Goal: Task Accomplishment & Management: Complete application form

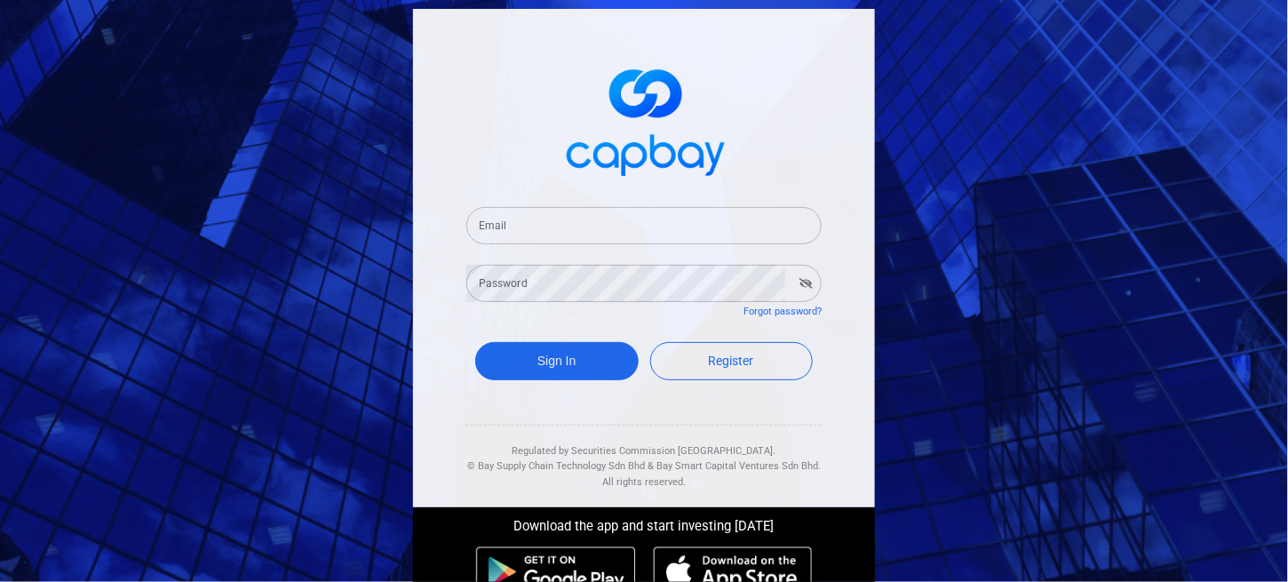
click at [594, 222] on input "Email" at bounding box center [643, 225] width 355 height 37
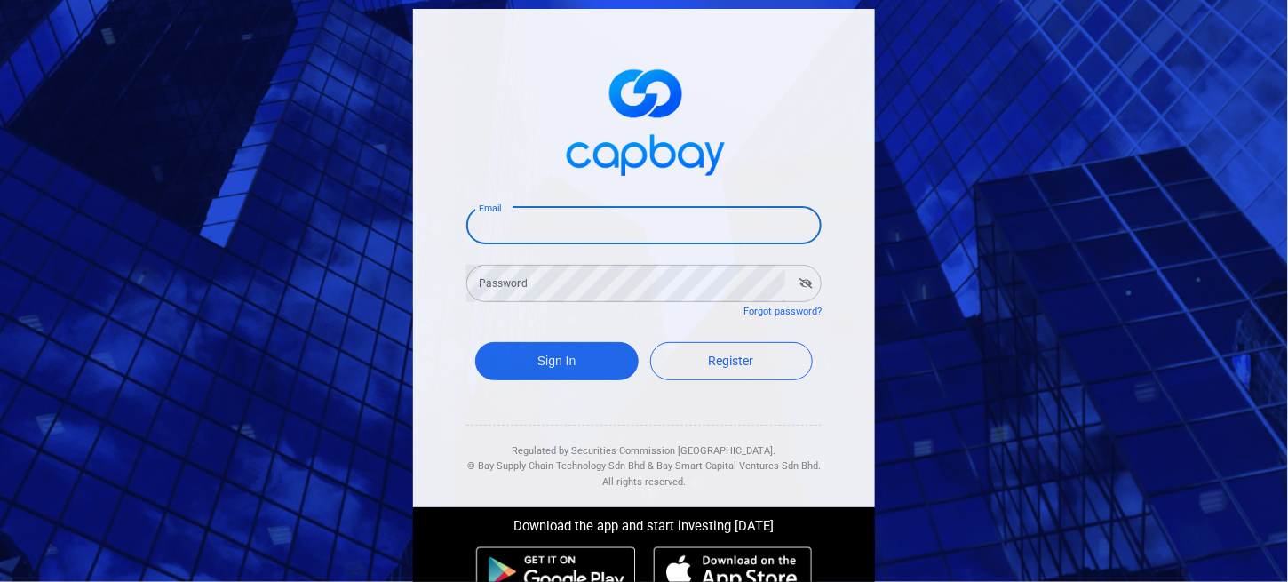
type input "[EMAIL_ADDRESS][DOMAIN_NAME]"
click at [513, 274] on div "Password Password" at bounding box center [643, 282] width 355 height 40
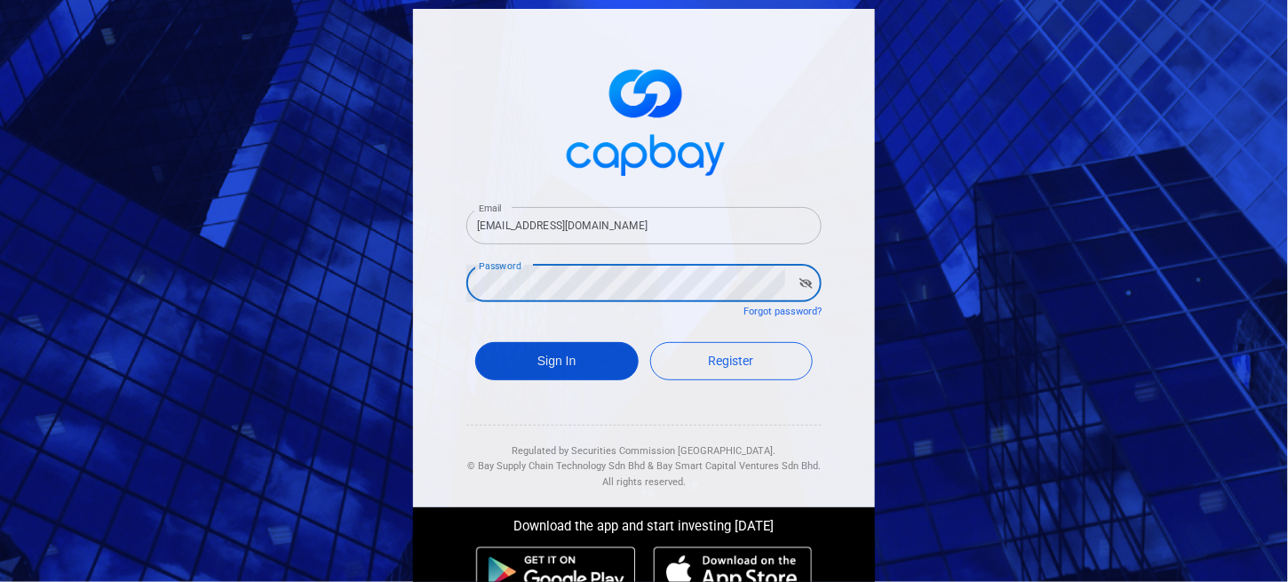
click at [553, 345] on button "Sign In" at bounding box center [556, 361] width 163 height 38
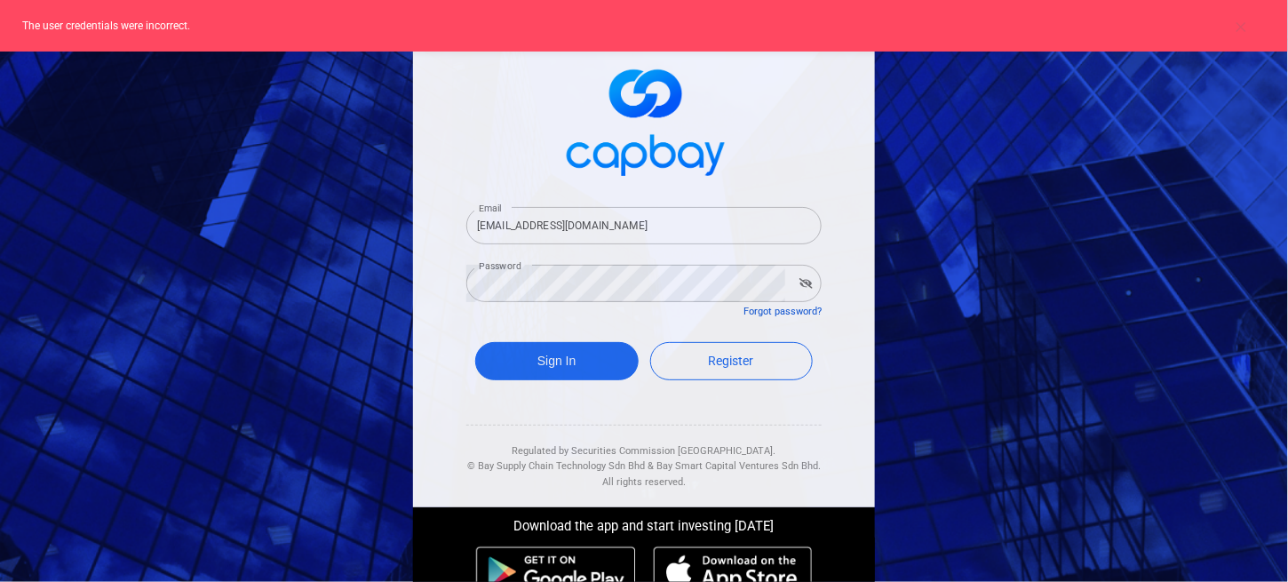
click at [763, 306] on link "Forgot password?" at bounding box center [782, 311] width 78 height 12
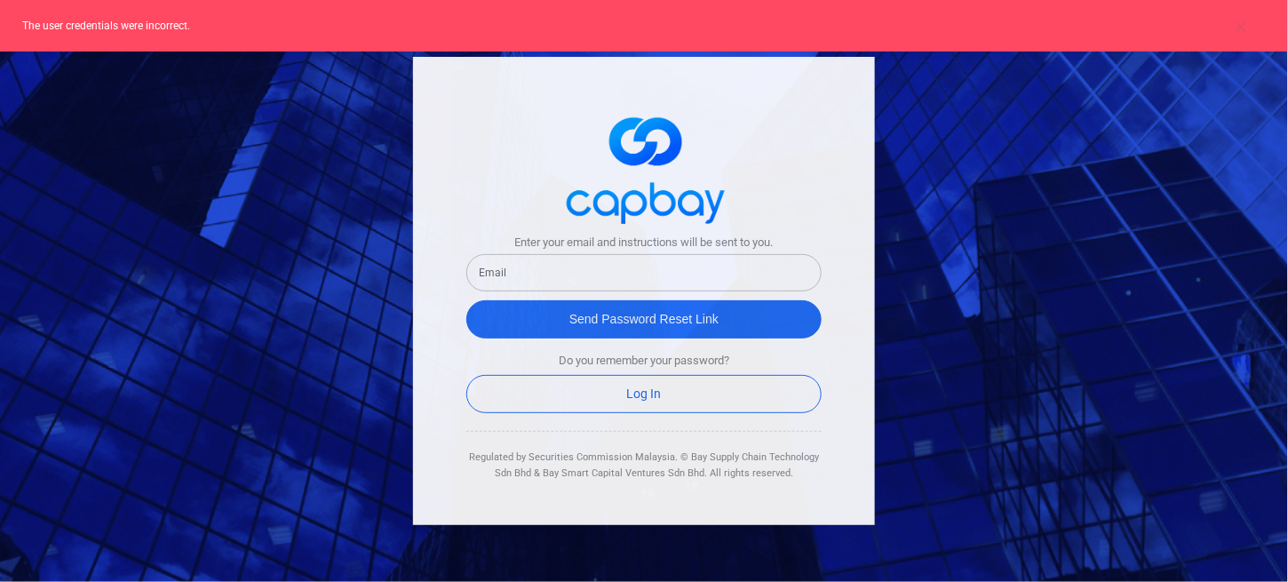
click at [595, 271] on input "text" at bounding box center [643, 272] width 355 height 37
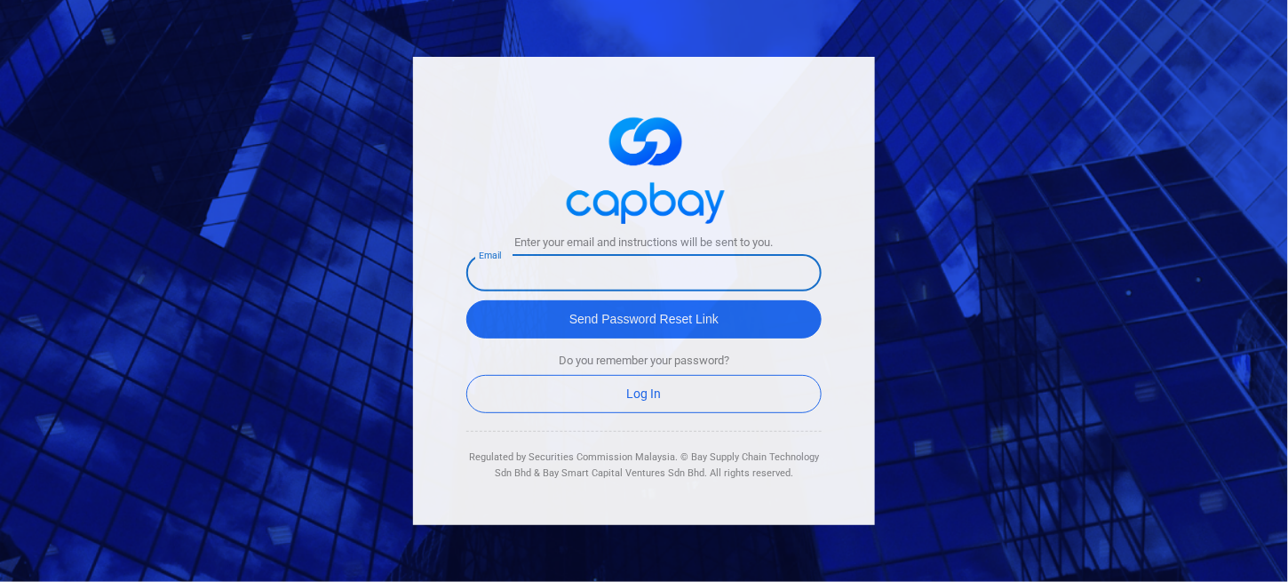
type input "kirthan20091996@gmail.com"
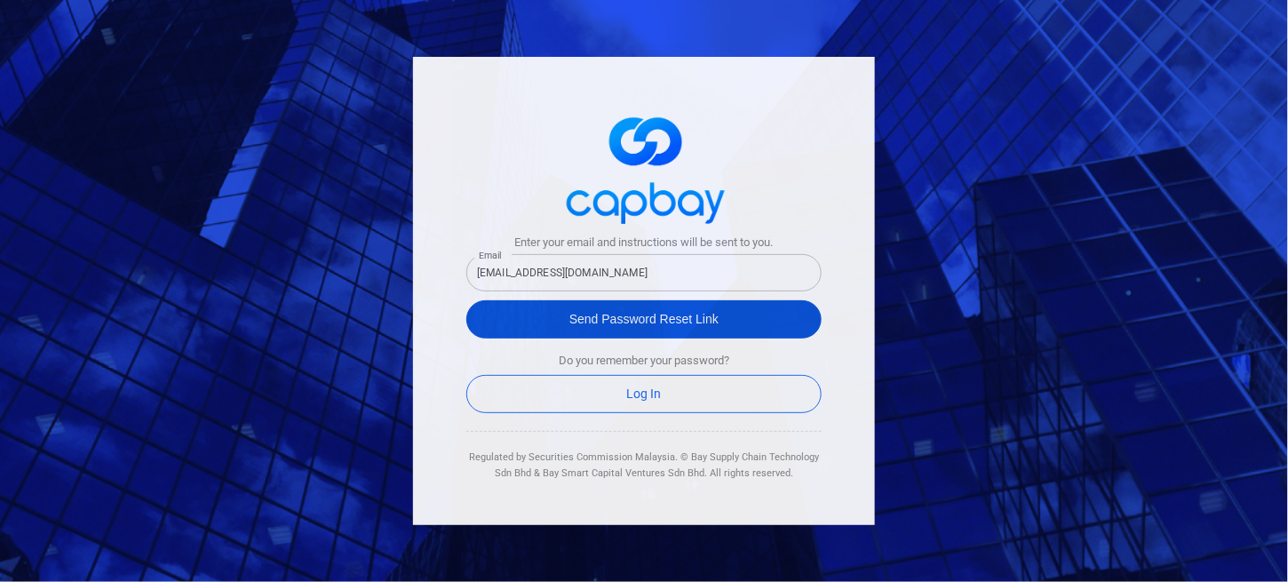
click at [680, 318] on button "Send Password Reset Link" at bounding box center [643, 319] width 355 height 38
click at [606, 313] on button "Send Password Reset Link" at bounding box center [643, 319] width 355 height 38
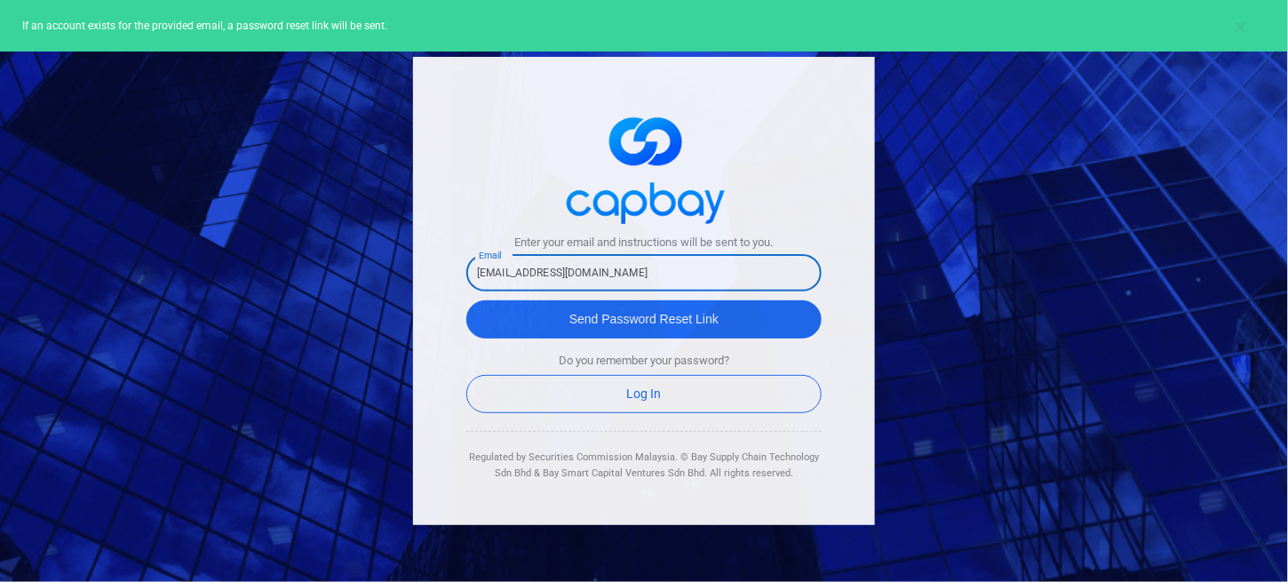
click at [647, 277] on input "kirthan20091996@gmail.com" at bounding box center [643, 272] width 355 height 37
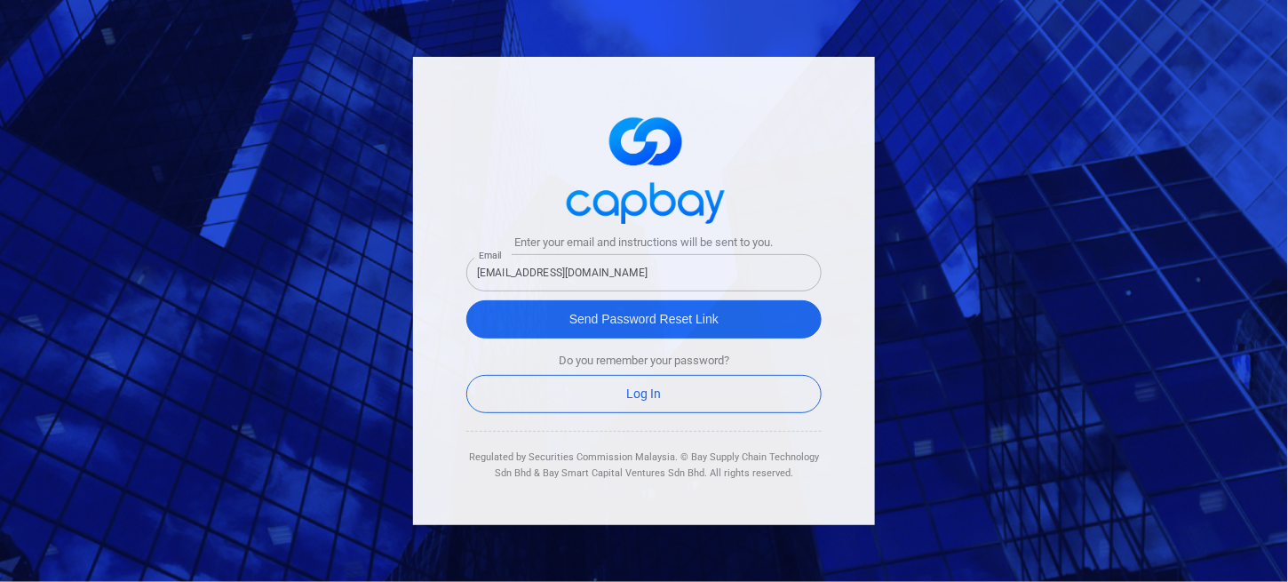
click at [836, 236] on div "Enter your email and instructions will be sent to you. Email kirthan20091996@gm…" at bounding box center [644, 291] width 462 height 469
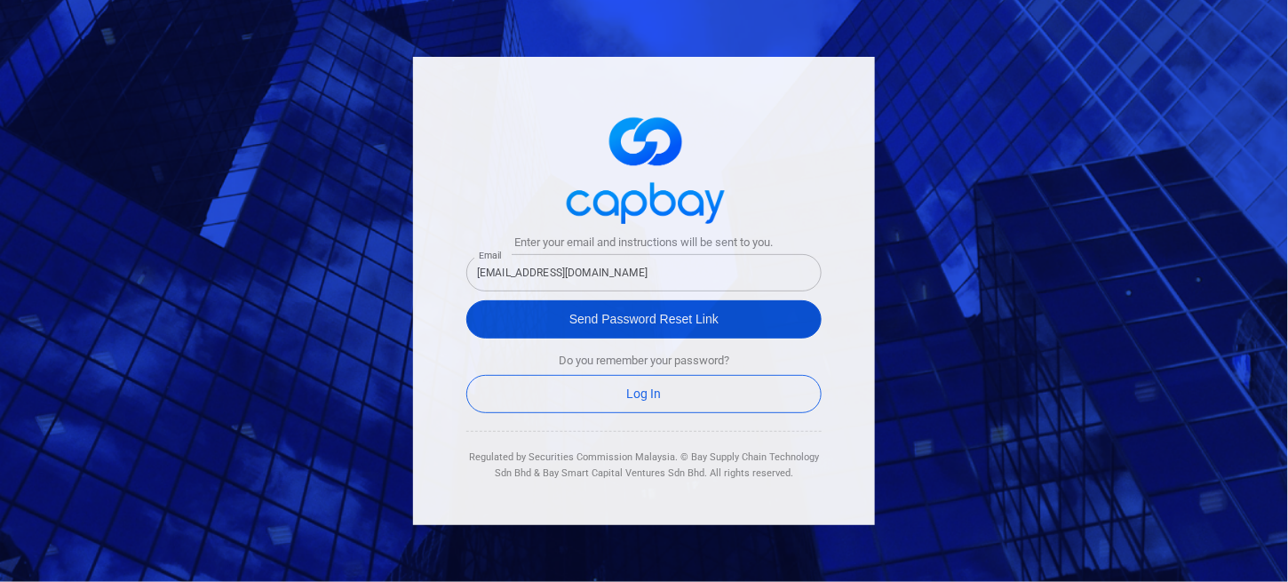
click at [696, 313] on button "Send Password Reset Link" at bounding box center [643, 319] width 355 height 38
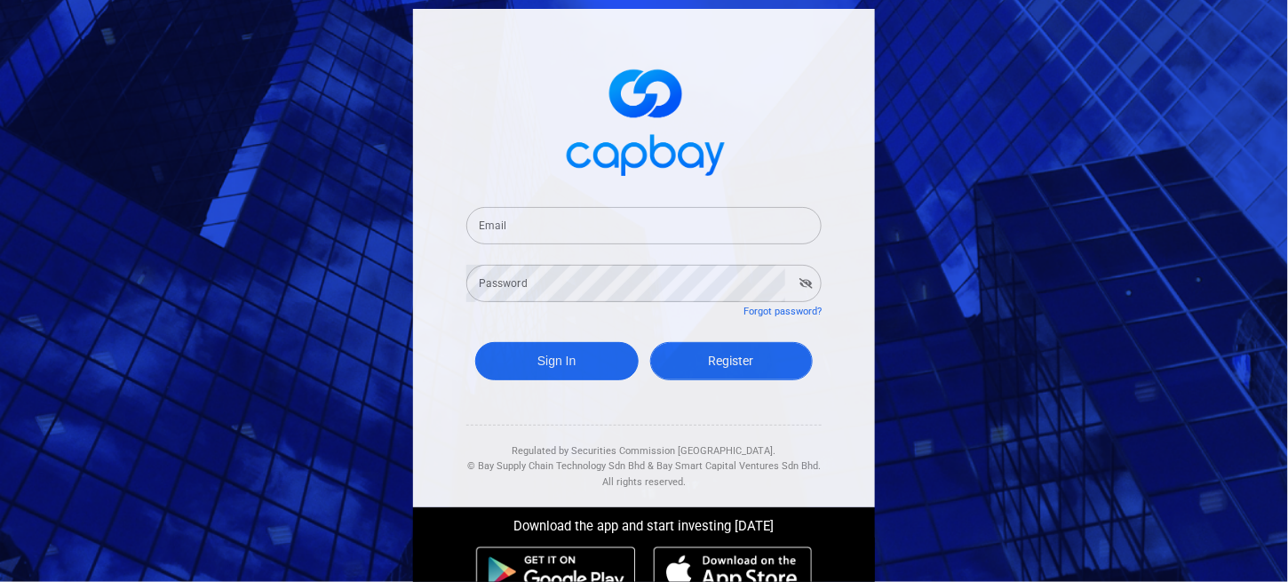
click at [707, 370] on link "Register" at bounding box center [731, 361] width 163 height 38
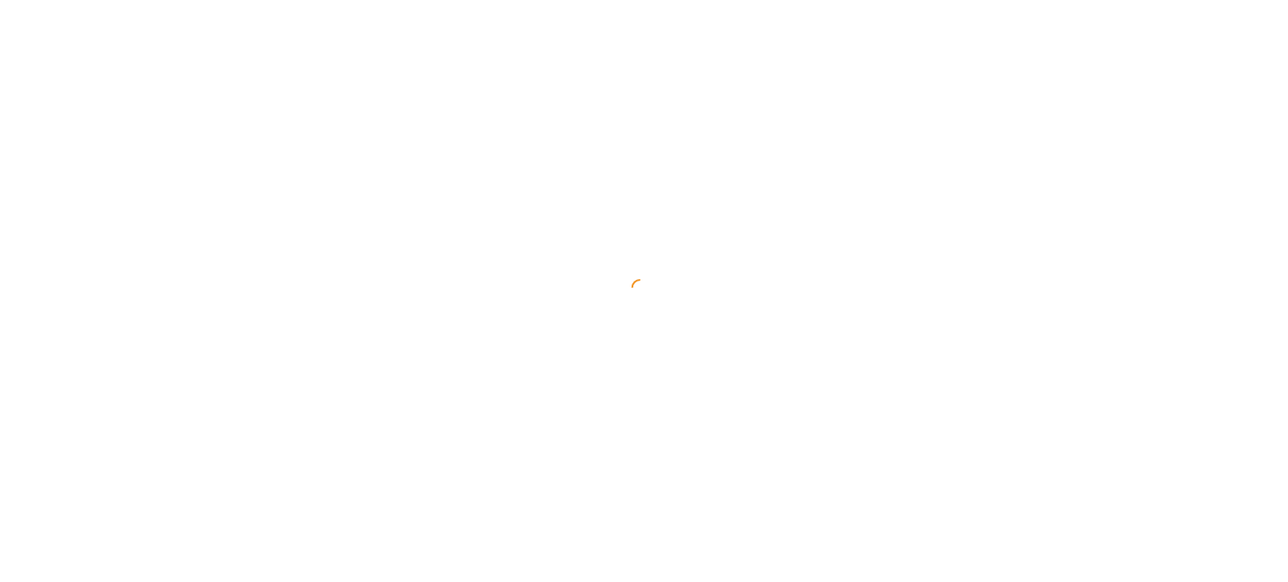
select select "MY"
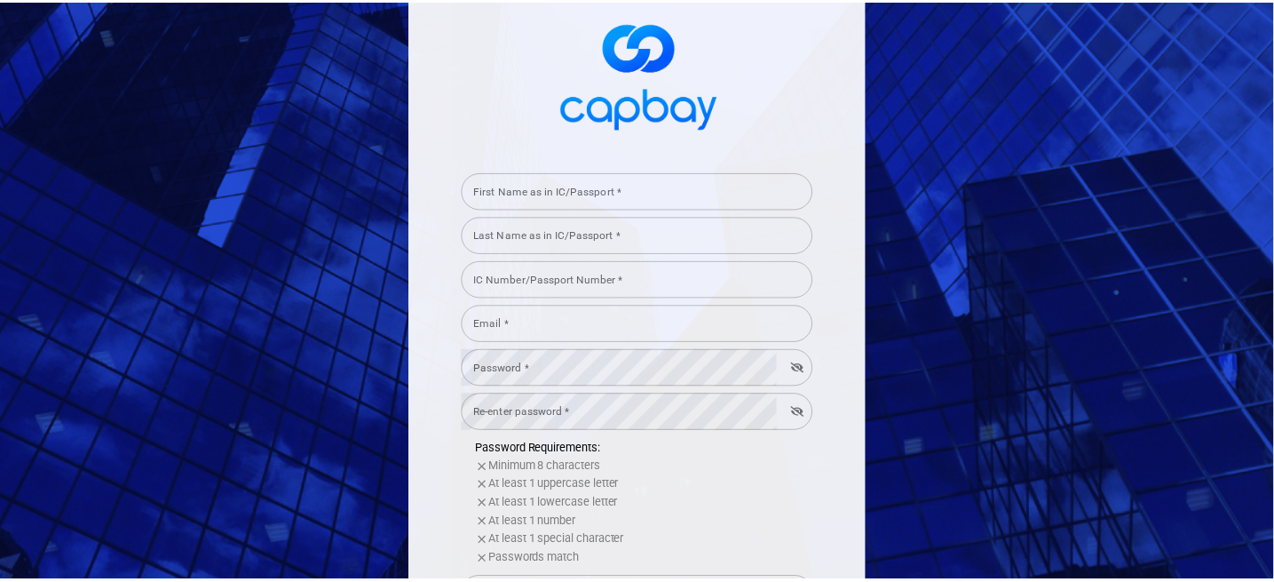
scroll to position [89, 0]
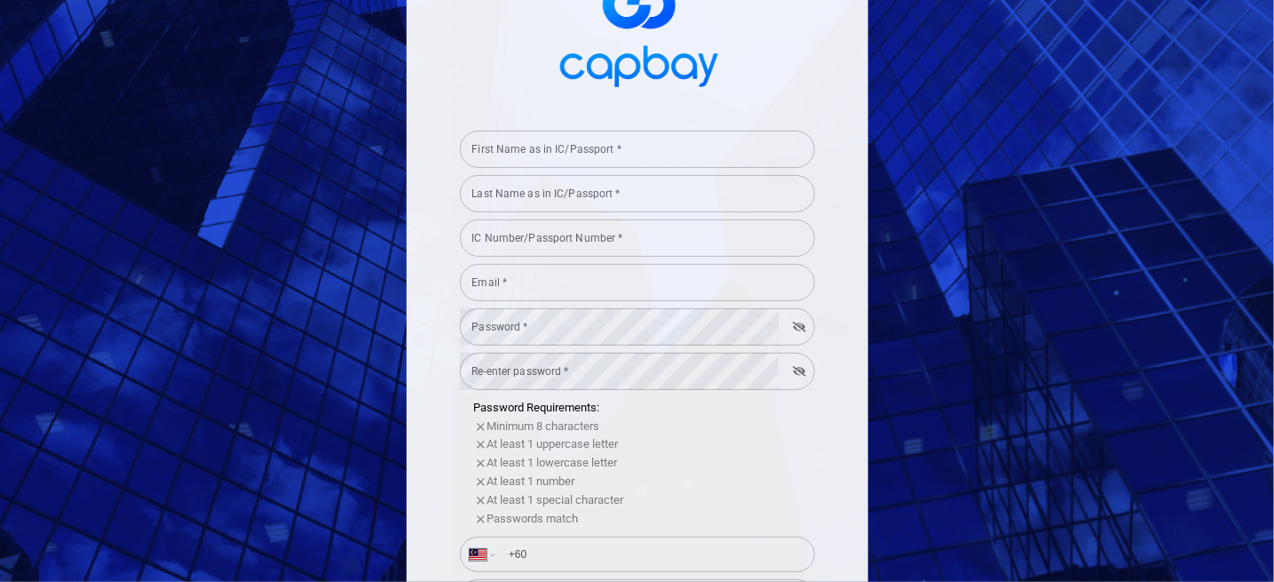
click at [542, 147] on input "First Name as in IC/Passport *" at bounding box center [637, 149] width 355 height 37
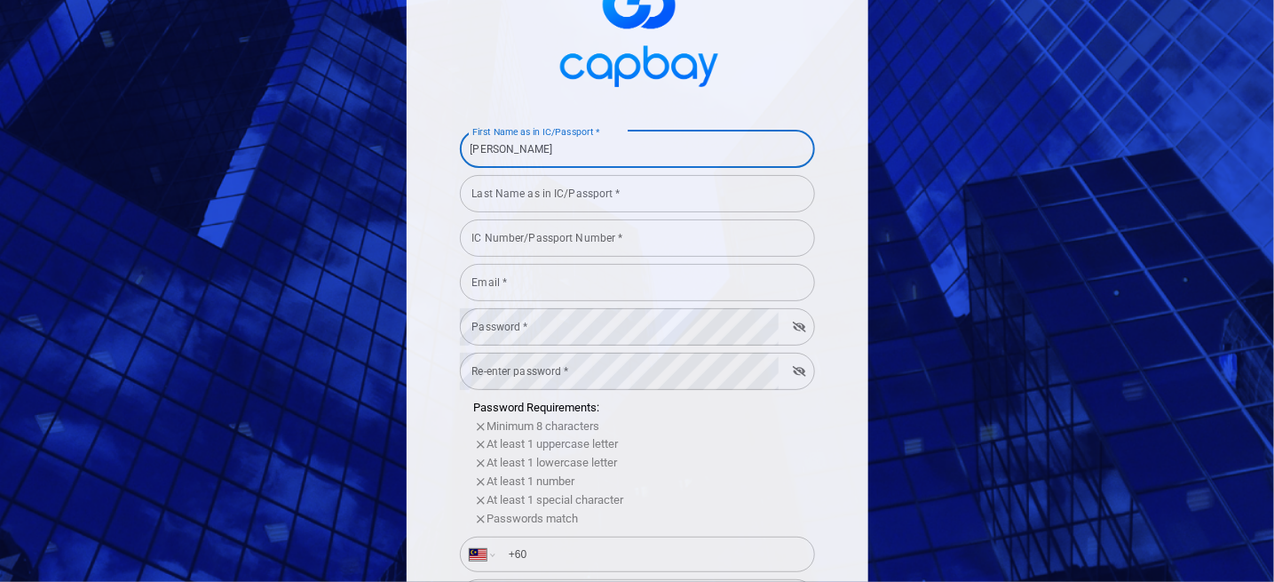
drag, startPoint x: 551, startPoint y: 153, endPoint x: 408, endPoint y: 162, distance: 144.1
click at [408, 162] on div "First Name as in IC/Passport * Kirthan Yogan First Name as in IC/Passport * Las…" at bounding box center [638, 402] width 462 height 965
type input "KIRTHAN A/L YOGAN"
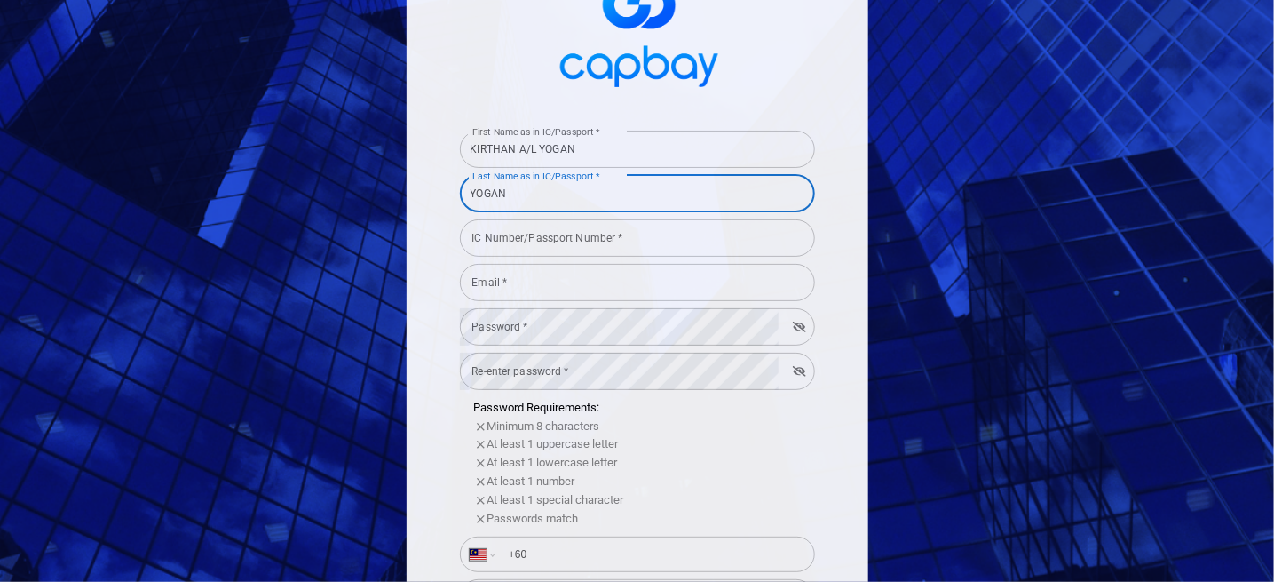
type input "YOGAN"
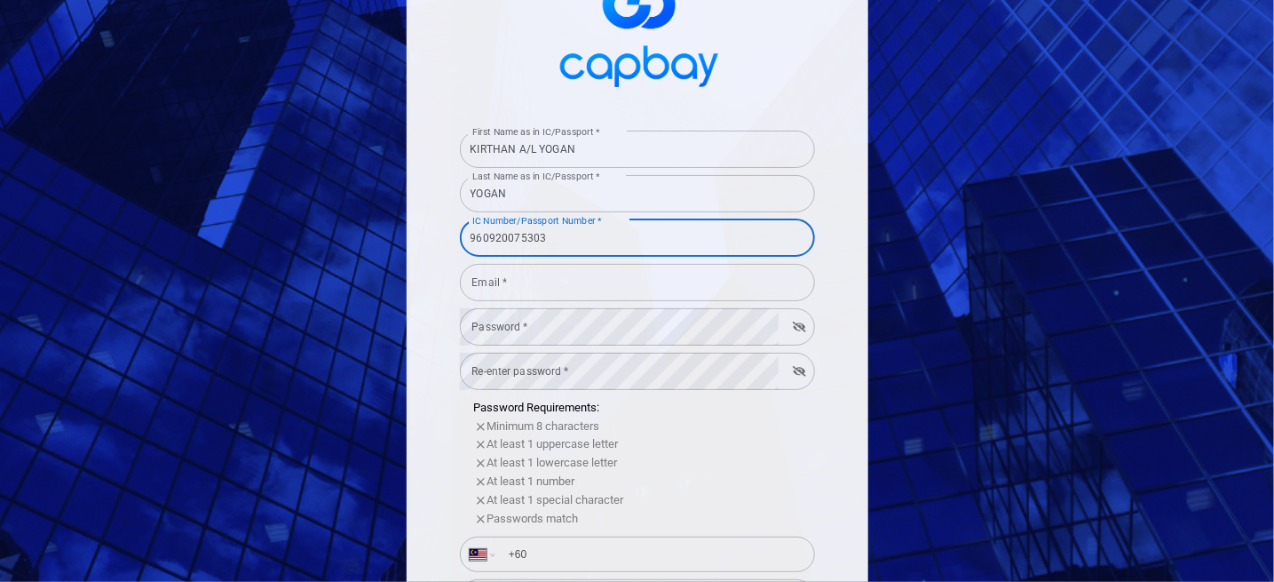
type input "960920075303"
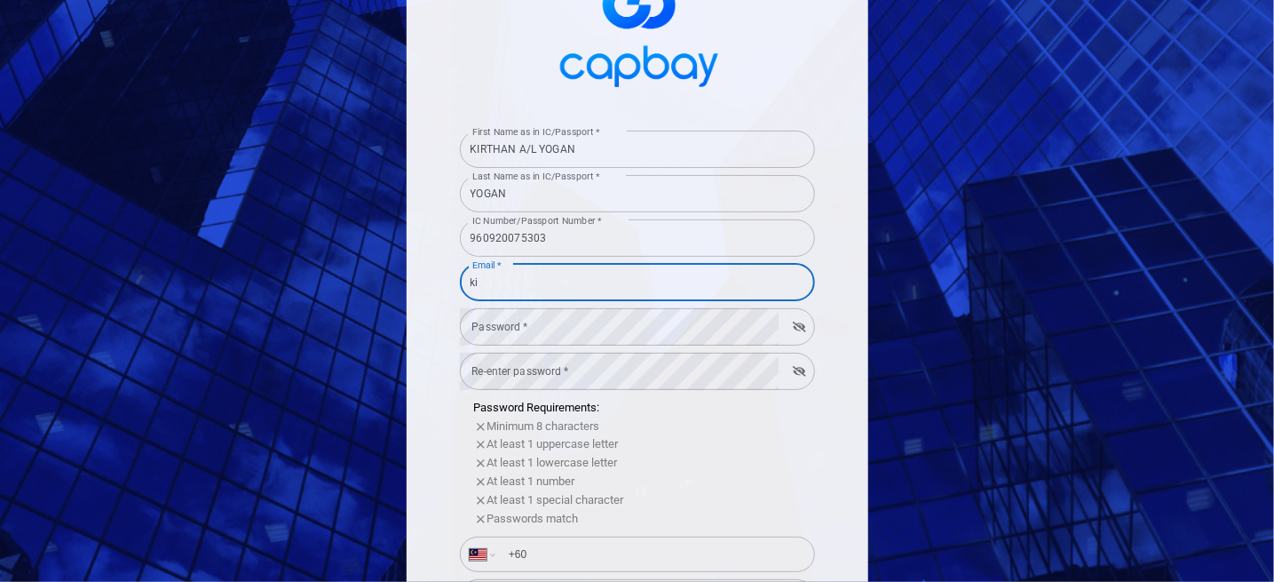
type input "kirthan20091996@gmail.com"
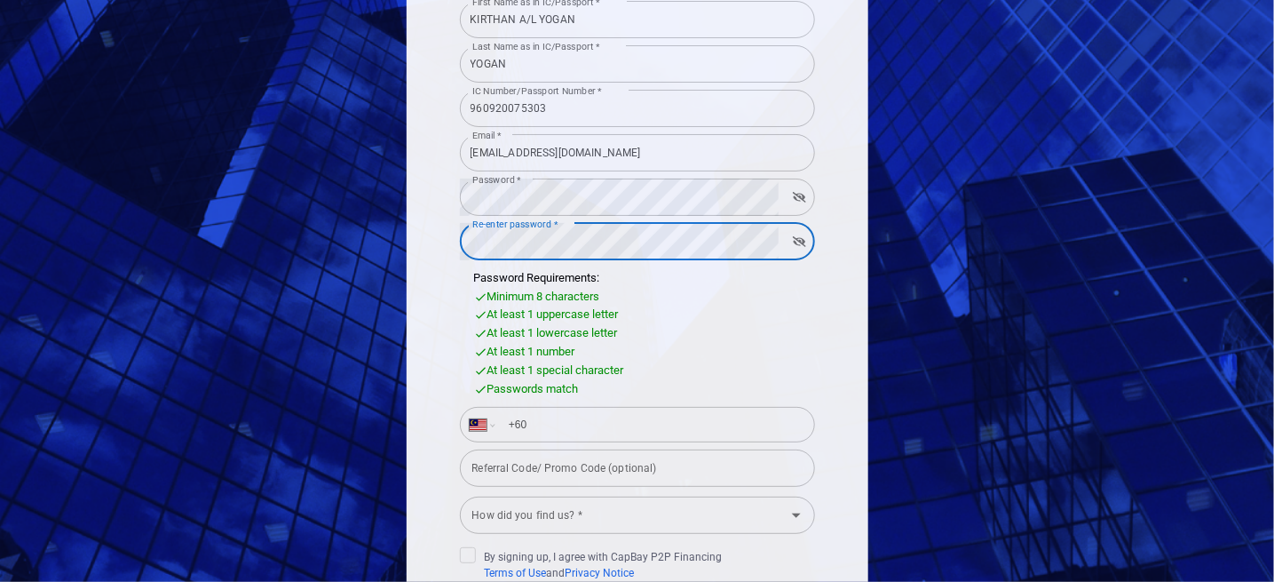
scroll to position [266, 0]
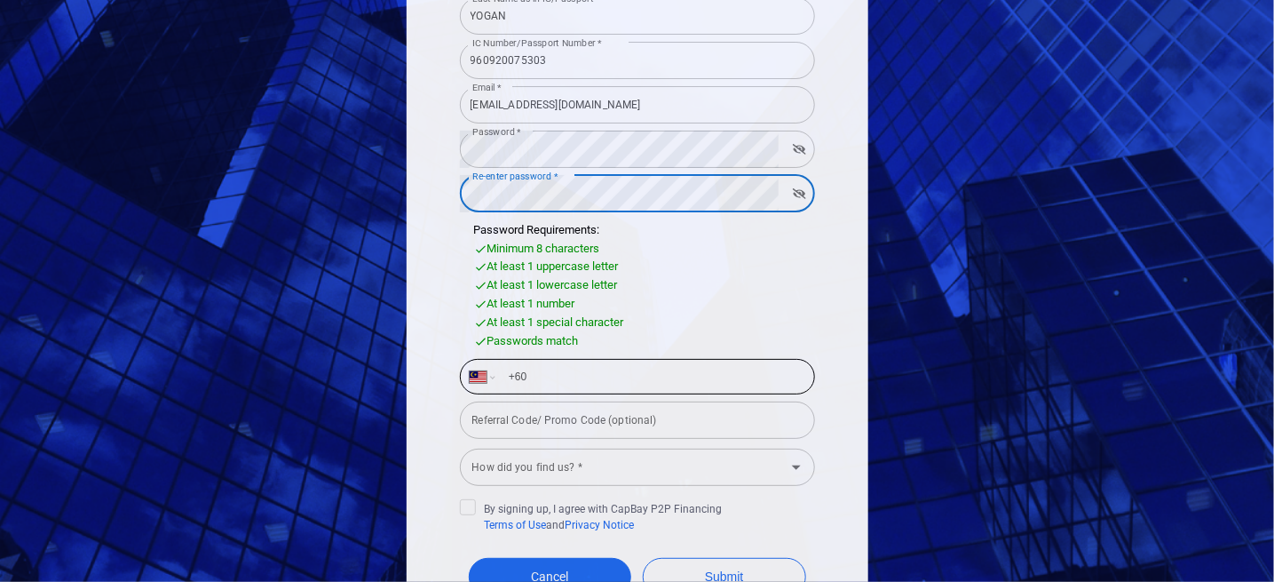
click at [535, 366] on input "+60" at bounding box center [651, 376] width 307 height 28
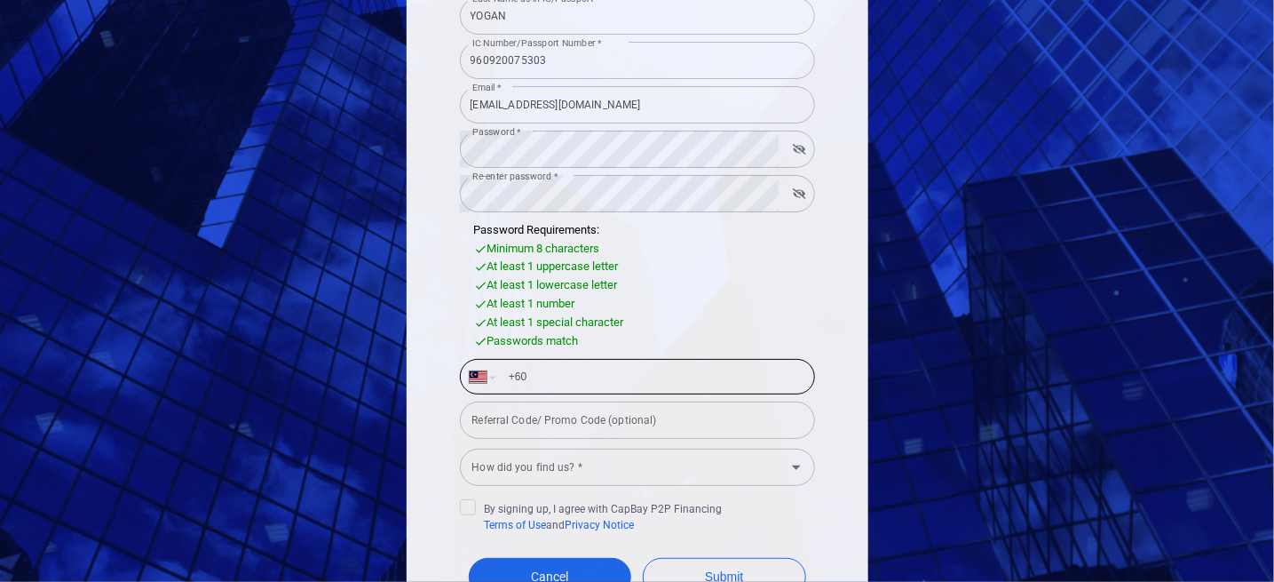
type input "+60 11 1640 6946"
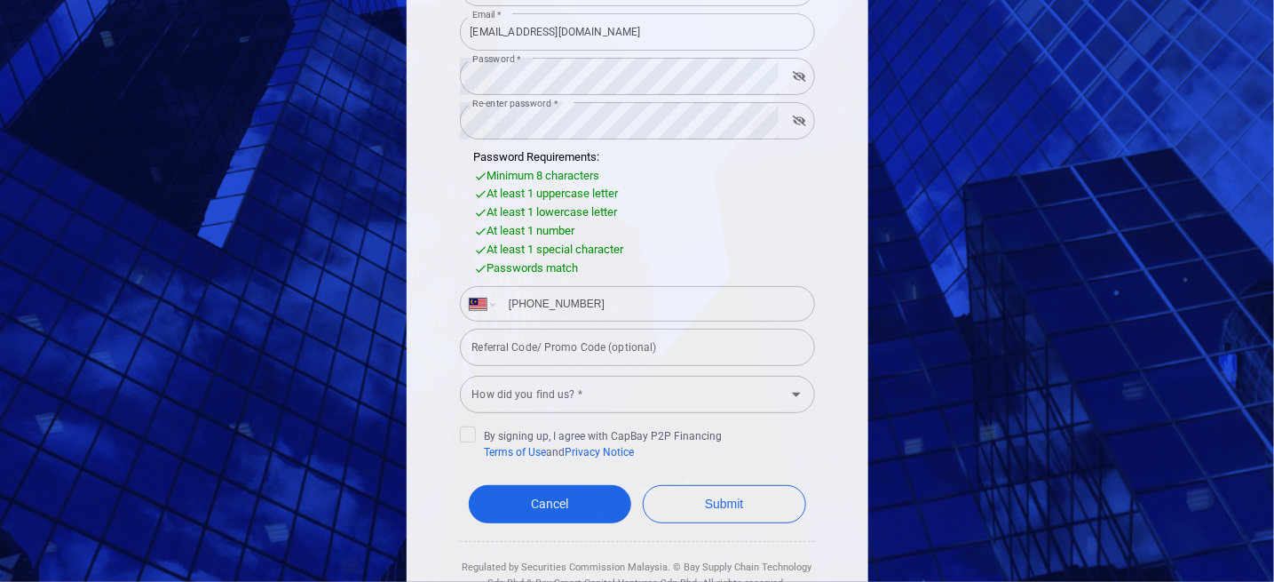
scroll to position [401, 0]
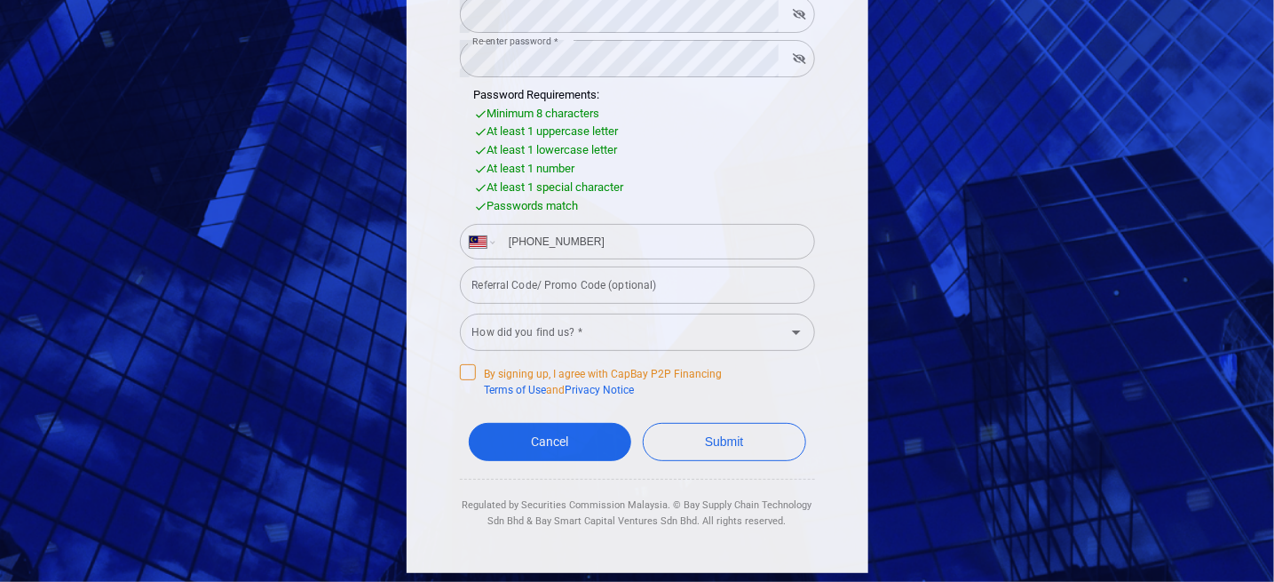
click at [466, 370] on icon at bounding box center [468, 371] width 14 height 14
click at [0, 0] on input "By signing up, I agree with CapBay P2P Financing Terms of Use and Privacy Notice" at bounding box center [0, 0] width 0 height 0
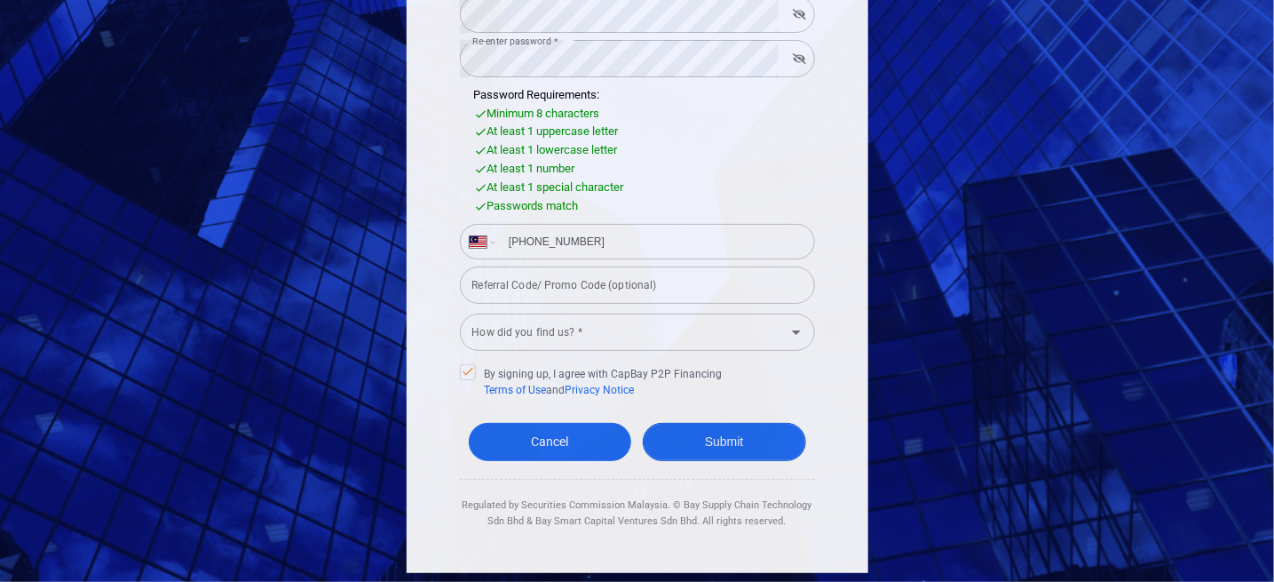
click at [713, 444] on button "Submit" at bounding box center [724, 442] width 163 height 38
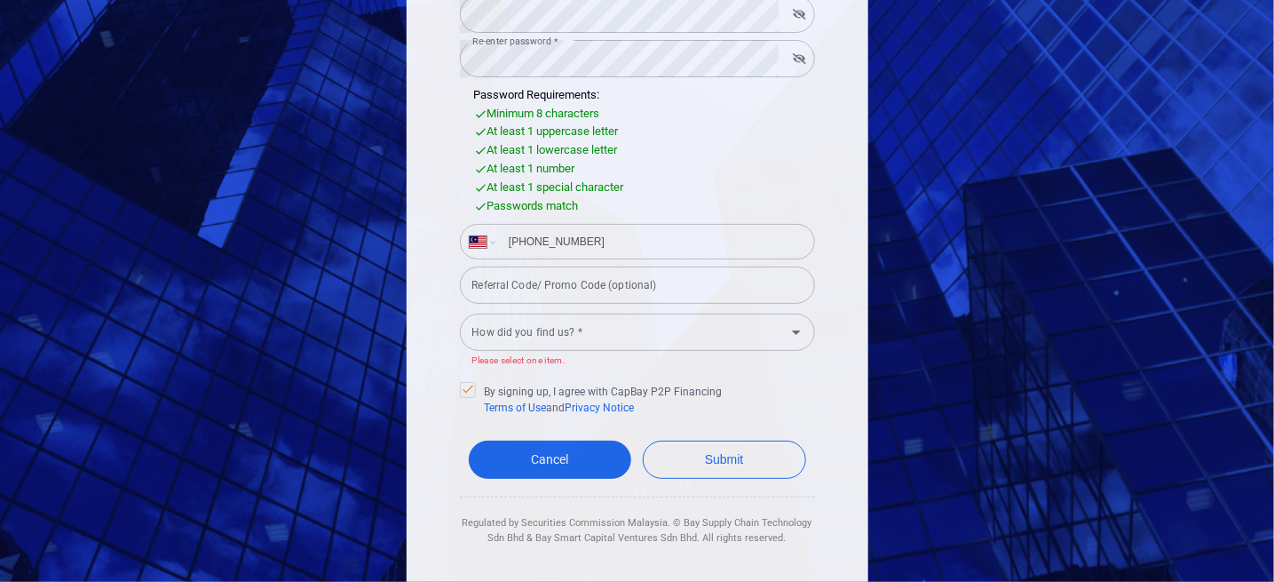
click at [704, 340] on input "How did you find us? *" at bounding box center [622, 332] width 315 height 33
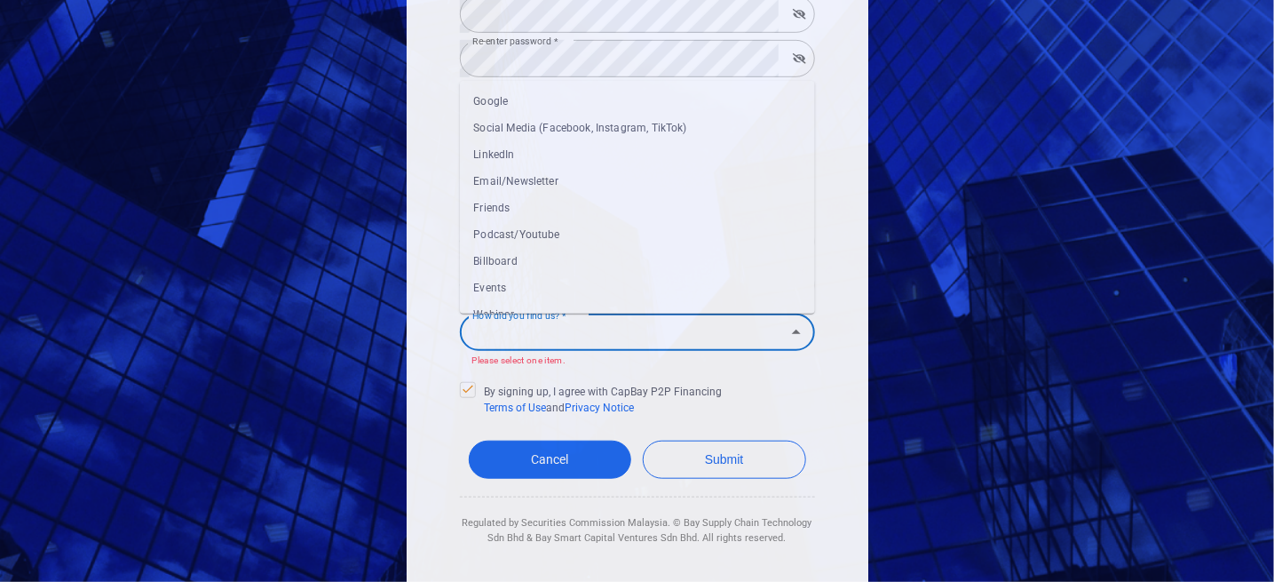
click at [578, 275] on li "Events" at bounding box center [637, 287] width 355 height 27
type input "Events"
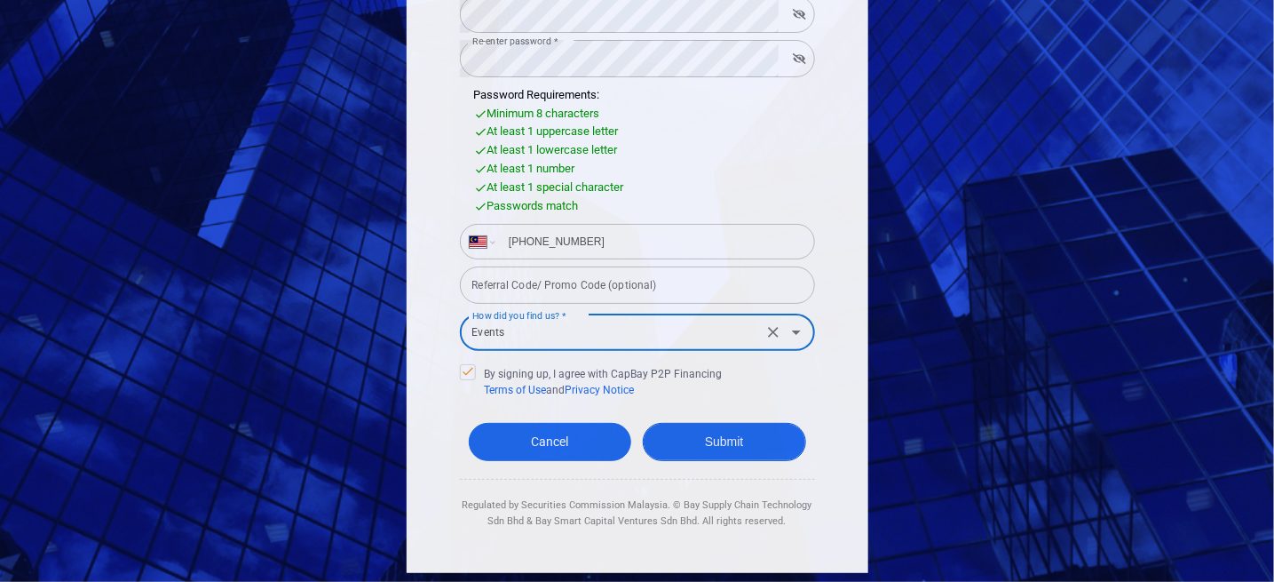
click at [721, 444] on button "Submit" at bounding box center [724, 442] width 163 height 38
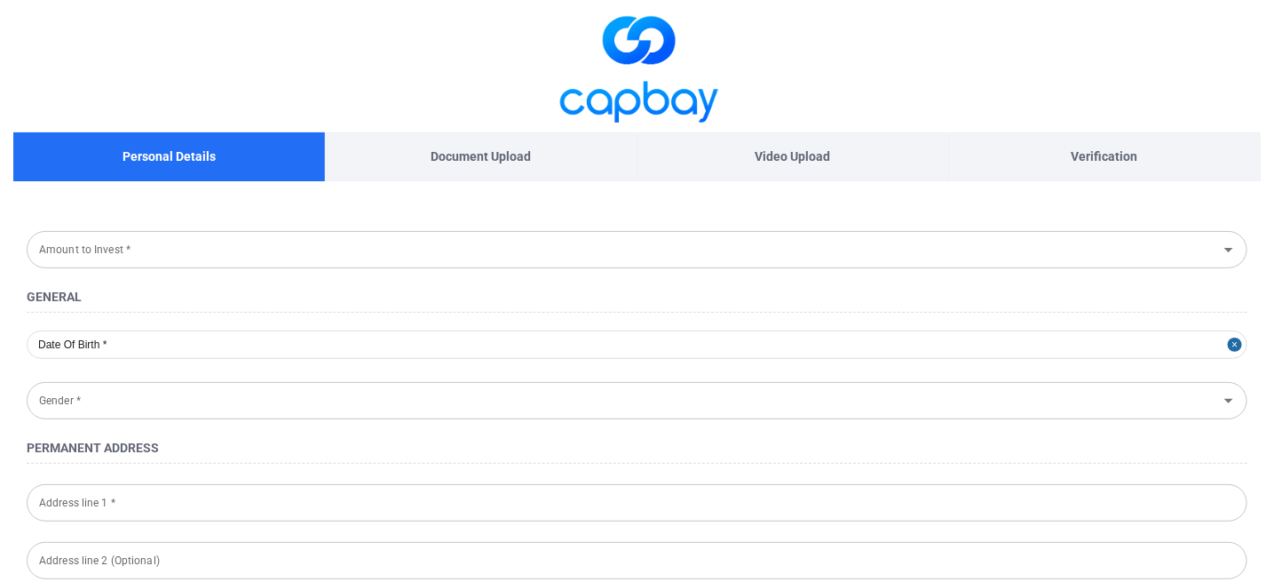
type input "RM 10,000 - RM 30,000"
type input "1996-09-20"
type input "Male"
type input "No 48, Lorong 2, Taman Saujana, 34600"
type input "Kamunting"
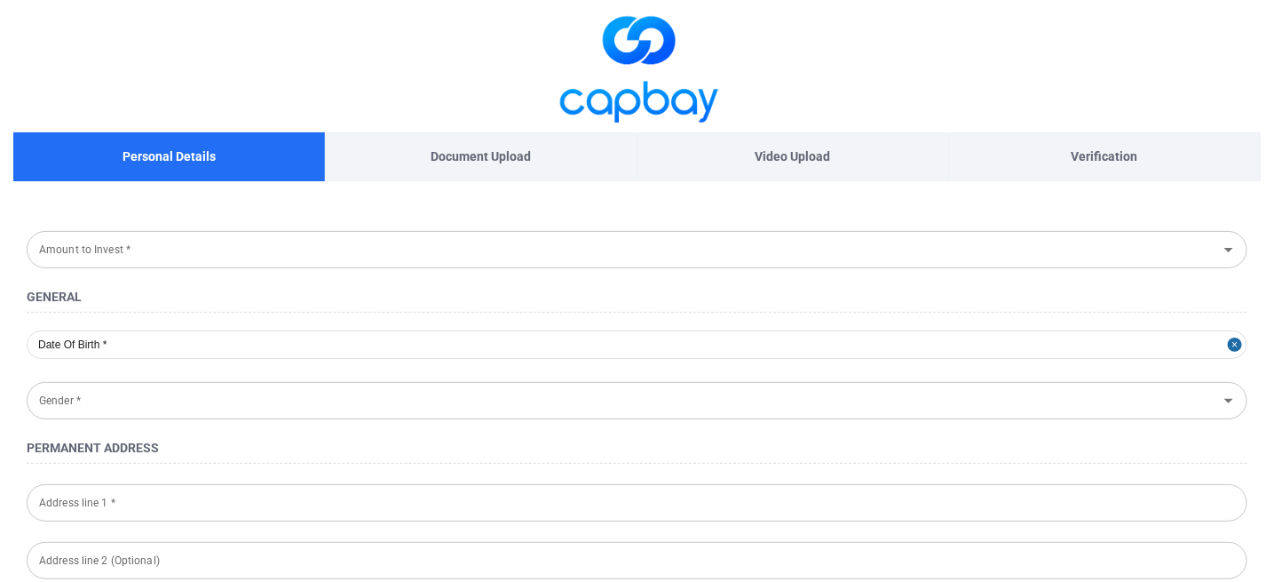
type input "34600"
type input "960920-07-5303"
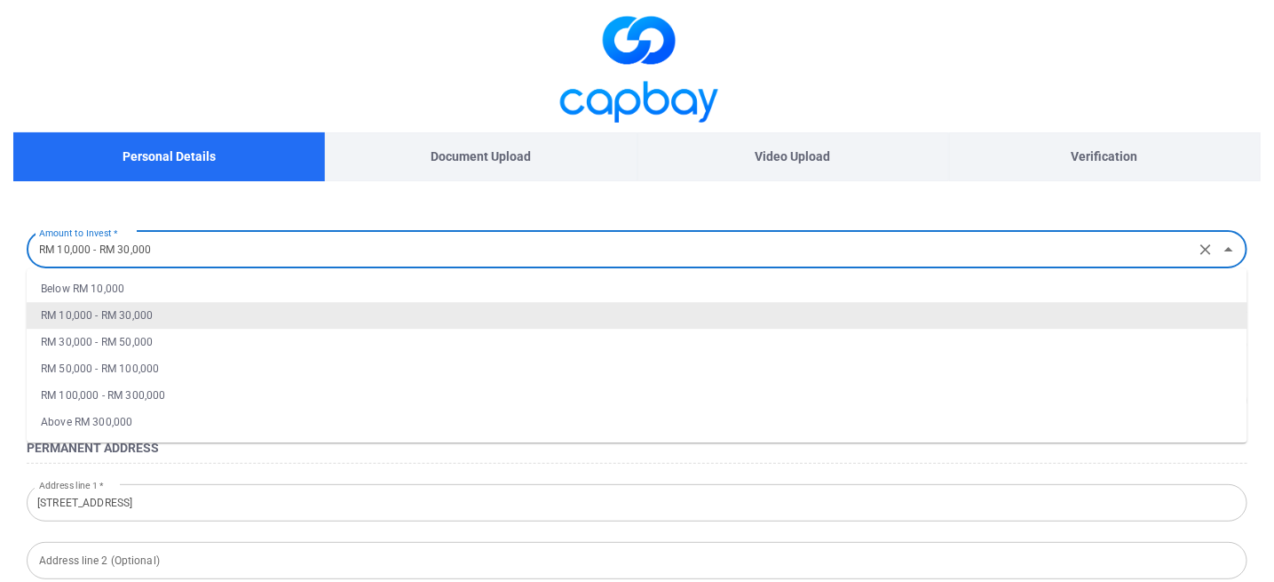
click at [955, 248] on input "RM 10,000 - RM 30,000" at bounding box center [611, 249] width 1158 height 33
click at [125, 314] on li "RM 10,000 - RM 30,000" at bounding box center [637, 315] width 1221 height 27
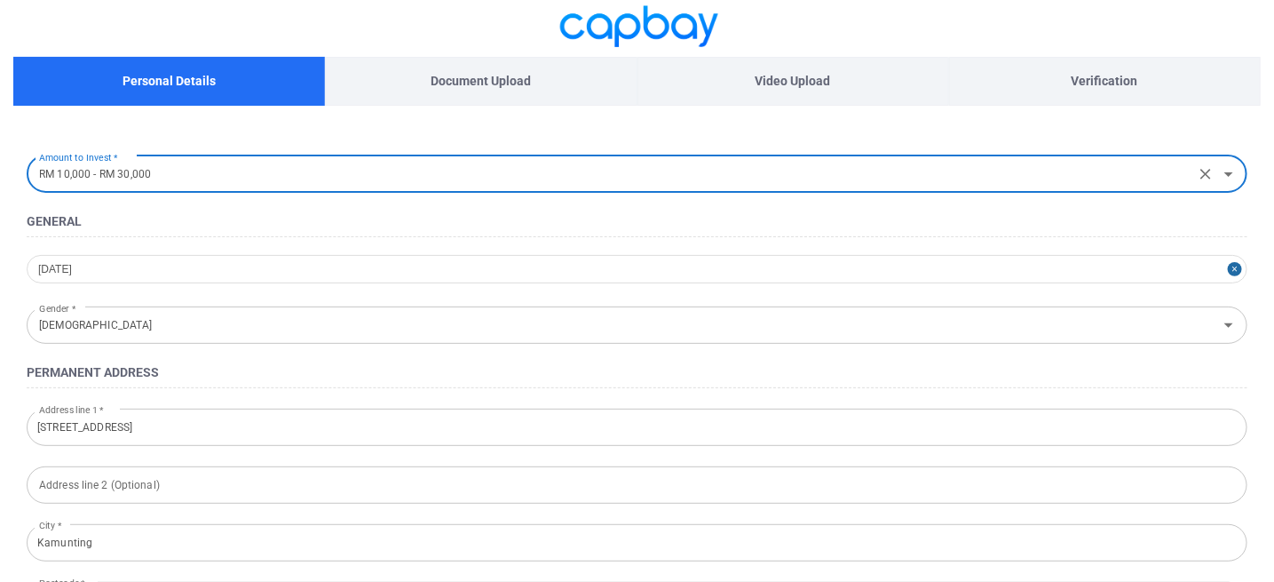
scroll to position [178, 0]
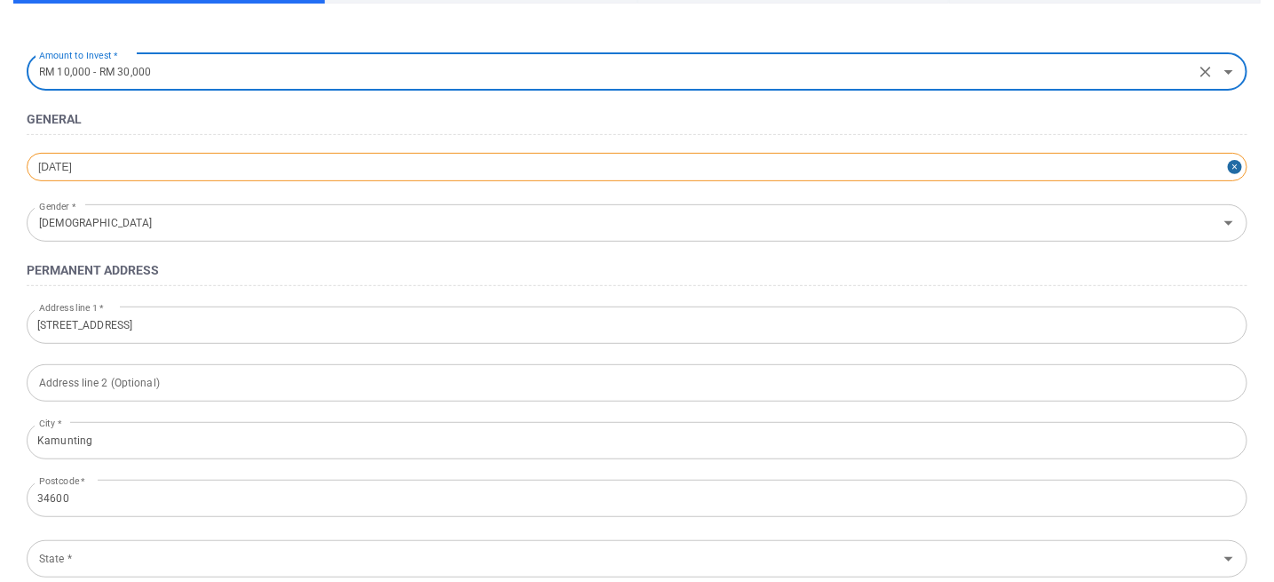
click at [191, 170] on div "1996-09-20" at bounding box center [637, 167] width 1221 height 28
select select "8"
select select "1996"
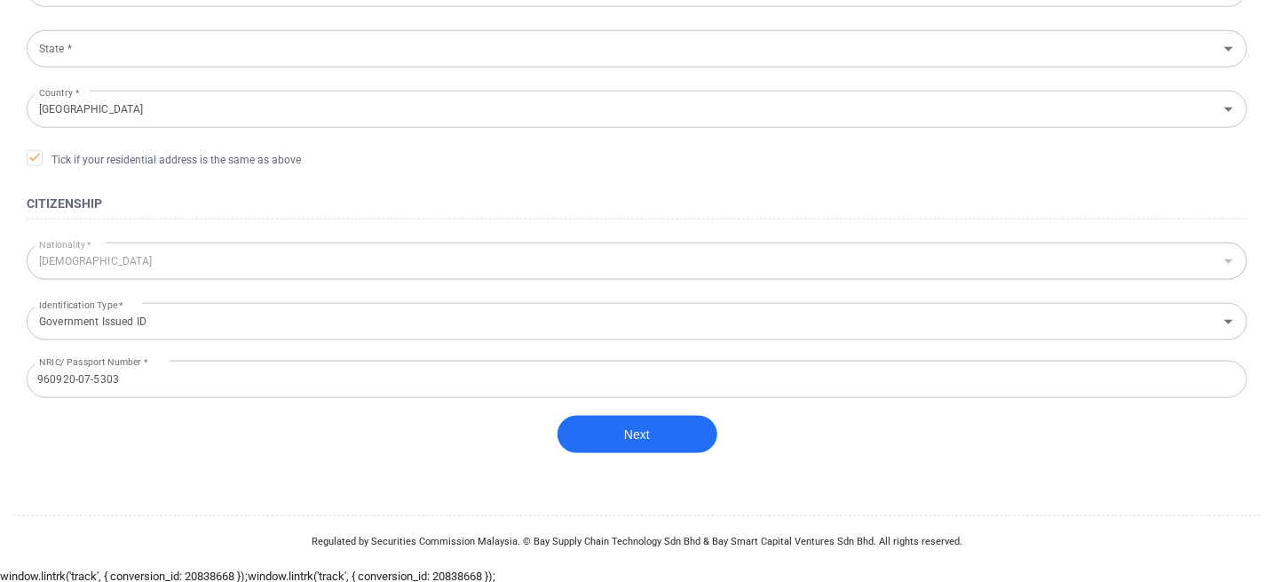
scroll to position [690, 0]
click at [654, 427] on button "Next" at bounding box center [638, 431] width 160 height 37
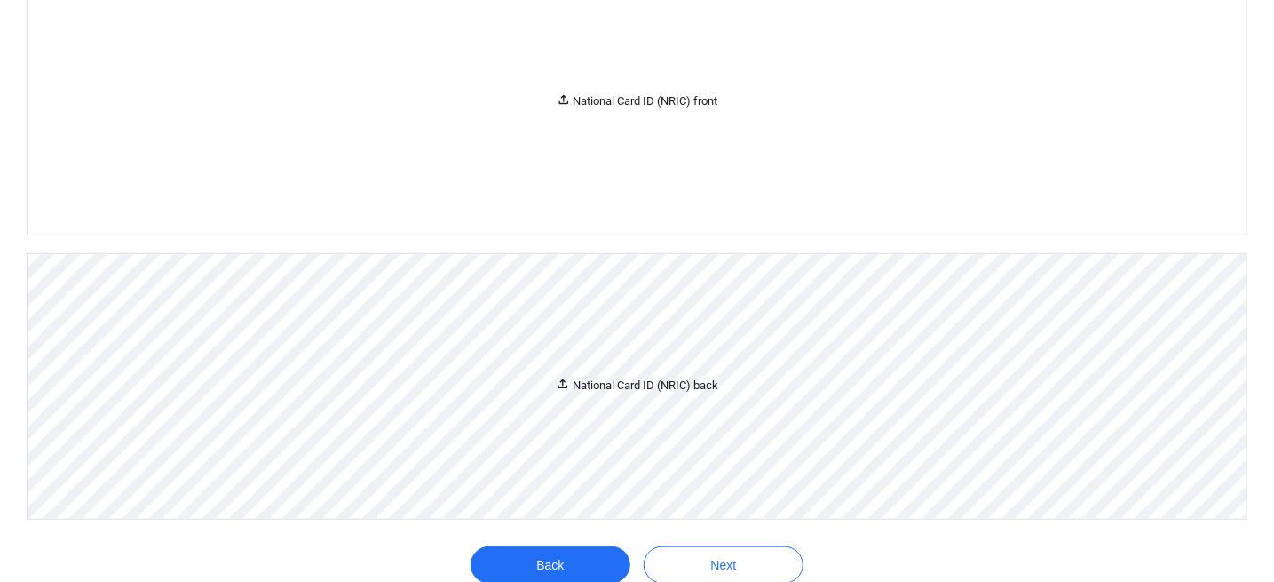
scroll to position [202, 0]
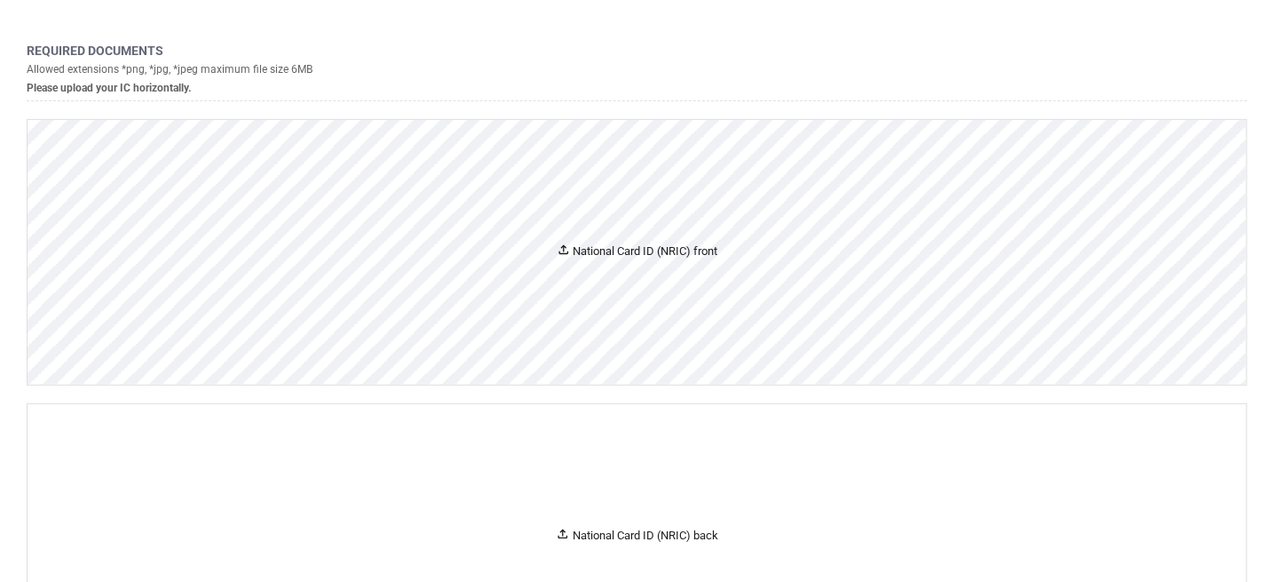
click at [700, 289] on div "National Card ID (NRIC) front" at bounding box center [637, 252] width 1219 height 265
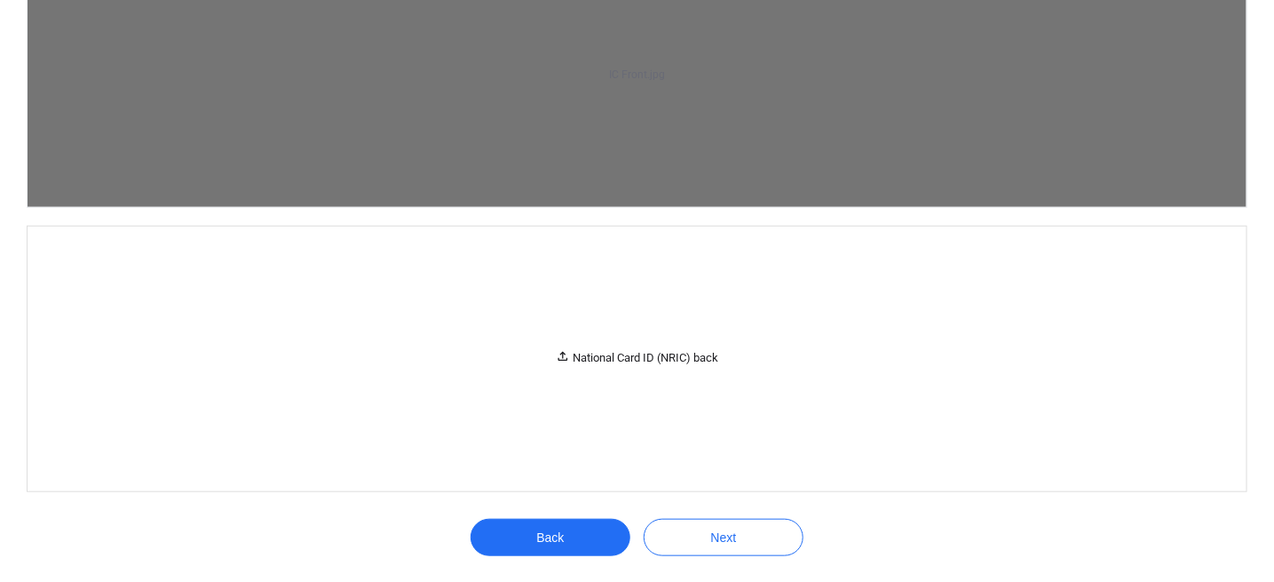
scroll to position [822, 0]
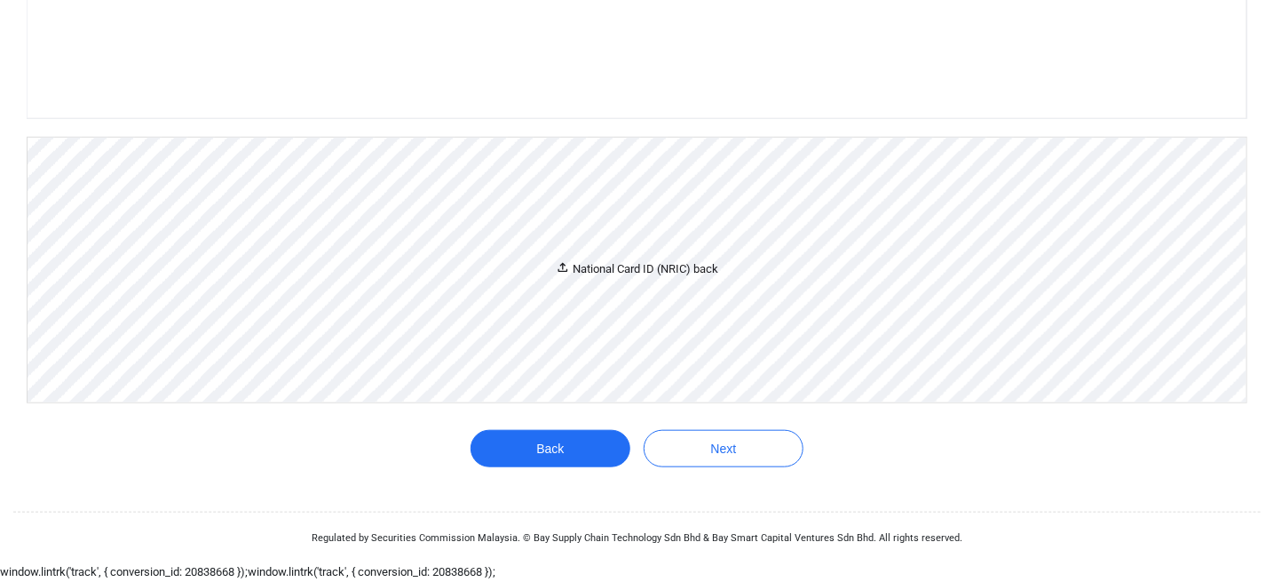
click at [653, 402] on div "National Card ID (NRIC) back" at bounding box center [637, 270] width 1219 height 265
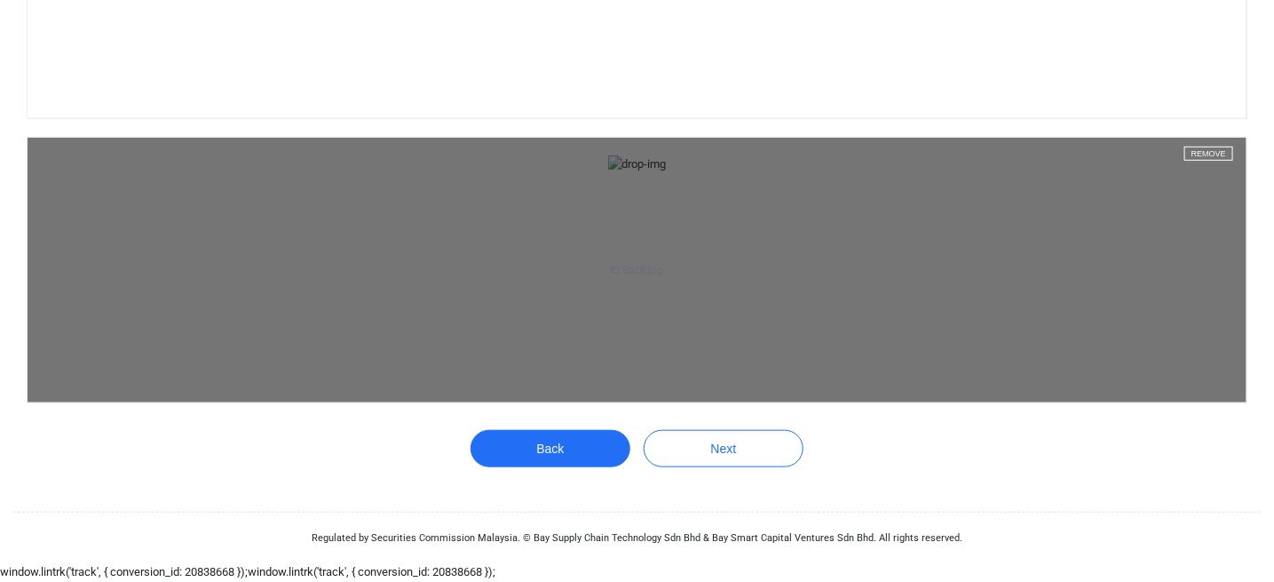
scroll to position [1341, 0]
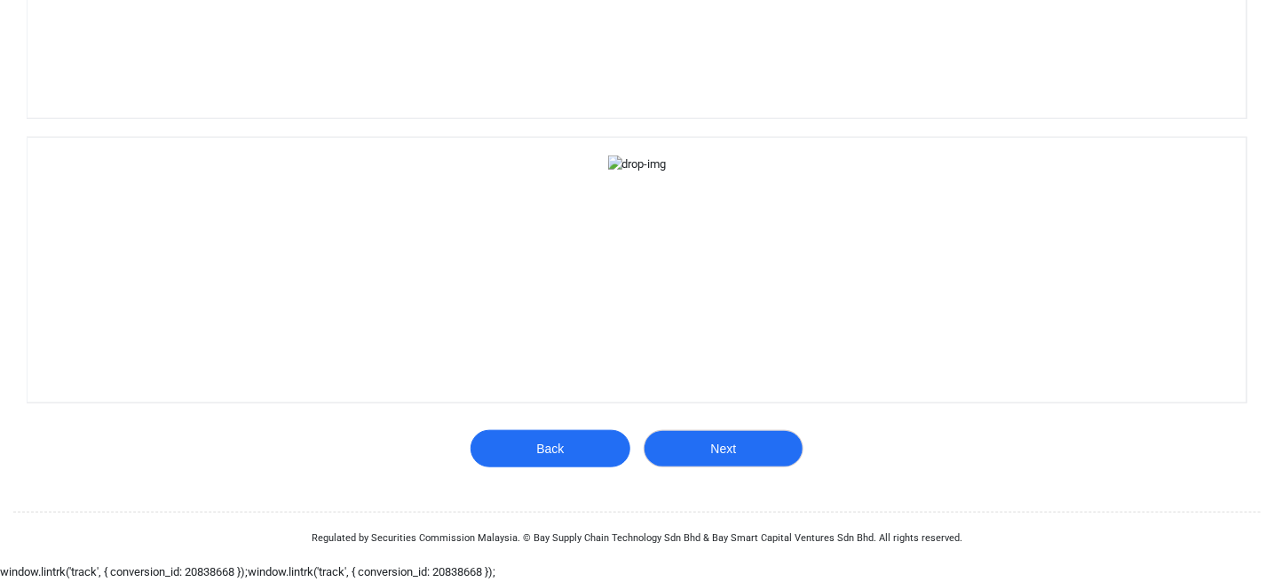
click at [709, 440] on button "Next" at bounding box center [724, 448] width 160 height 37
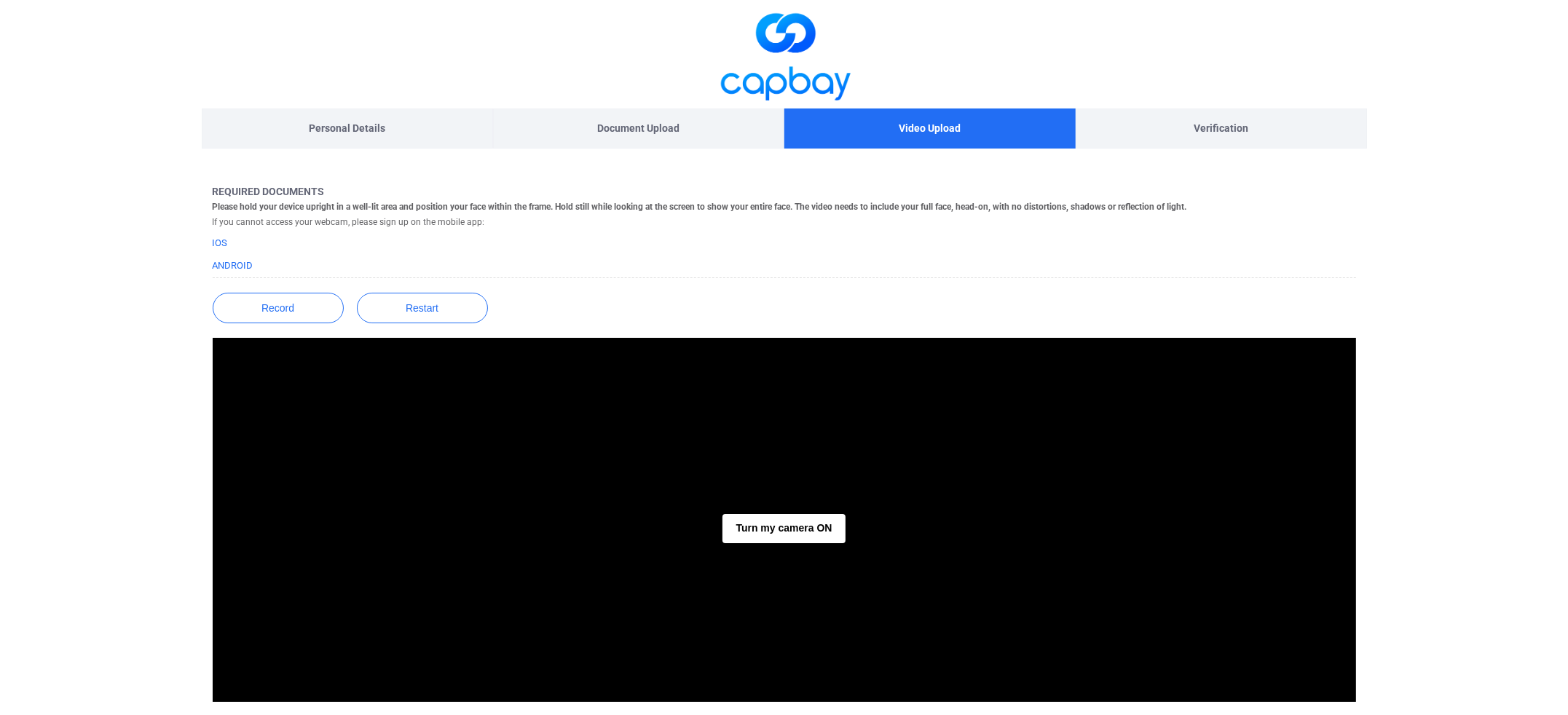
scroll to position [109, 0]
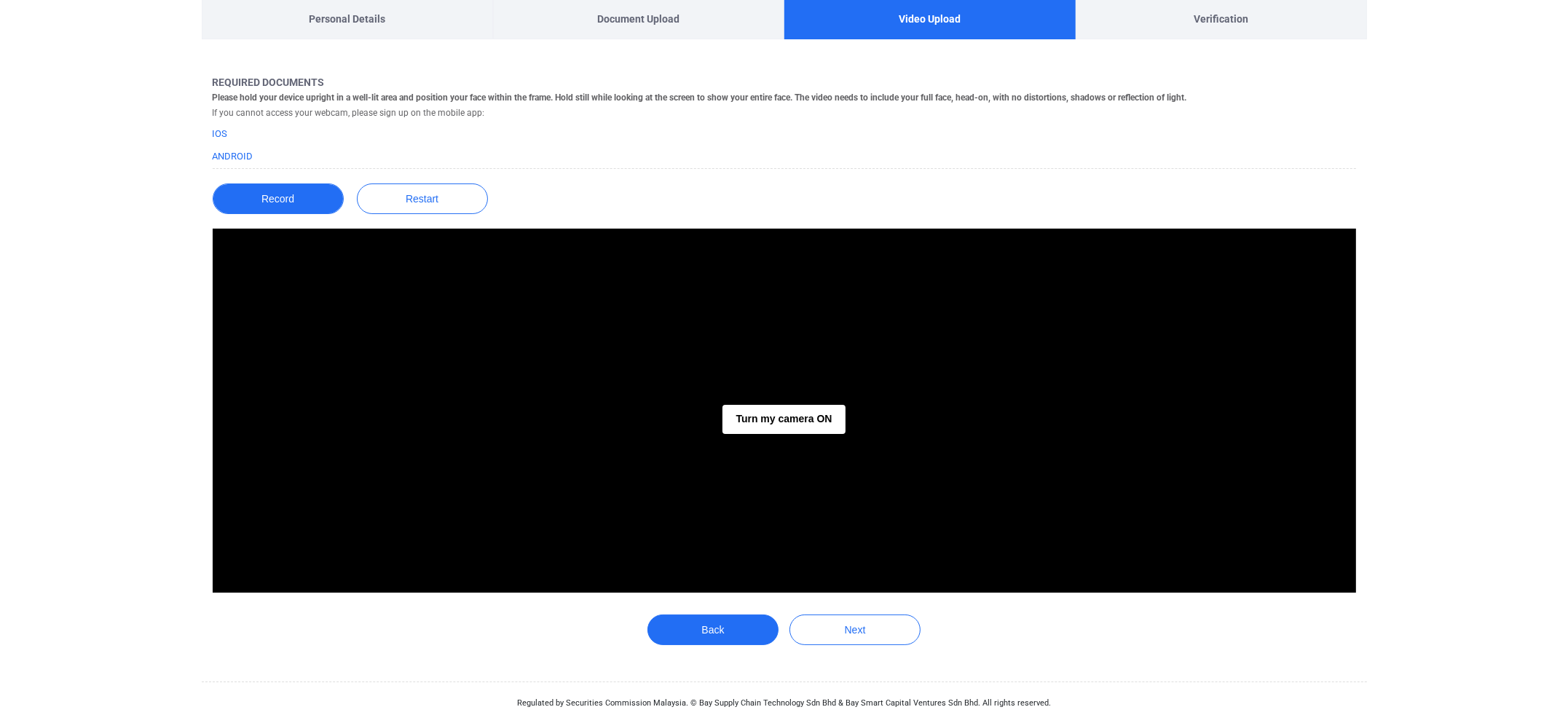
click at [311, 203] on button "Record" at bounding box center [278, 198] width 131 height 30
click at [806, 427] on button "Turn my camera ON" at bounding box center [783, 420] width 122 height 30
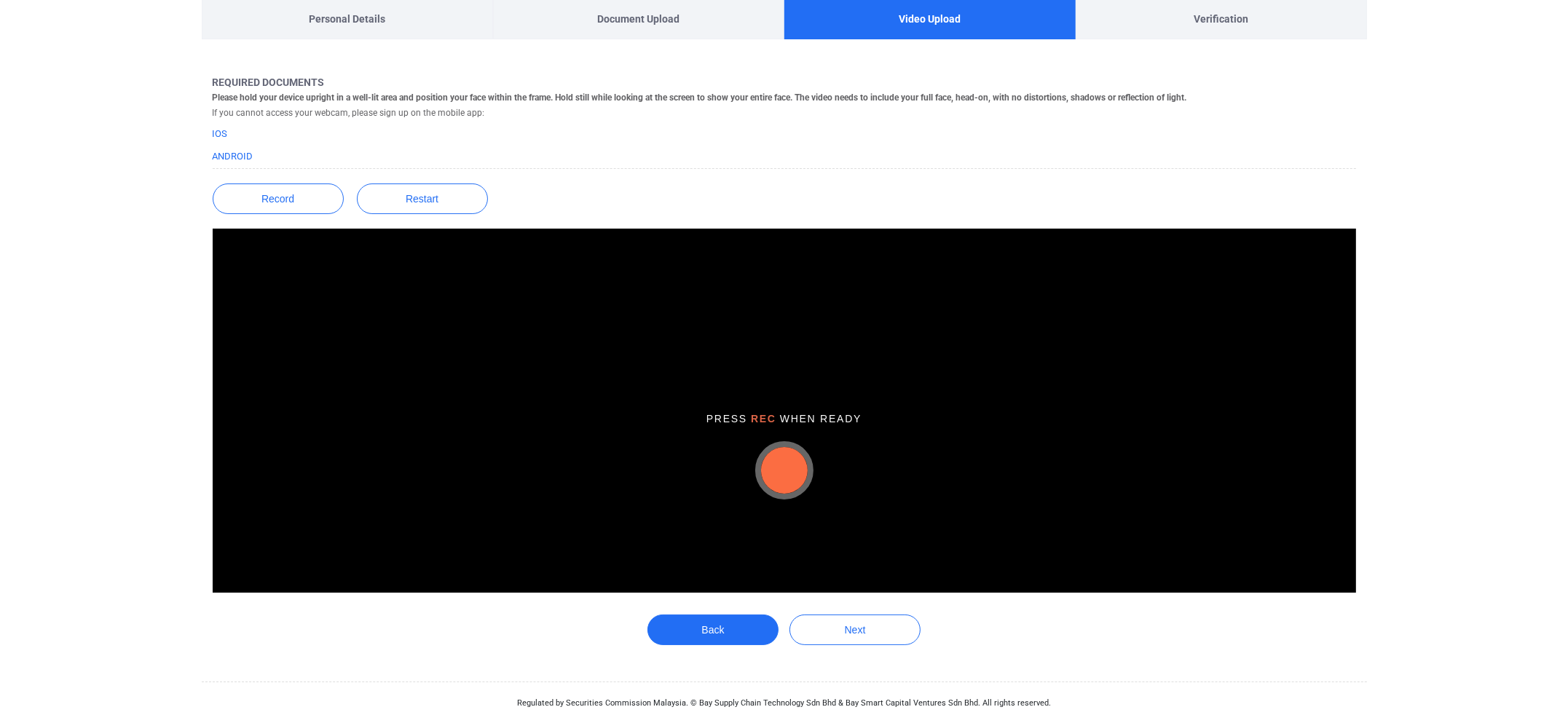
click at [782, 476] on button "button" at bounding box center [784, 470] width 47 height 47
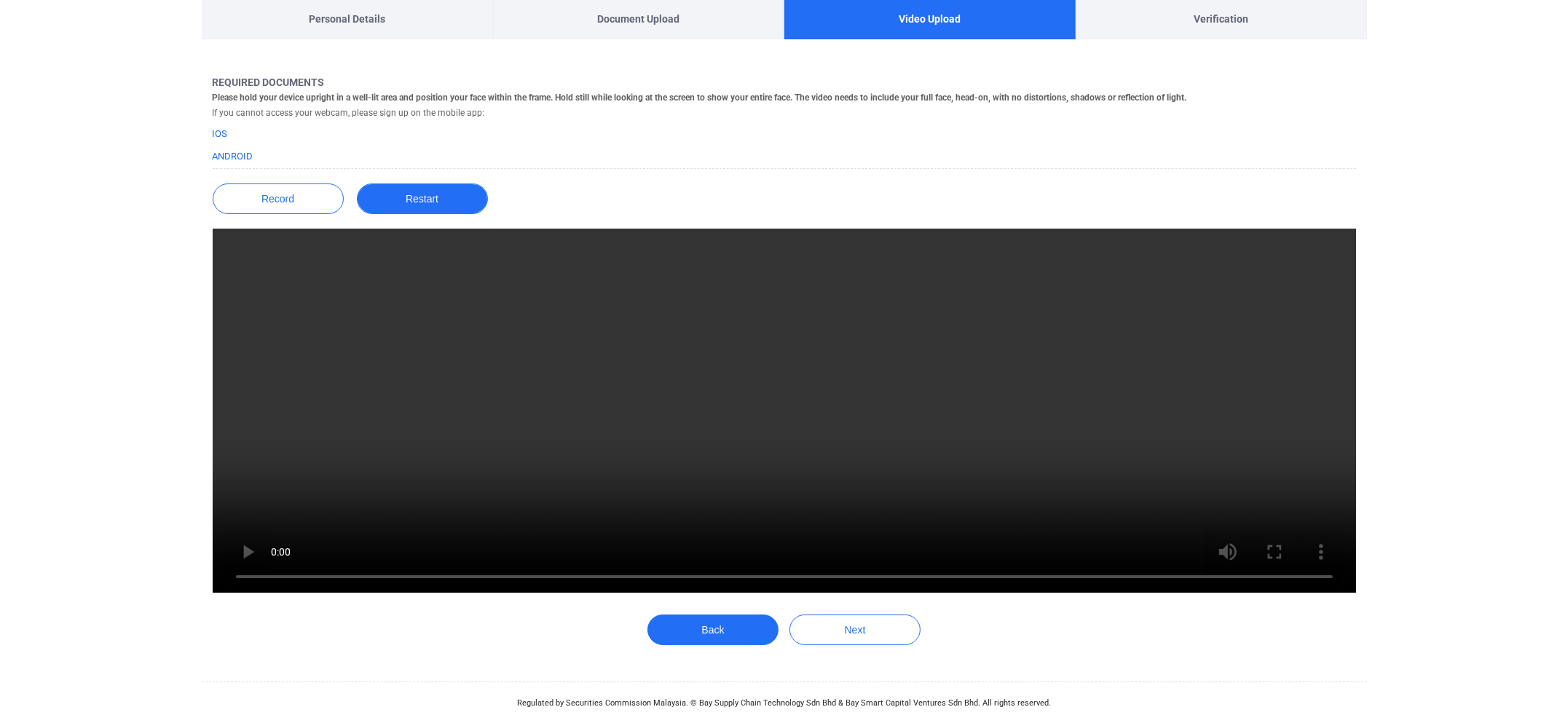
click at [381, 191] on button "Restart" at bounding box center [422, 198] width 131 height 30
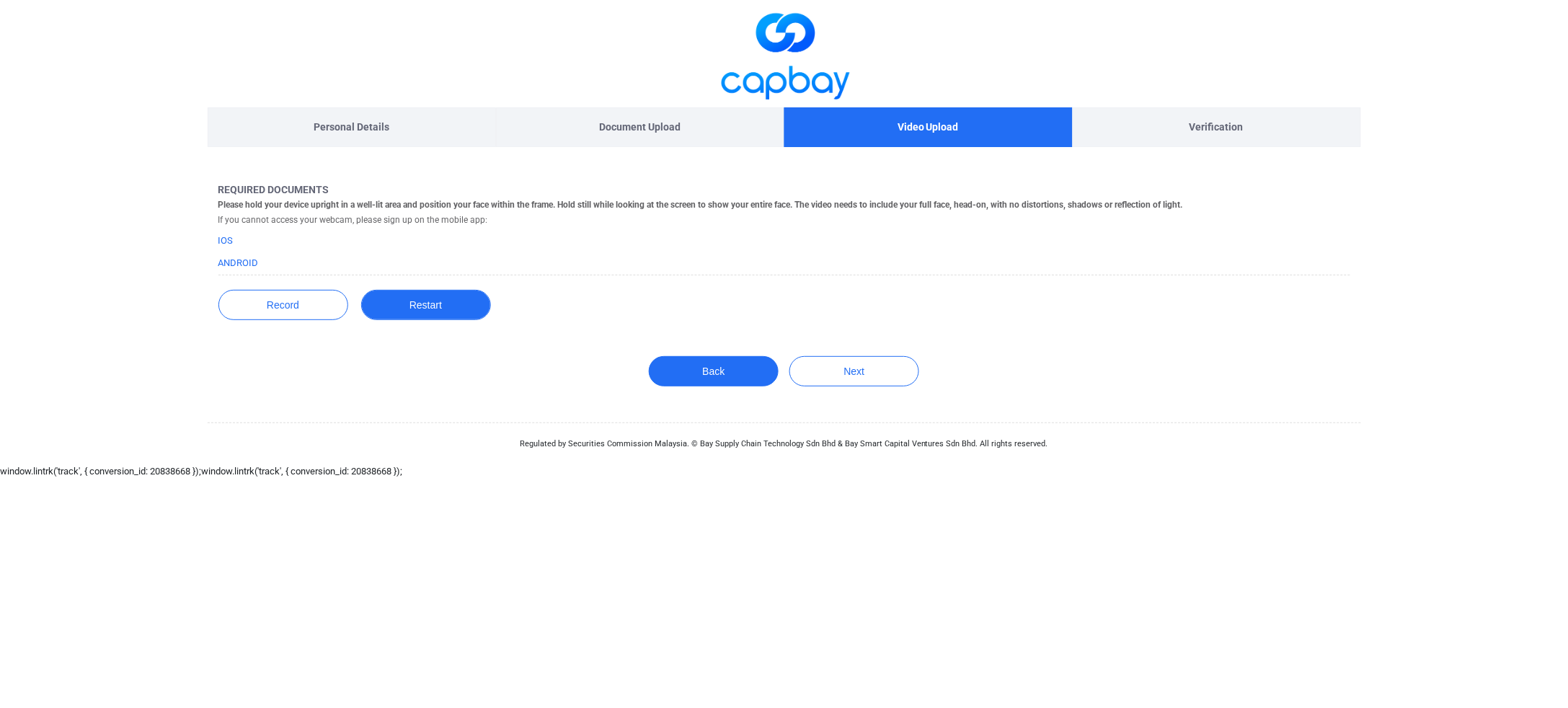
click at [418, 312] on button "Restart" at bounding box center [426, 304] width 130 height 30
drag, startPoint x: 464, startPoint y: 301, endPoint x: 603, endPoint y: 377, distance: 158.4
click at [464, 300] on button "Restart" at bounding box center [426, 304] width 130 height 30
click at [734, 364] on button "Back" at bounding box center [714, 371] width 130 height 30
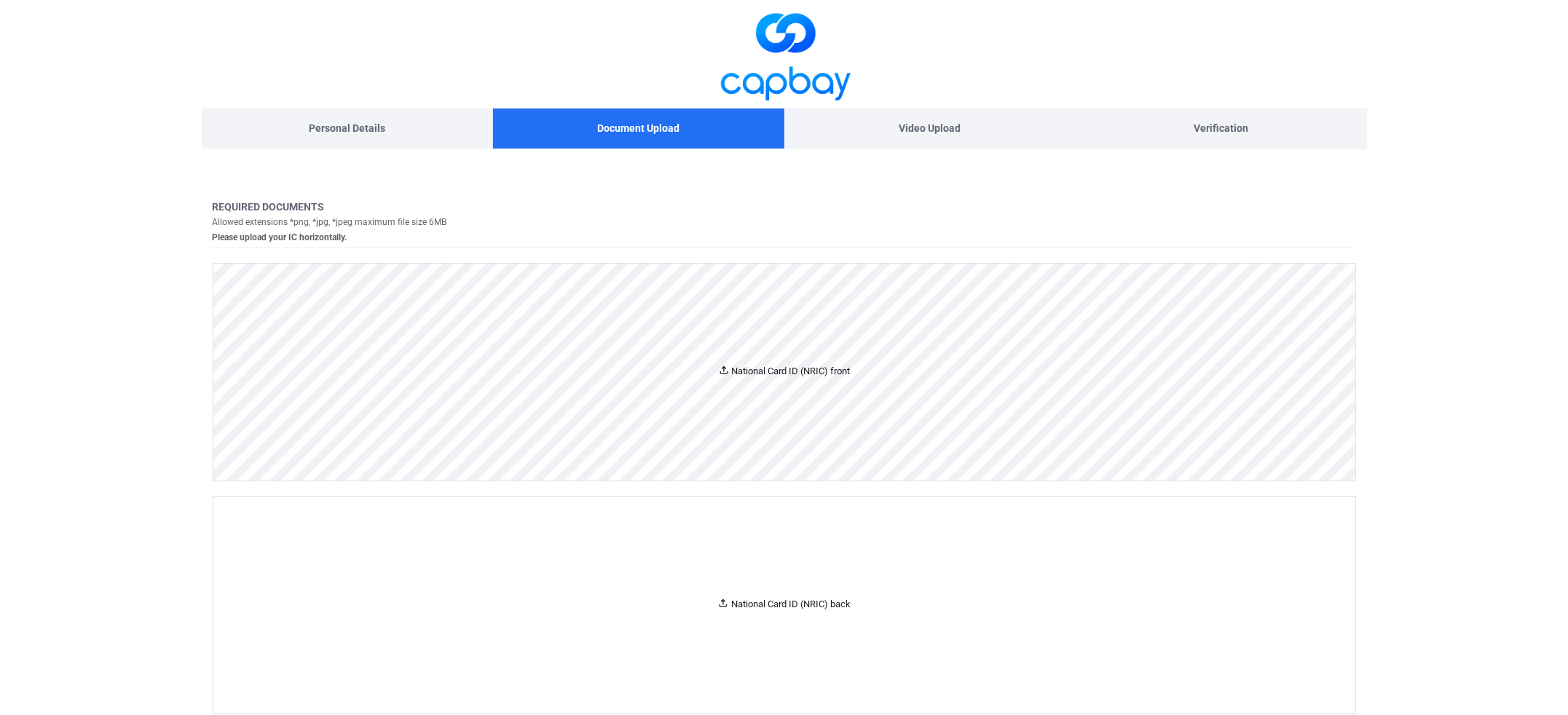
click at [753, 308] on div "National Card ID (NRIC) front" at bounding box center [784, 371] width 1142 height 217
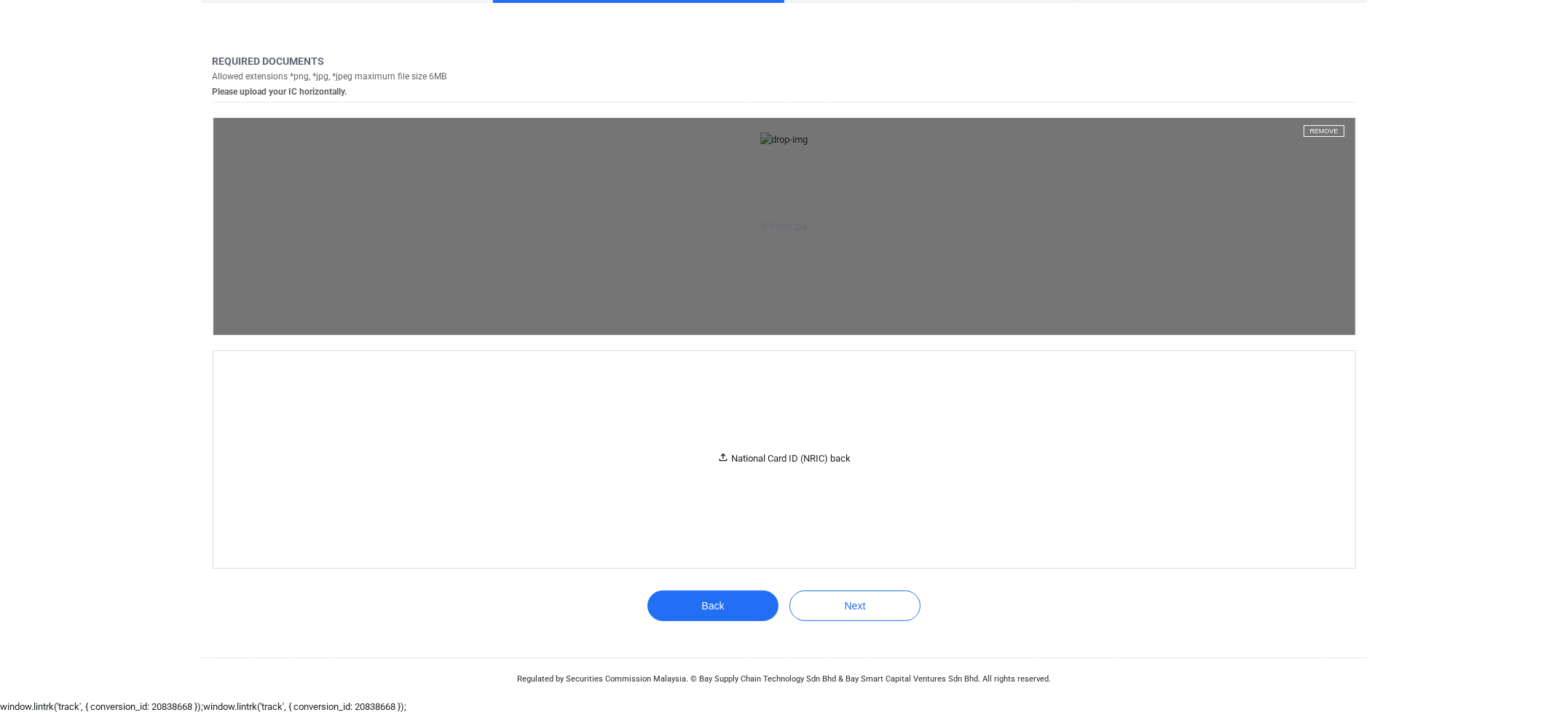
scroll to position [546, 0]
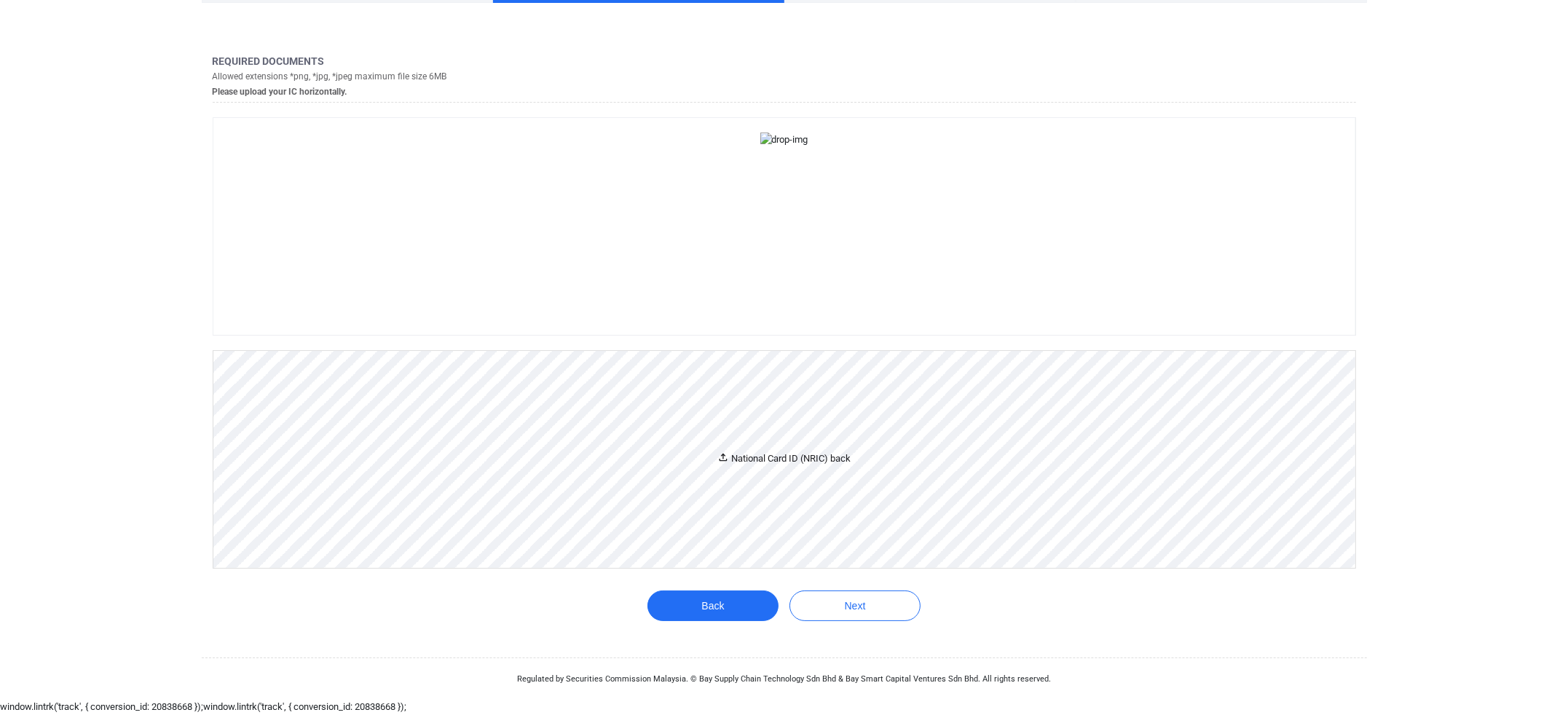
click at [821, 467] on div "National Card ID (NRIC) back" at bounding box center [784, 459] width 133 height 16
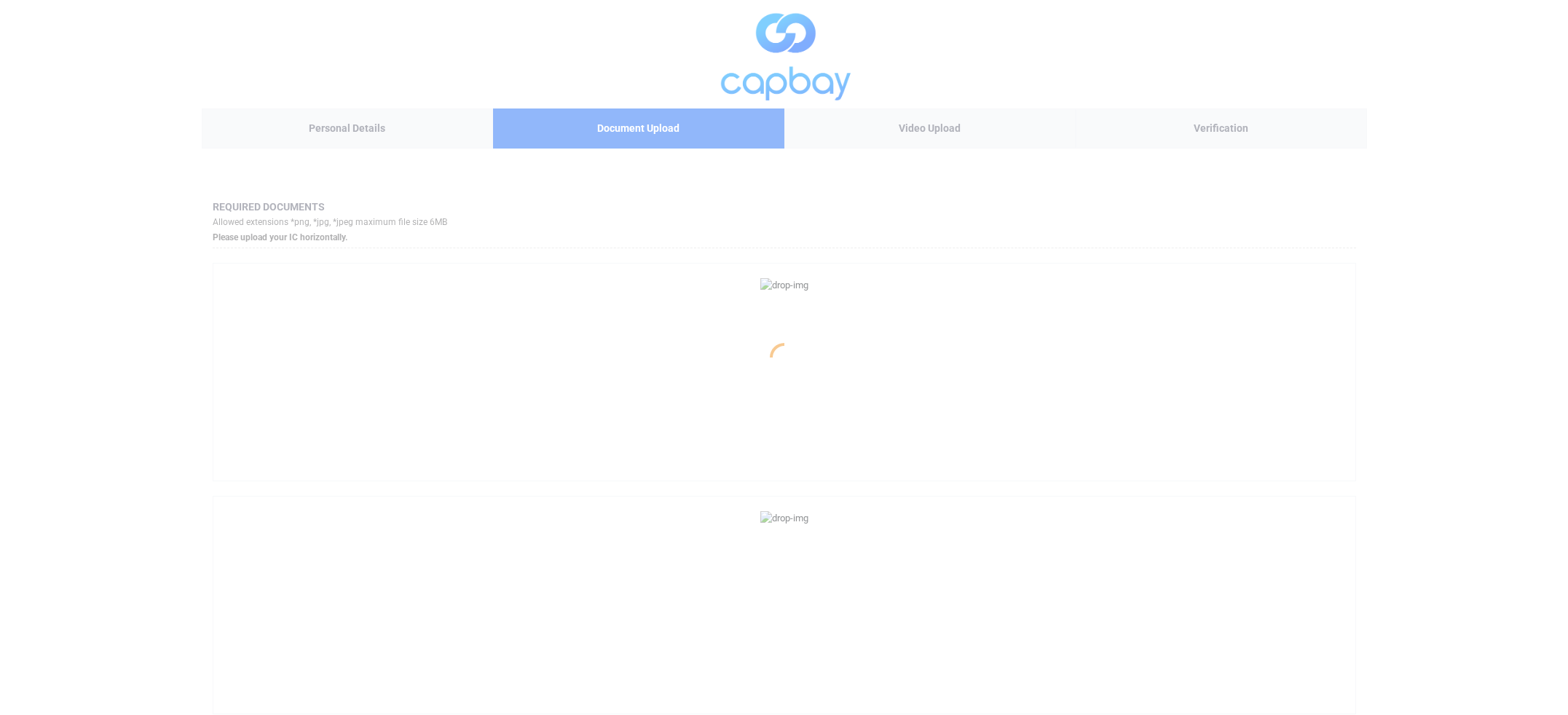
scroll to position [1021, 0]
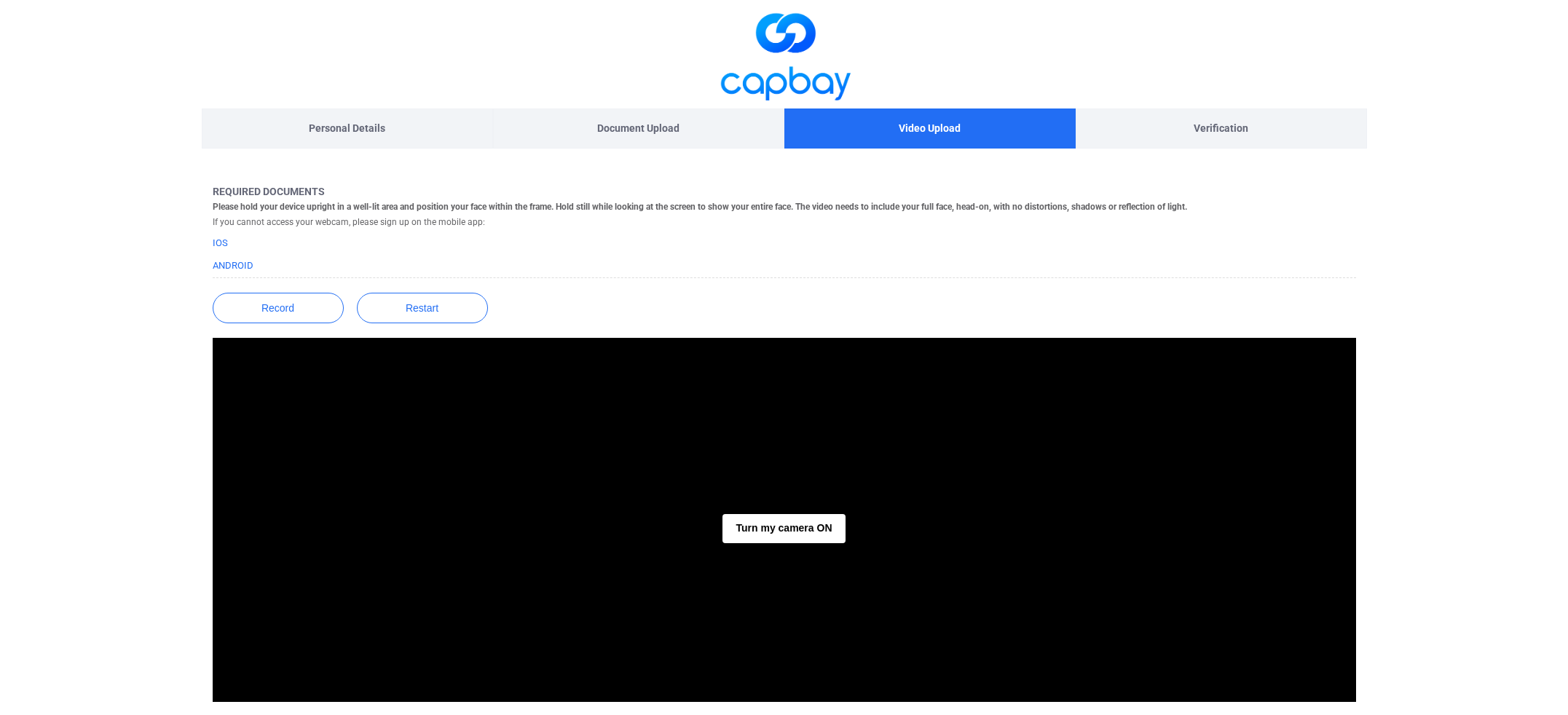
scroll to position [185, 0]
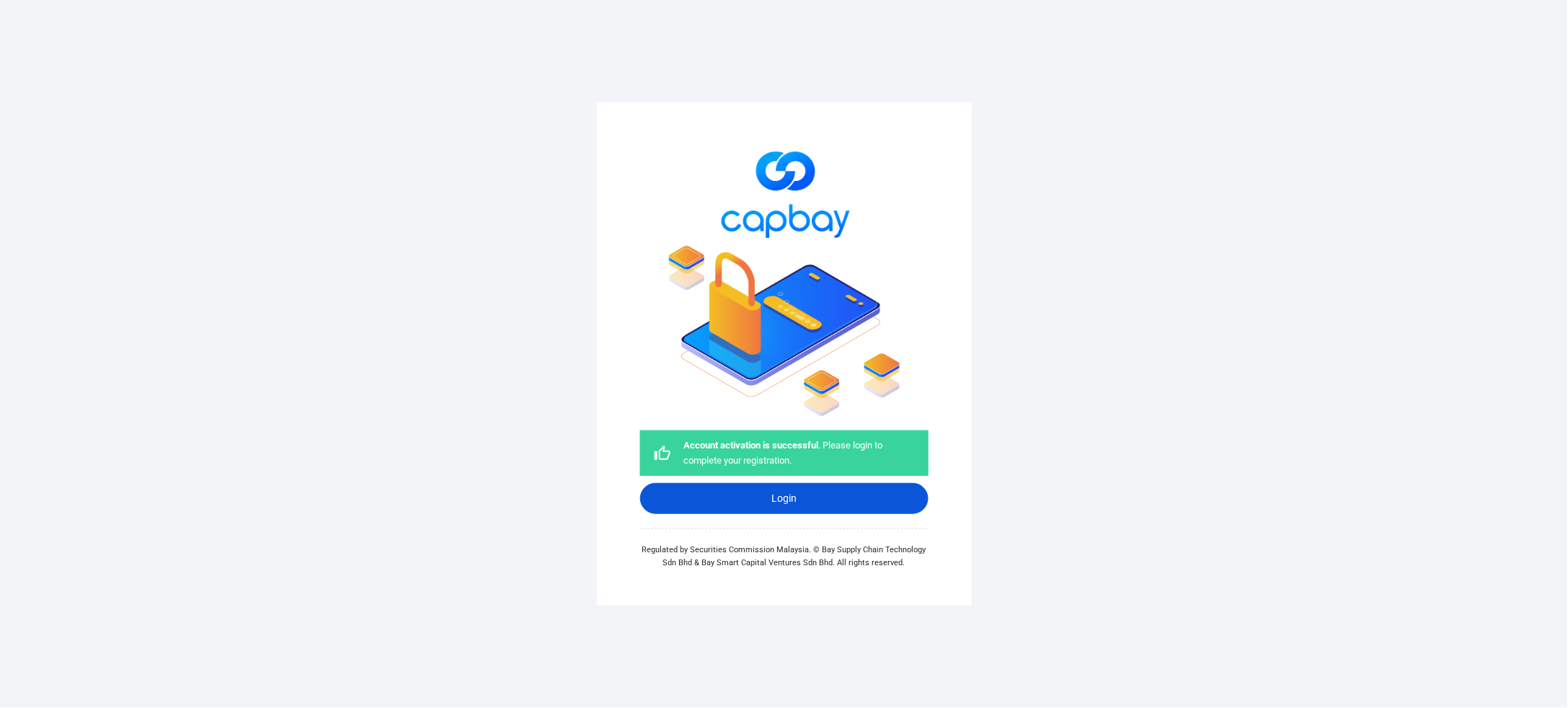
click at [844, 501] on link "Login" at bounding box center [784, 499] width 288 height 31
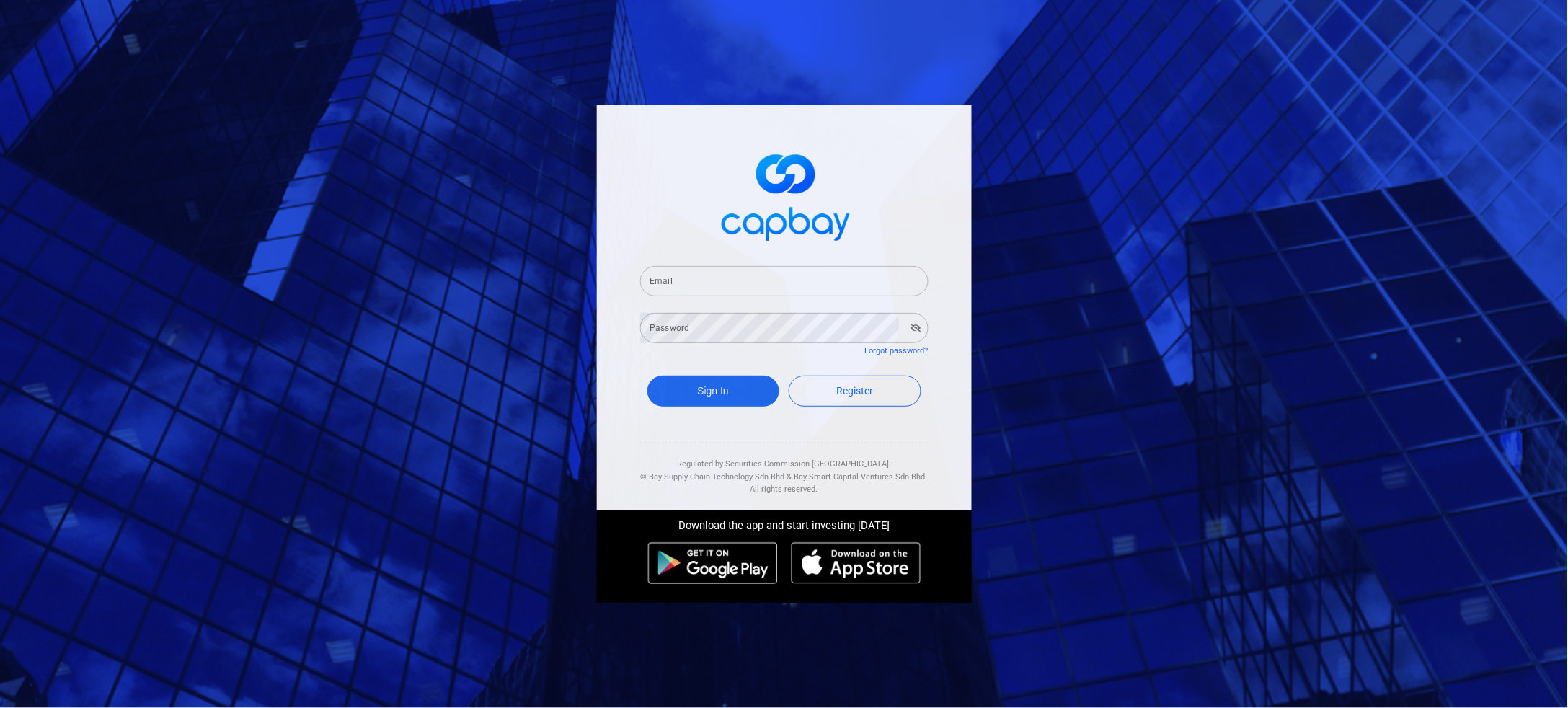
click at [716, 274] on input "Email" at bounding box center [784, 281] width 288 height 30
type input "[EMAIL_ADDRESS][DOMAIN_NAME]"
click at [715, 386] on button "Sign In" at bounding box center [713, 391] width 132 height 31
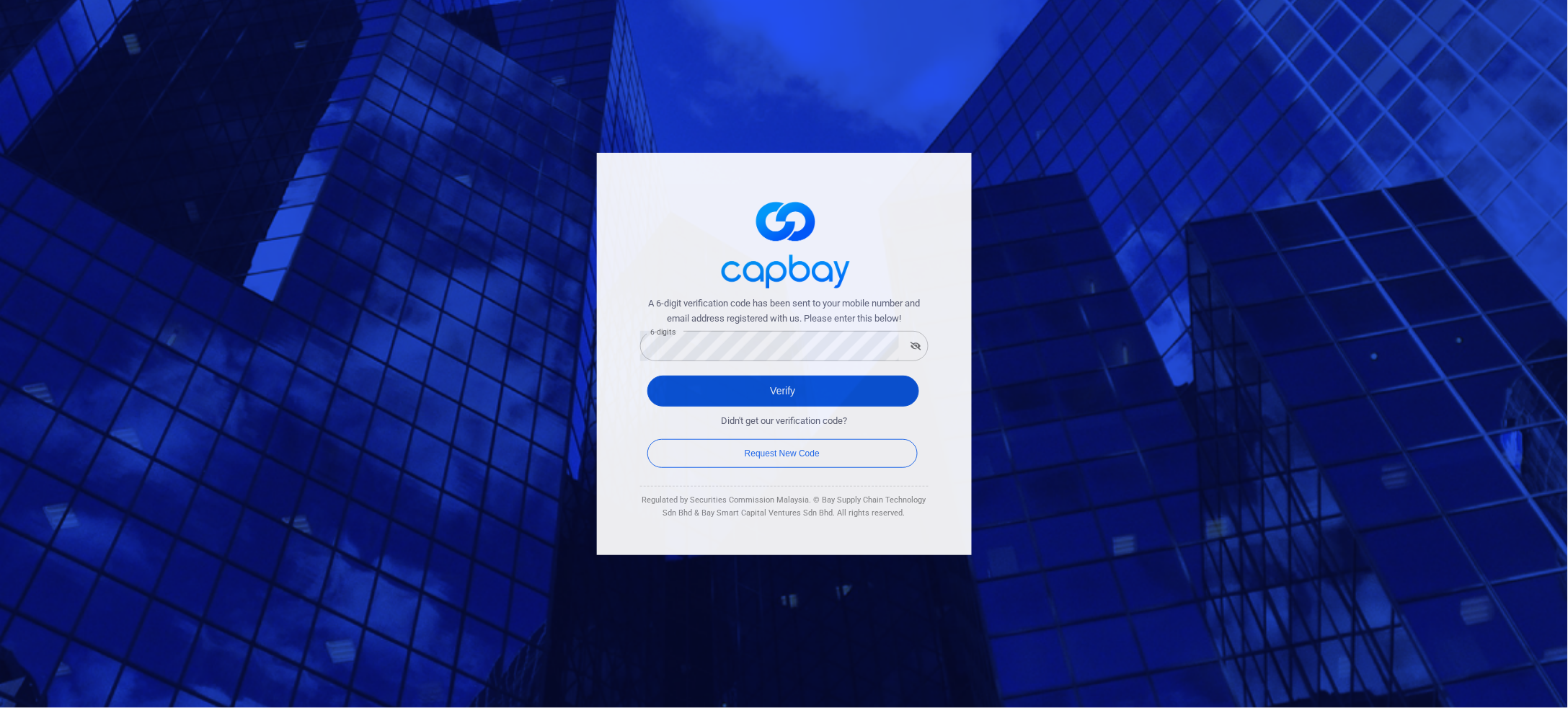
click at [829, 389] on button "Verify" at bounding box center [783, 391] width 272 height 31
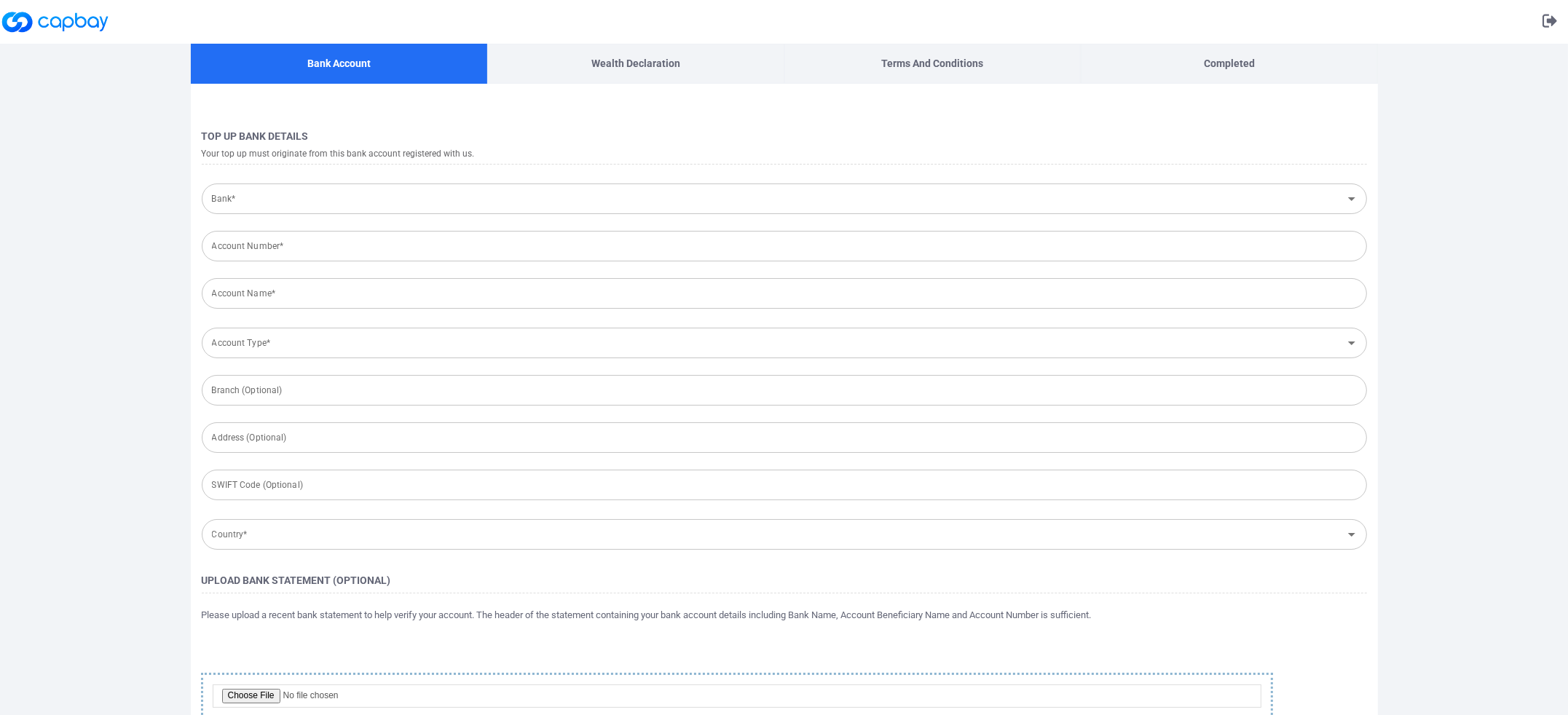
type input "[GEOGRAPHIC_DATA]"
click at [247, 194] on input "Bank*" at bounding box center [772, 198] width 1133 height 27
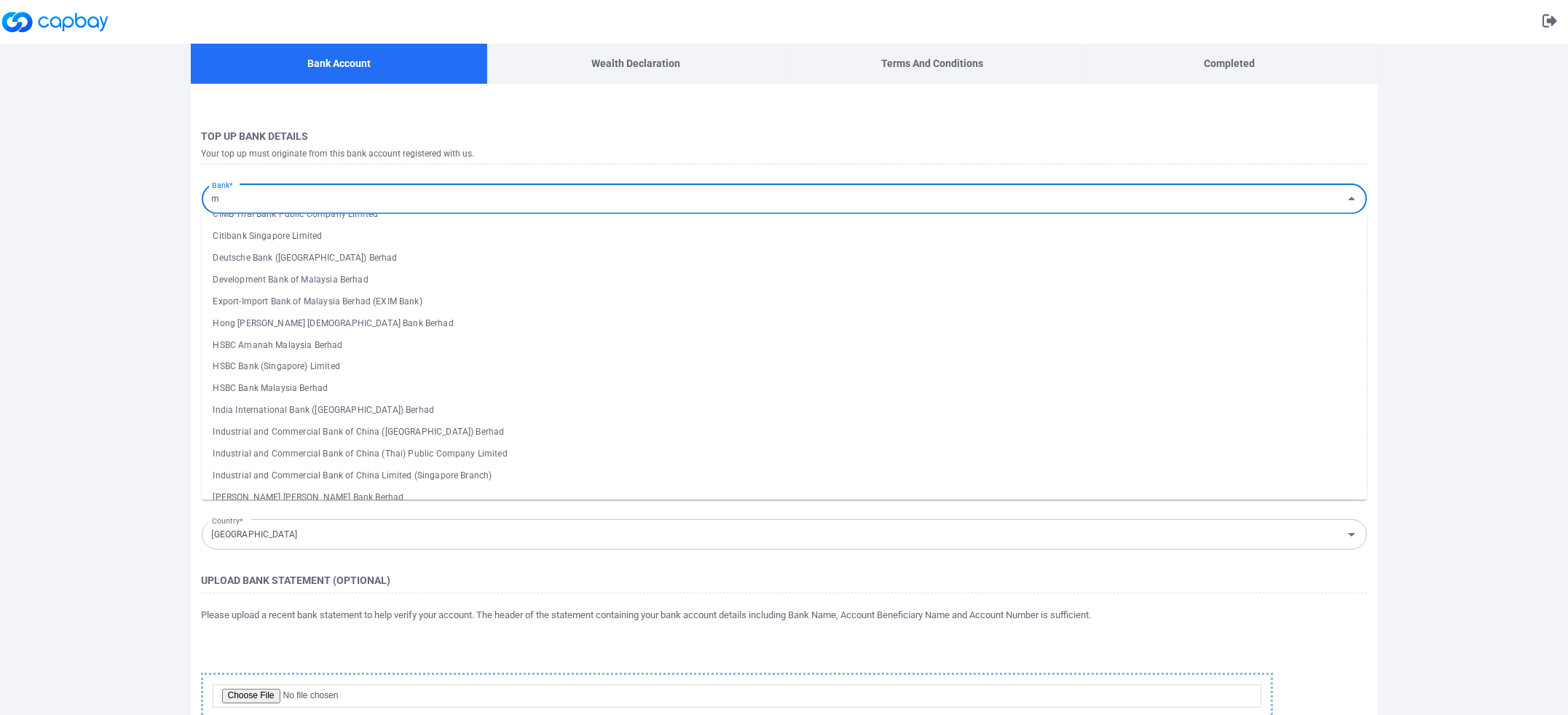
scroll to position [983, 0]
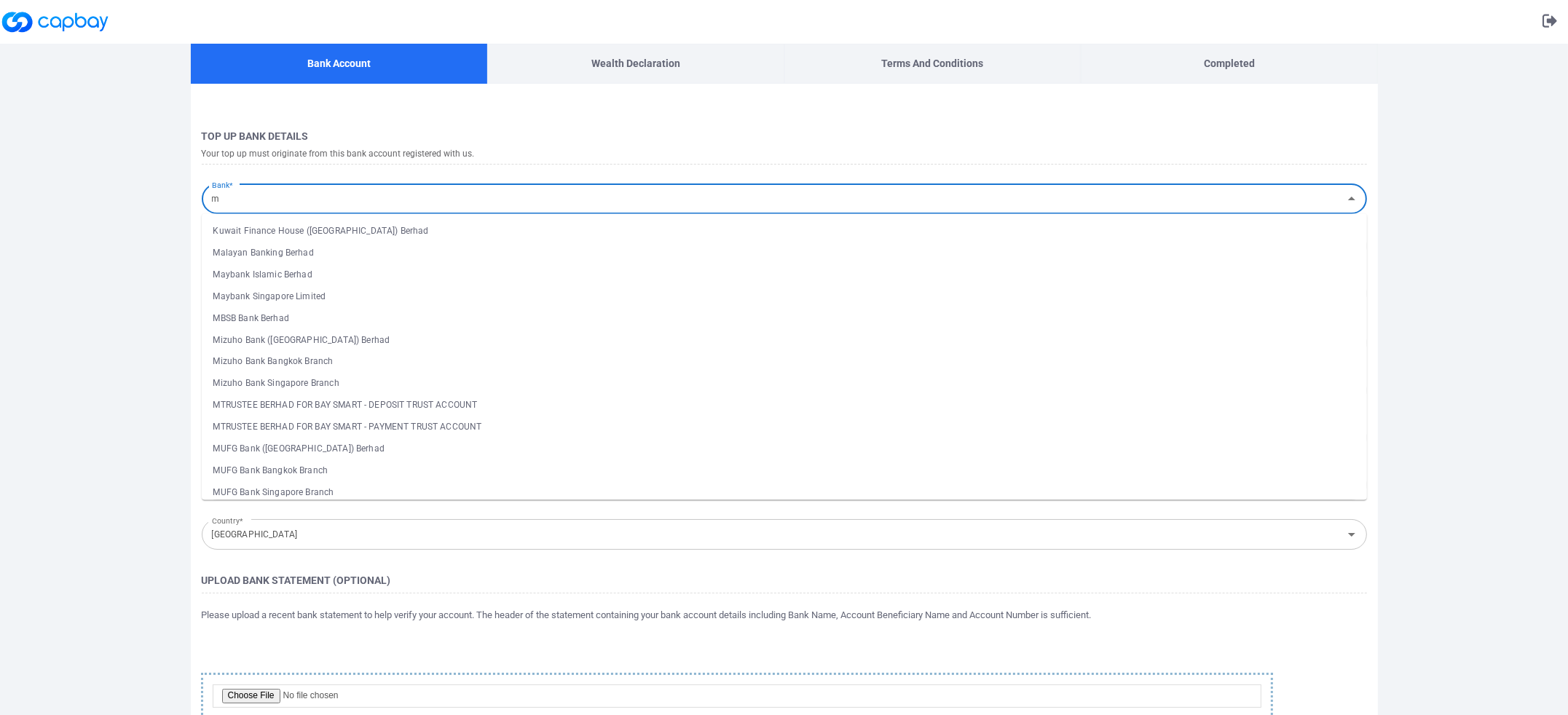
click at [321, 244] on li "Malayan Banking Berhad" at bounding box center [784, 253] width 1165 height 22
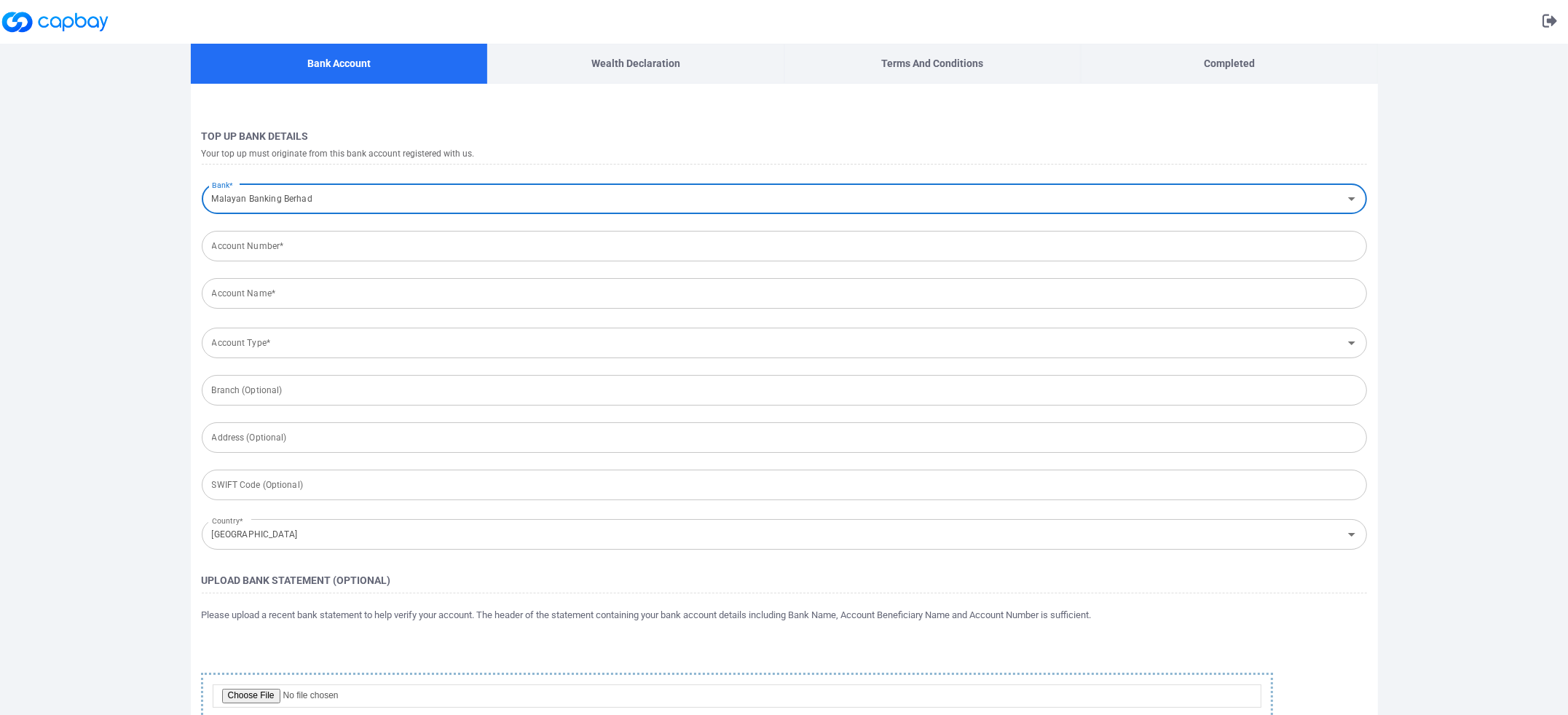
type input "Malayan Banking Berhad"
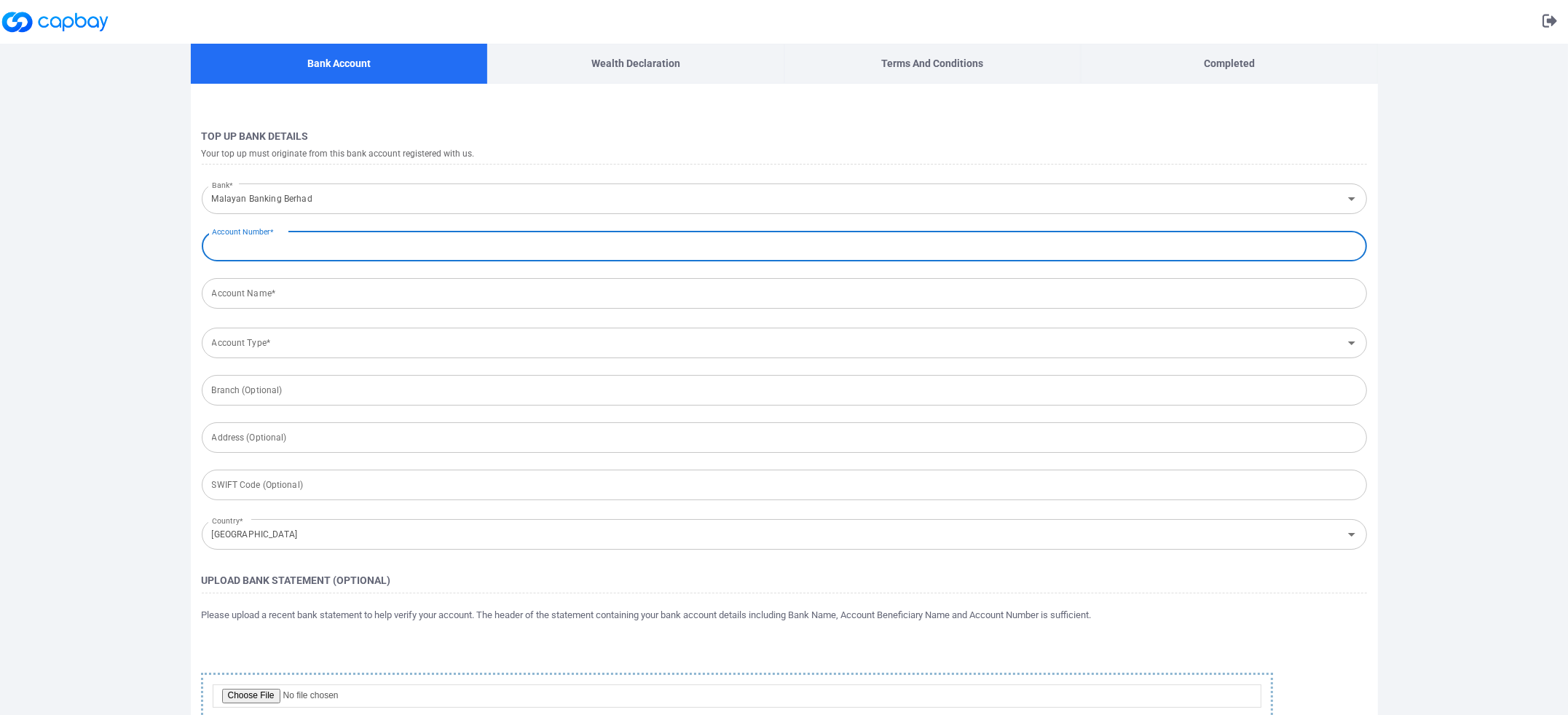
click at [321, 244] on input "Account Number*" at bounding box center [784, 245] width 1165 height 30
type input "158305416822"
click at [314, 292] on input "Account Name*" at bounding box center [784, 293] width 1165 height 30
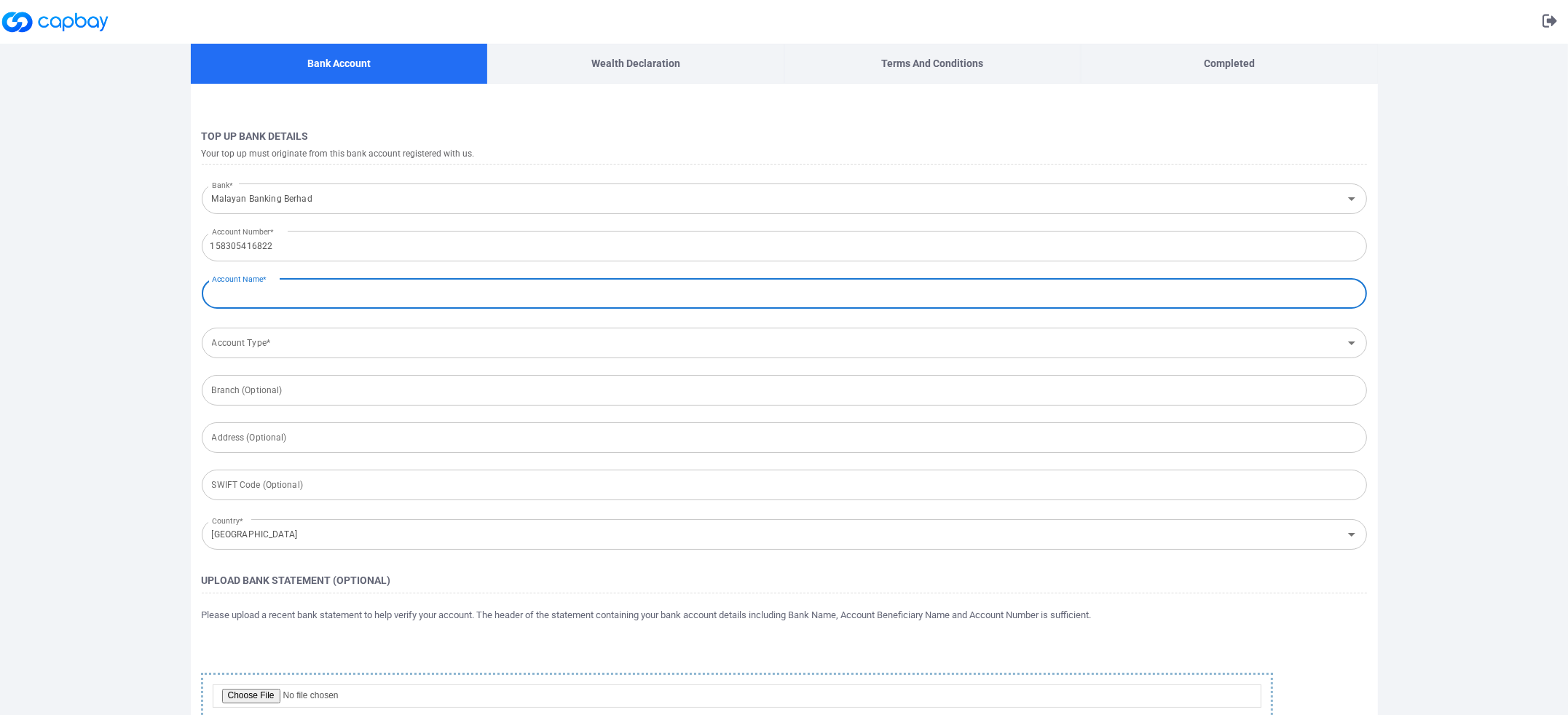
click at [310, 297] on input "Account Name*" at bounding box center [784, 293] width 1165 height 30
type input "KIRTHAN A/L YOGAN"
click at [303, 332] on input "Account Type*" at bounding box center [772, 343] width 1133 height 27
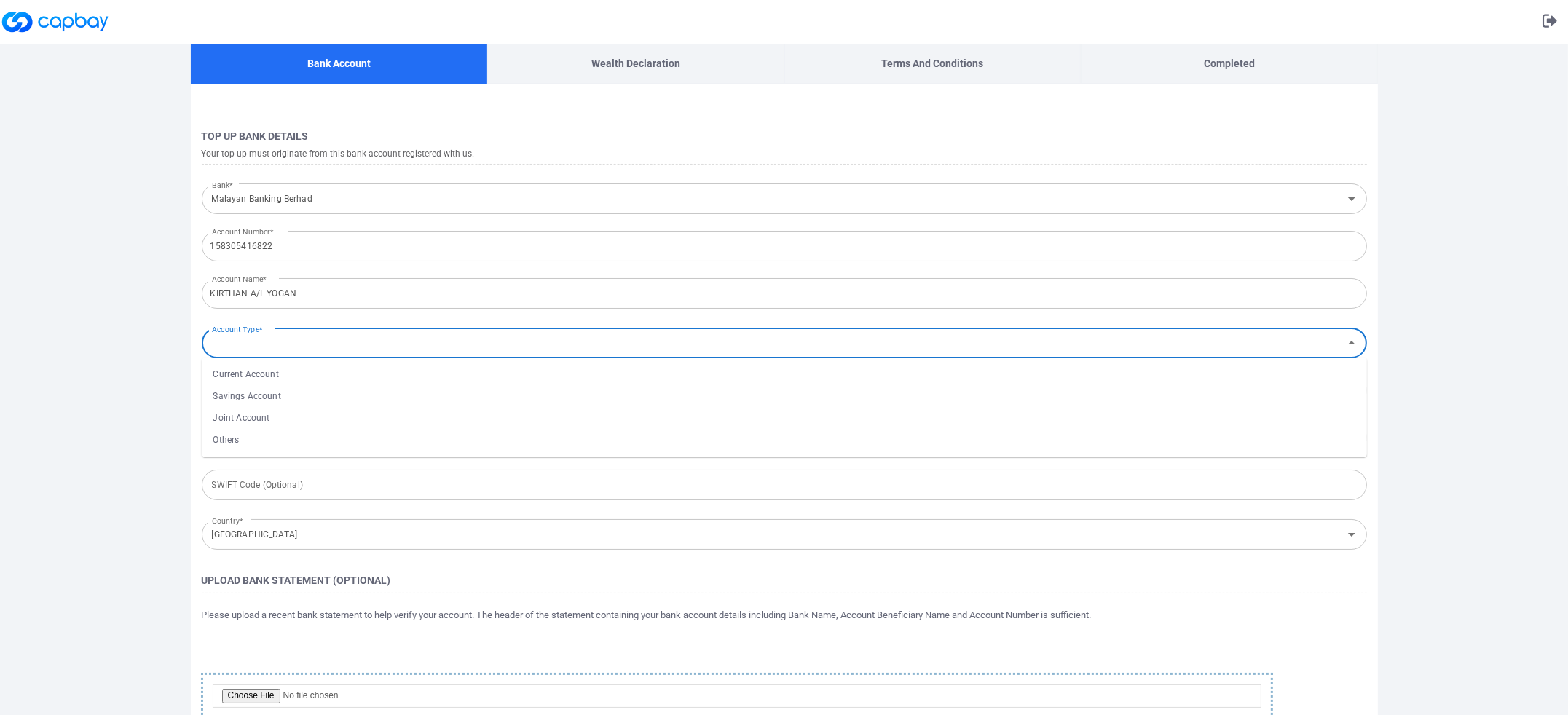
click at [282, 402] on li "Savings Account" at bounding box center [784, 397] width 1165 height 22
type input "Savings Account"
click at [284, 396] on input "text" at bounding box center [784, 389] width 1165 height 30
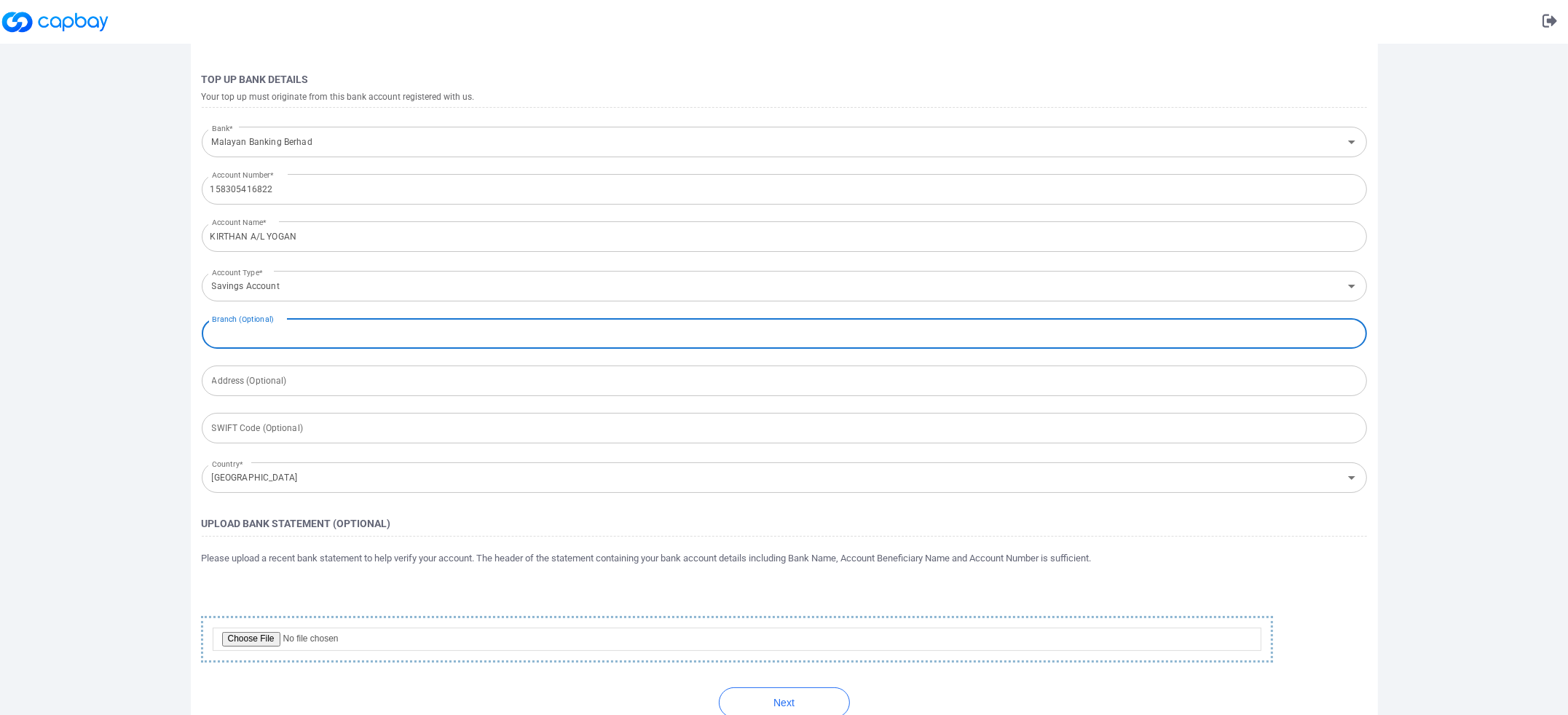
scroll to position [80, 0]
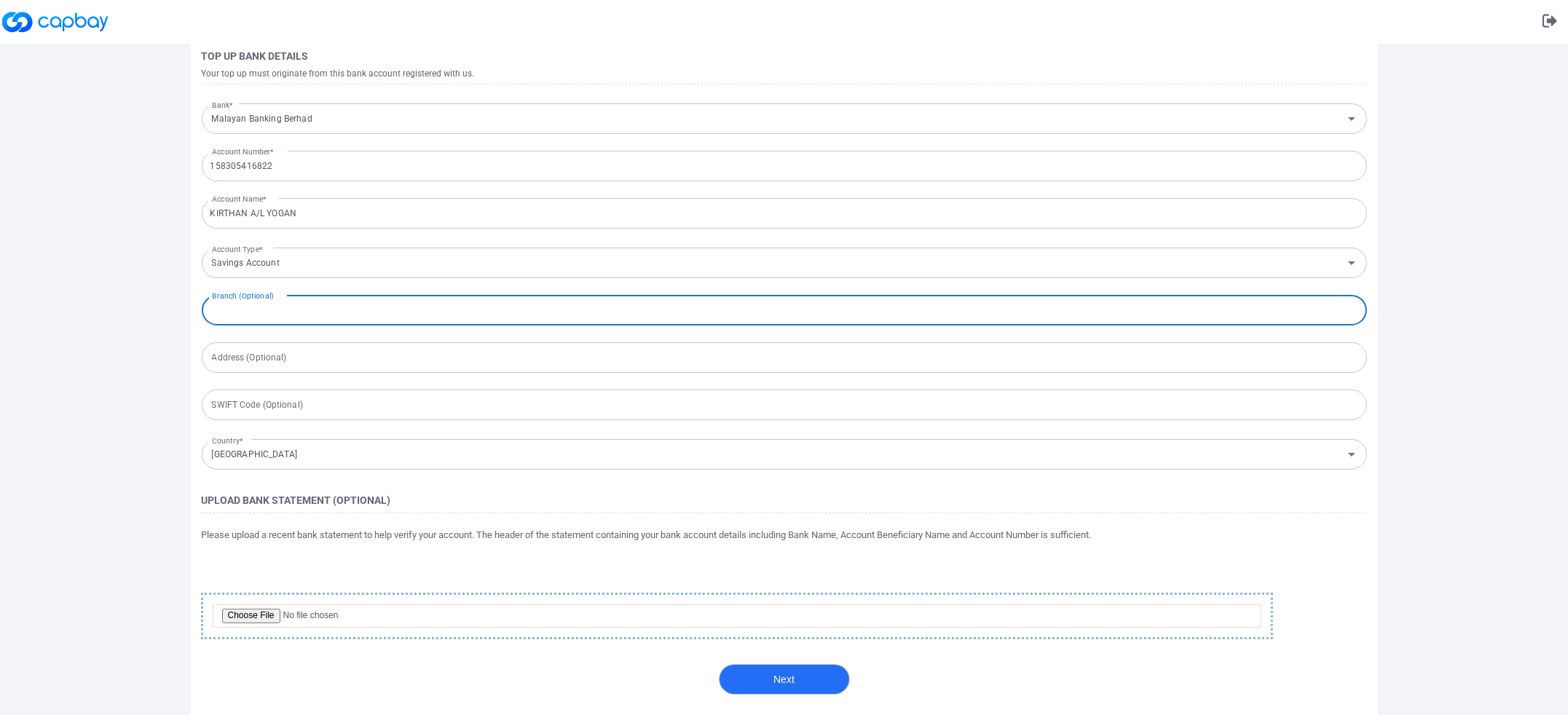
click at [813, 667] on button "Next" at bounding box center [784, 679] width 131 height 30
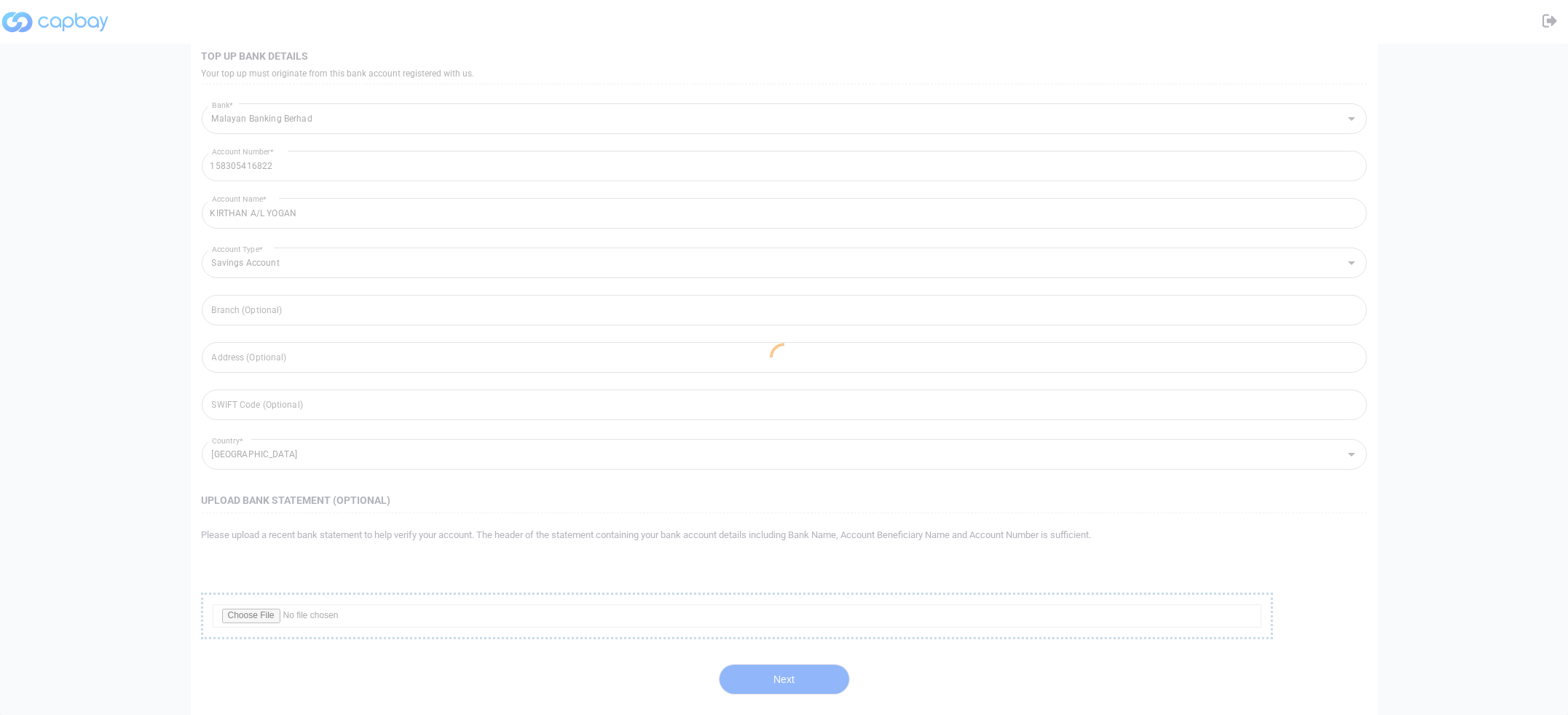
scroll to position [0, 0]
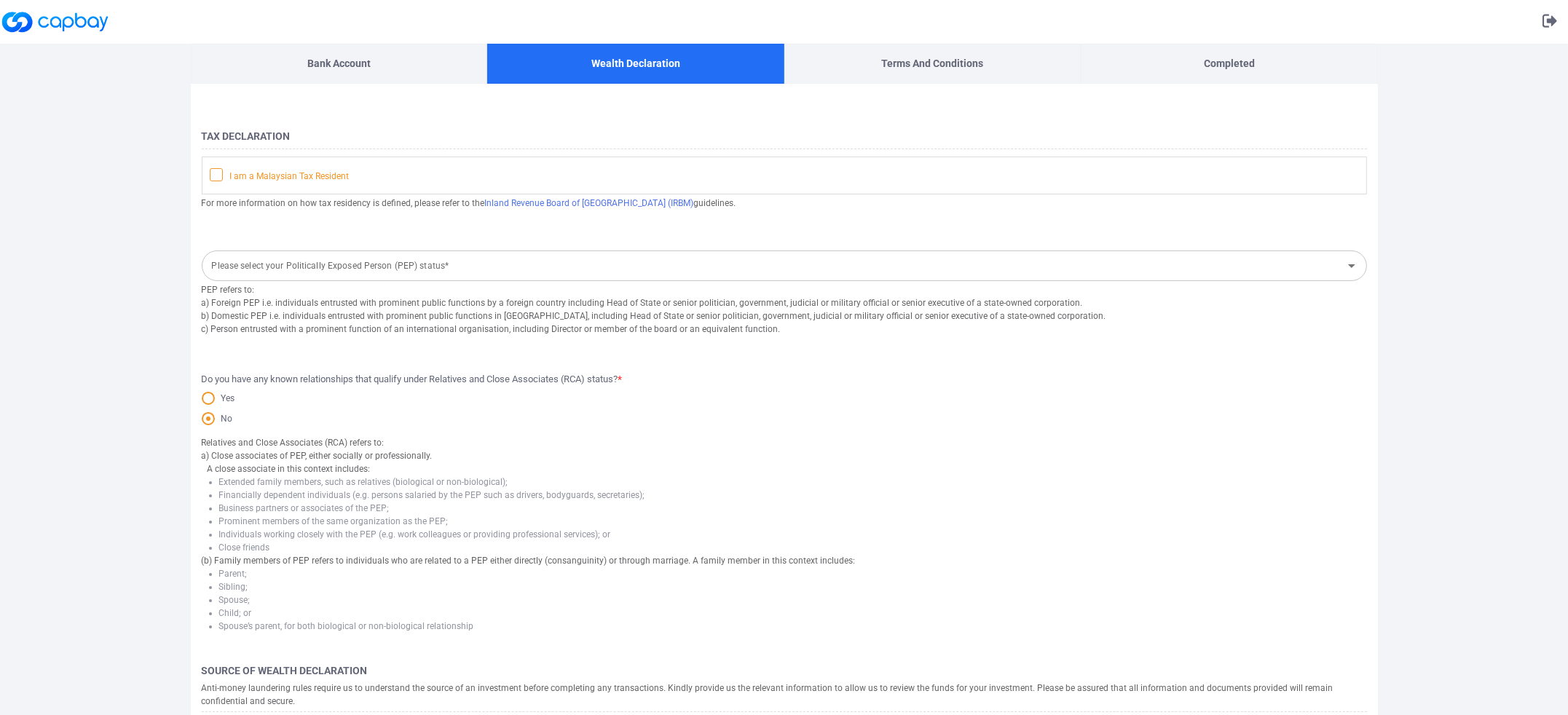
click at [221, 174] on icon at bounding box center [217, 174] width 11 height 11
click at [0, 0] on input "I am a Malaysian Tax Resident" at bounding box center [0, 0] width 0 height 0
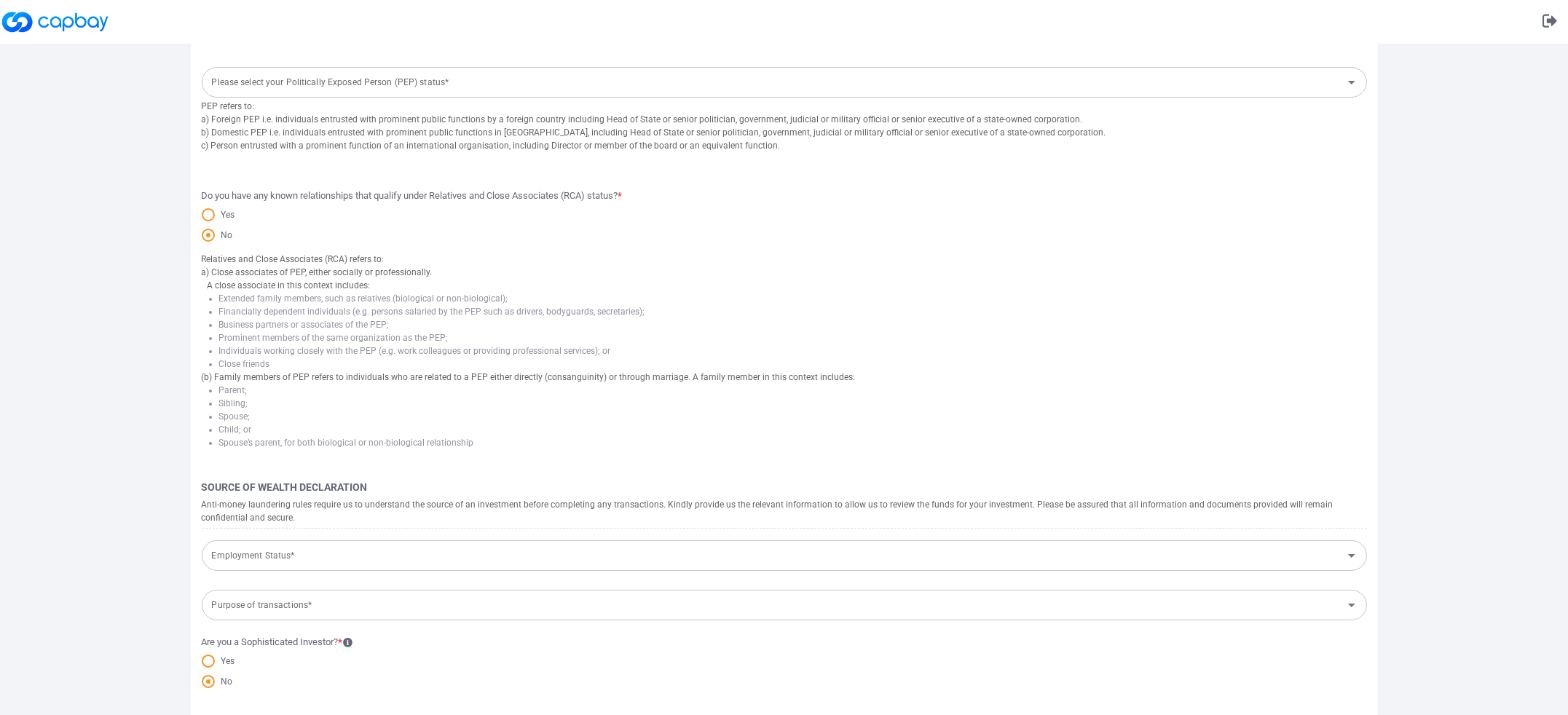
scroll to position [240, 0]
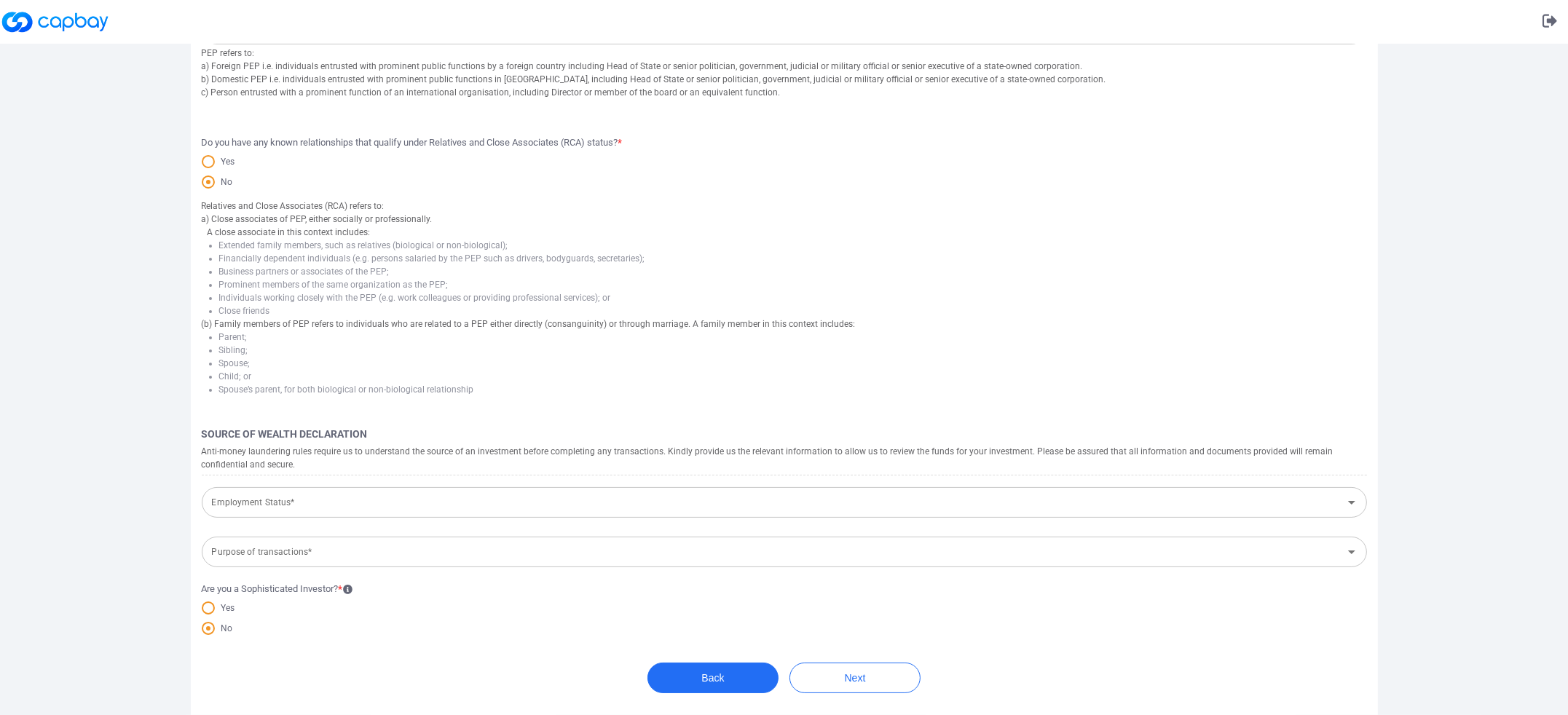
click at [374, 493] on input "Employment Status*" at bounding box center [772, 503] width 1133 height 27
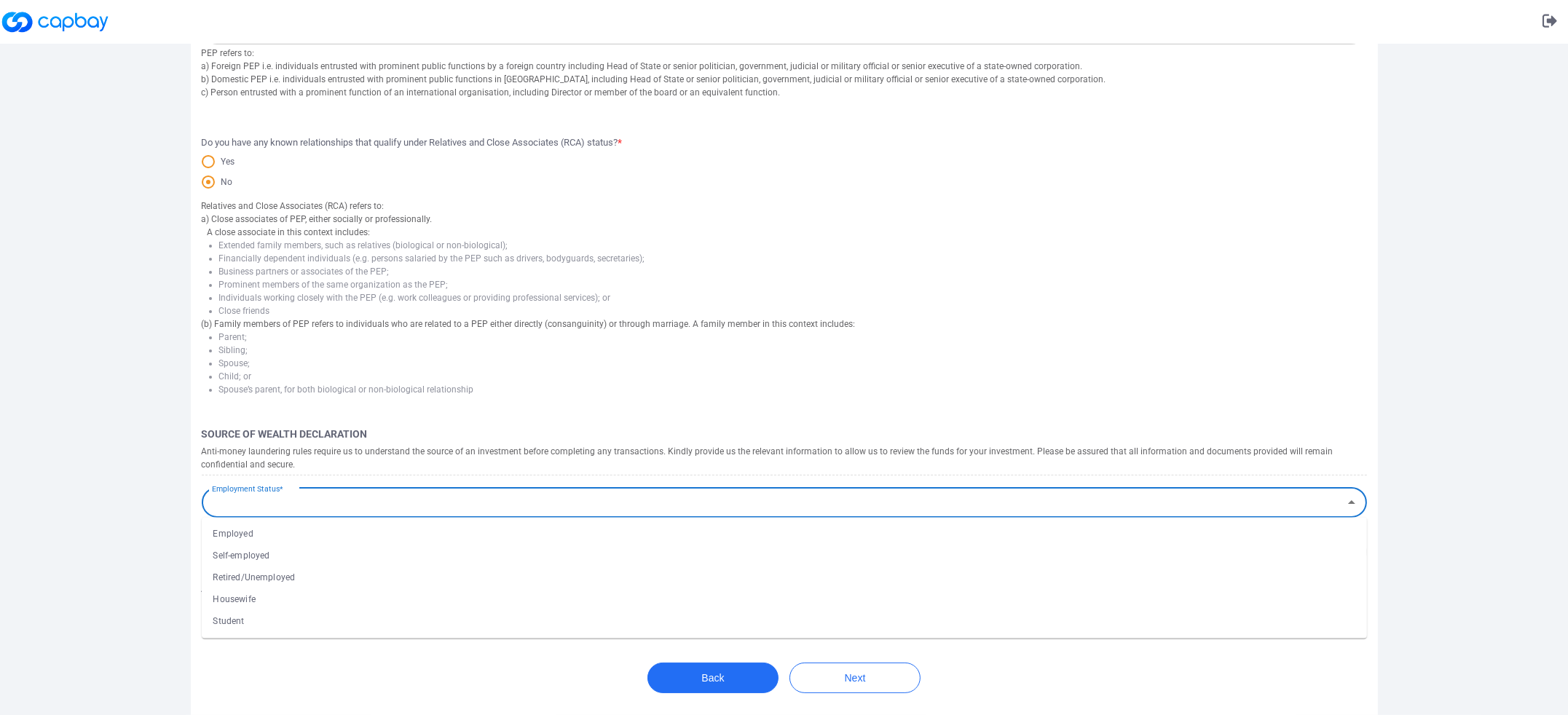
click at [285, 621] on li "Student" at bounding box center [784, 622] width 1165 height 22
type input "Student"
click at [298, 549] on input "Source of Wealth*" at bounding box center [772, 549] width 1133 height 27
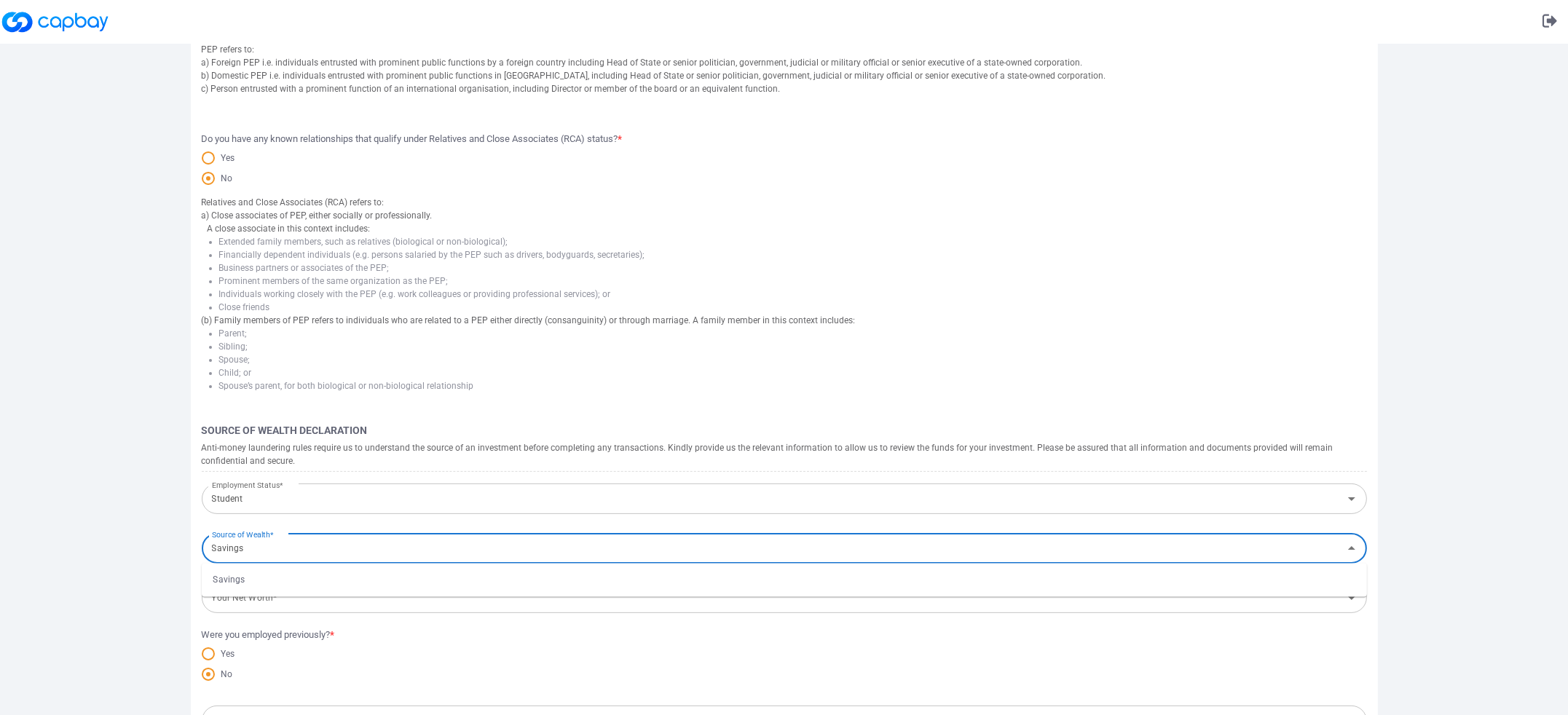
scroll to position [350, 0]
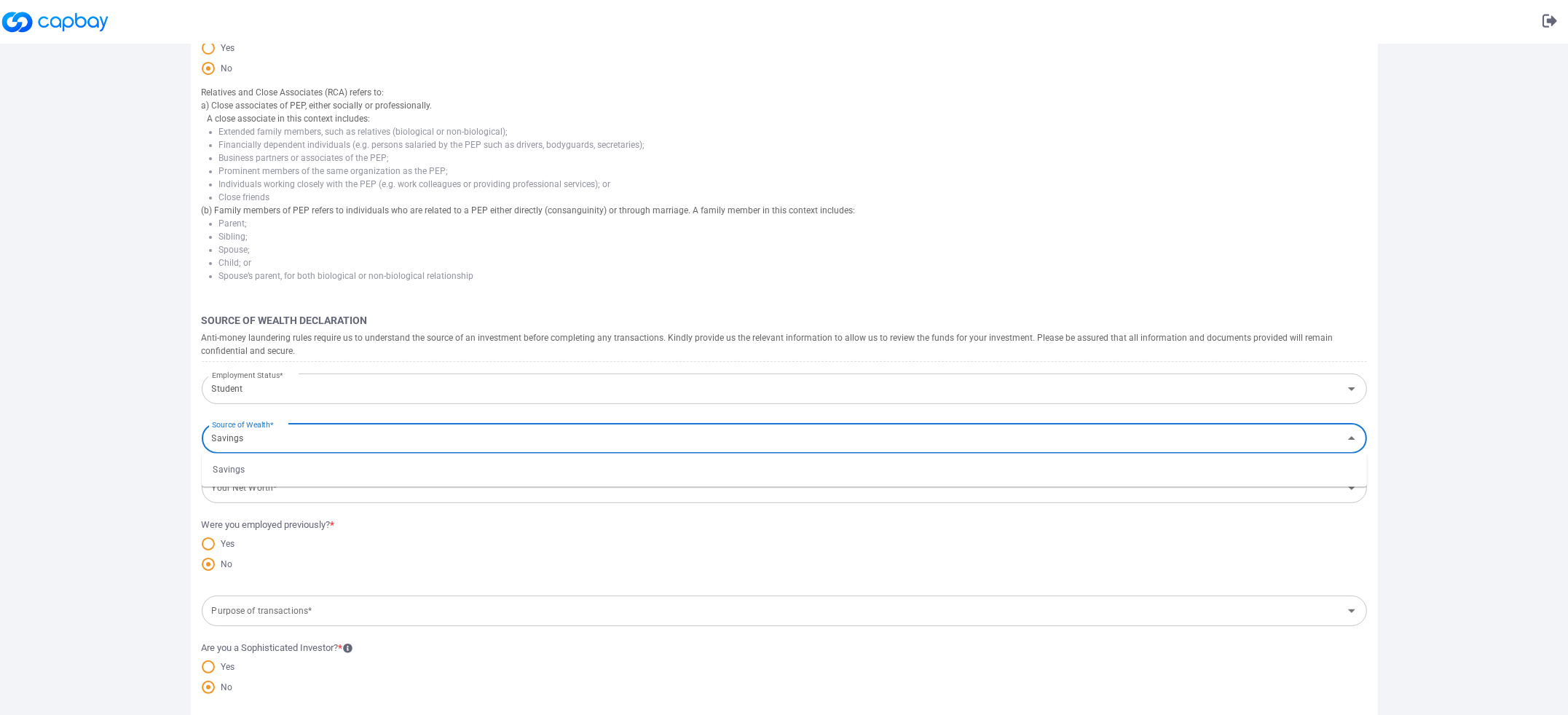
click at [257, 460] on li "Savings" at bounding box center [784, 470] width 1165 height 22
type input "Savings"
click at [263, 481] on div "Your Net Worth* Your Net Worth*" at bounding box center [784, 487] width 1165 height 33
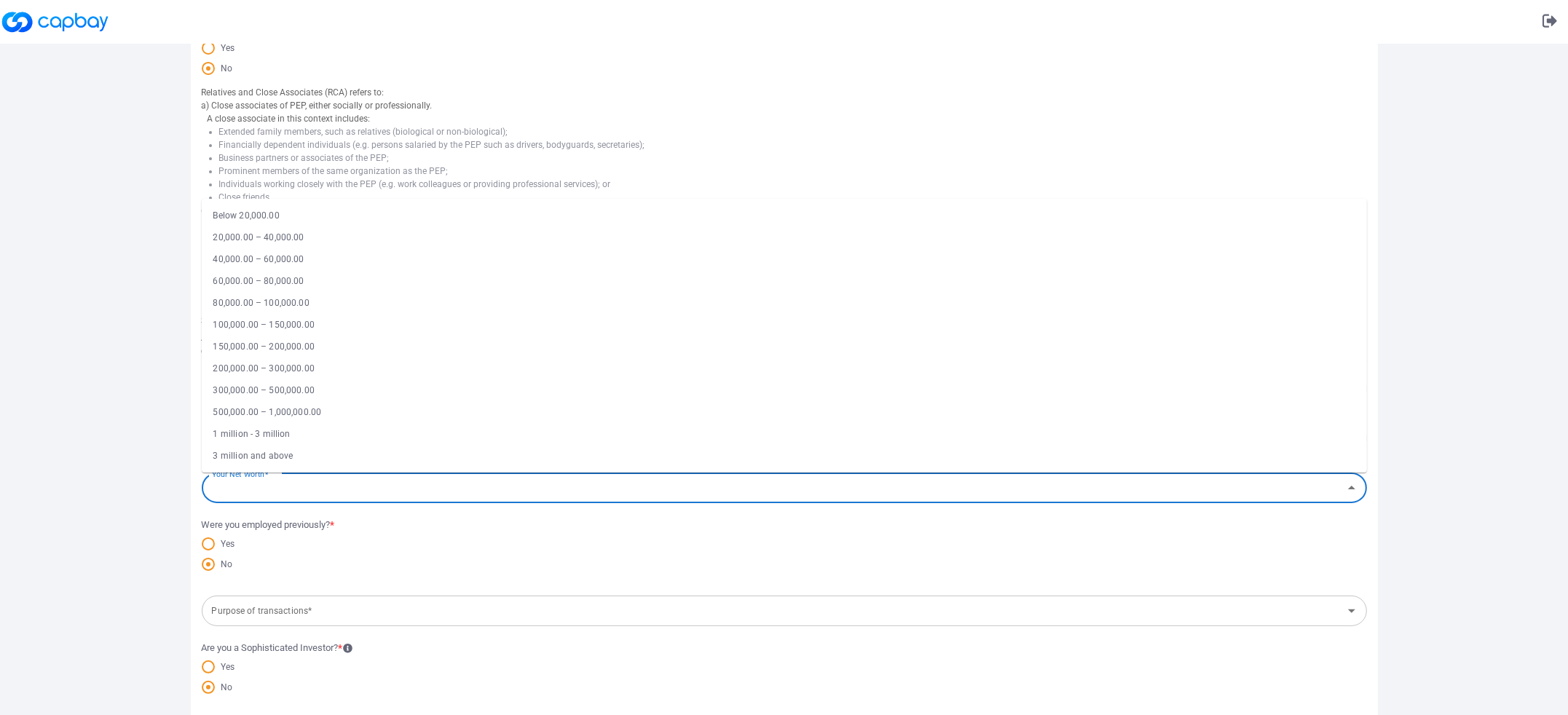
click at [271, 449] on li "3 million and above" at bounding box center [784, 456] width 1165 height 22
type input "3 million and above"
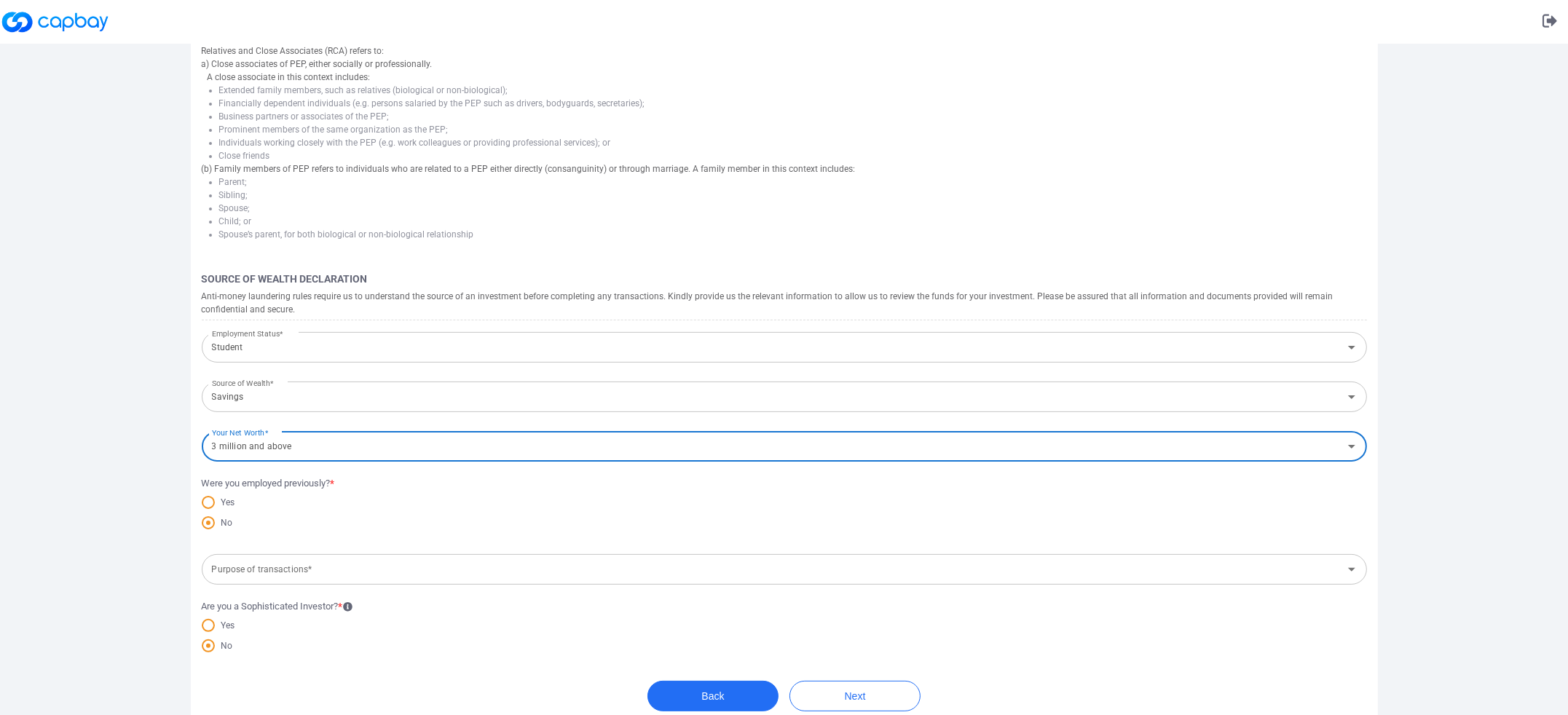
scroll to position [414, 0]
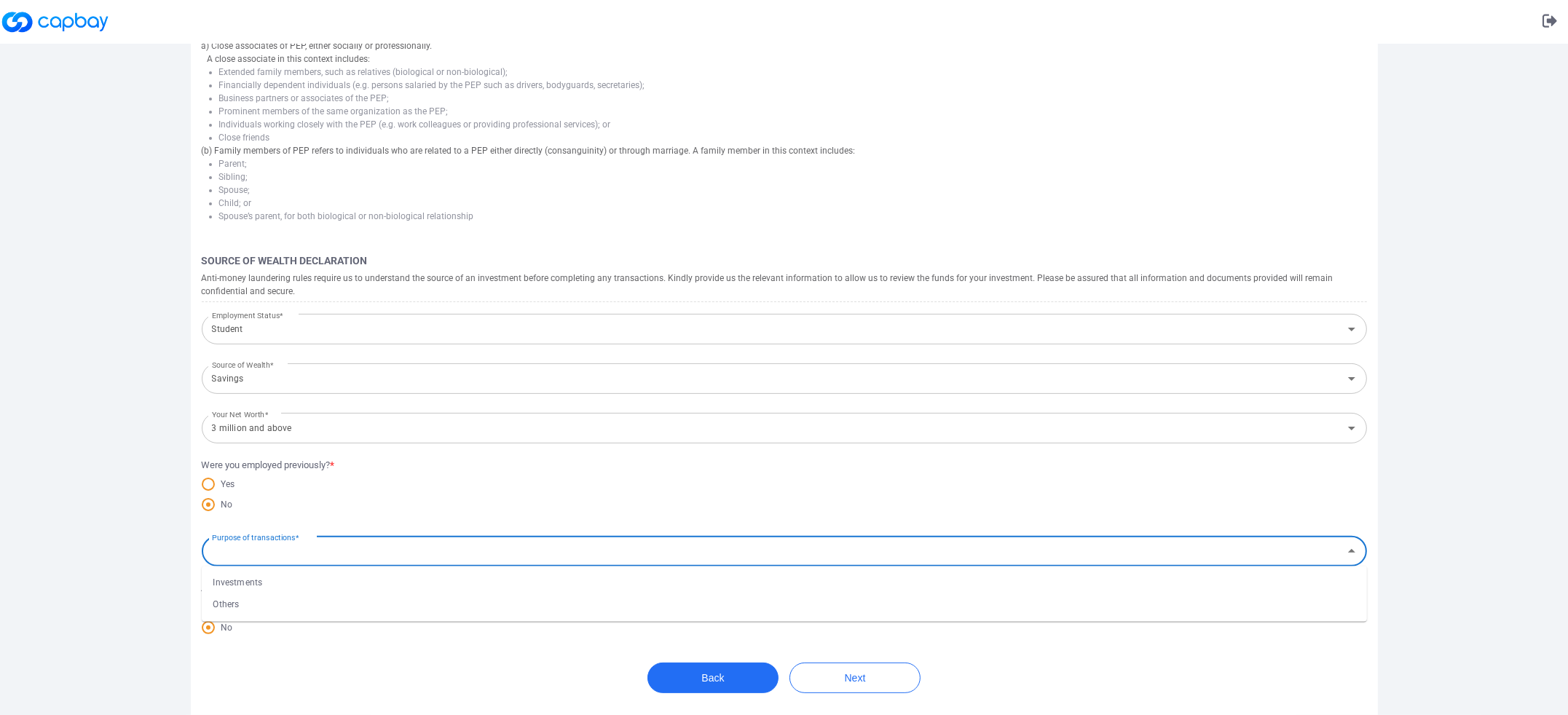
click at [356, 550] on input "Purpose of transactions*" at bounding box center [772, 551] width 1133 height 27
click at [315, 574] on li "Investments" at bounding box center [784, 583] width 1165 height 22
type input "Investments"
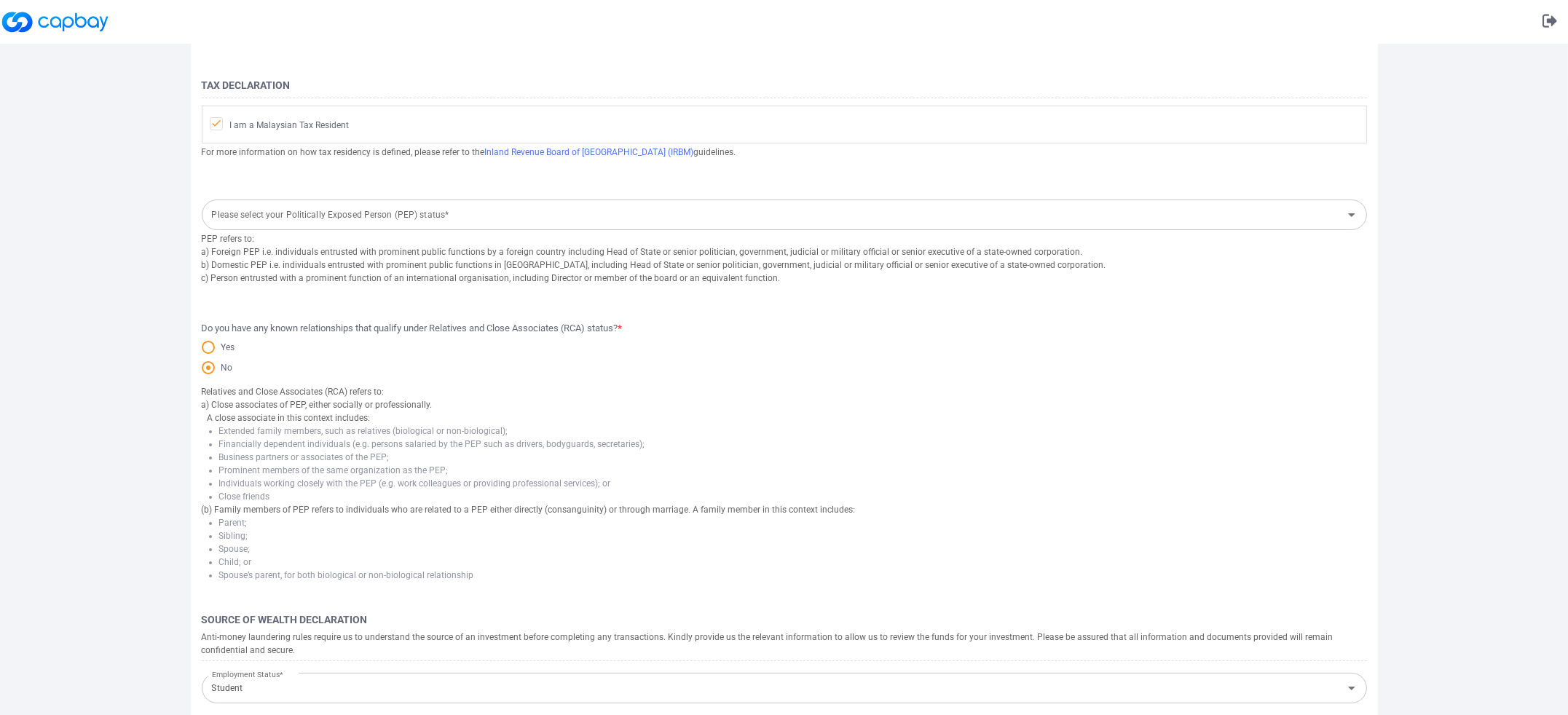
scroll to position [0, 0]
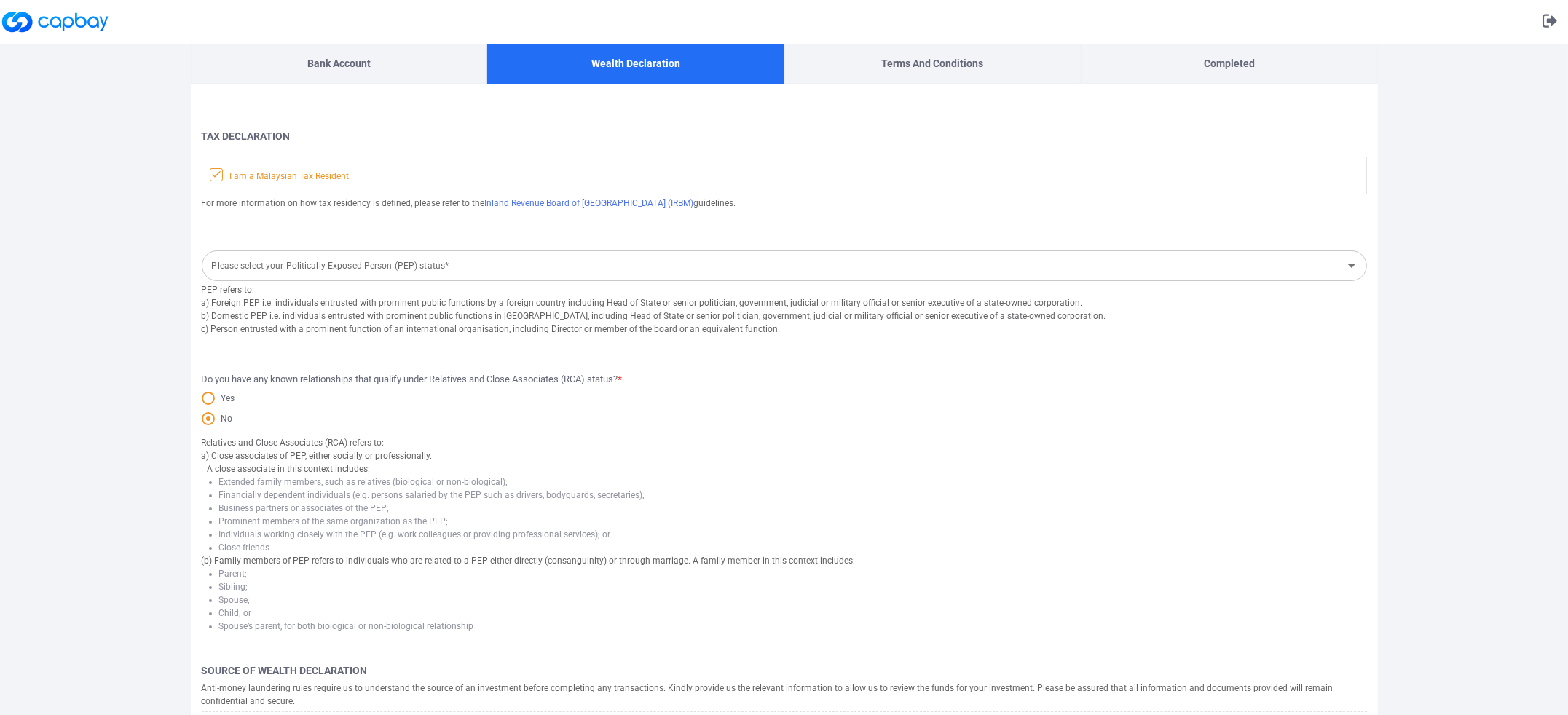
click at [220, 172] on icon at bounding box center [217, 174] width 11 height 11
click at [0, 0] on input "I am a Malaysian Tax Resident" at bounding box center [0, 0] width 0 height 0
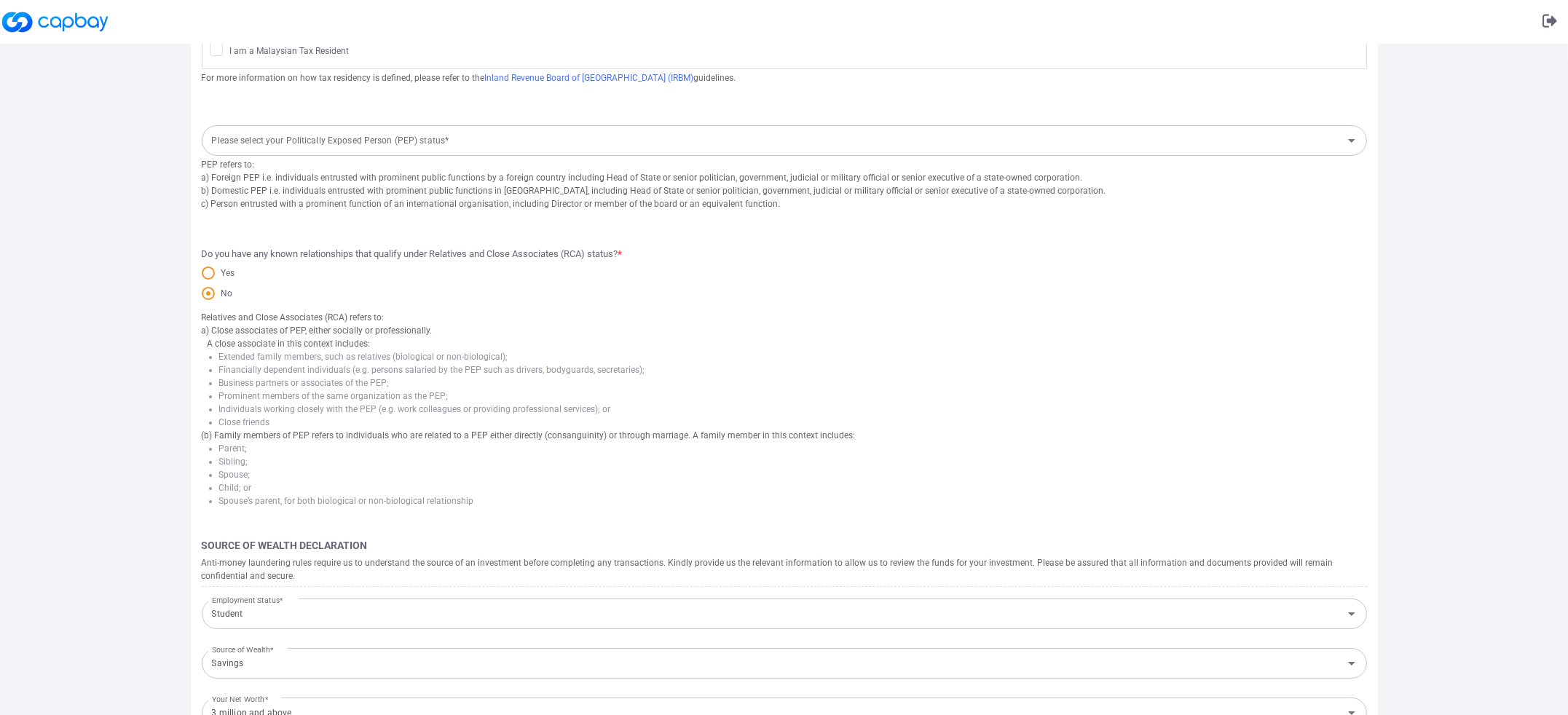
scroll to position [414, 0]
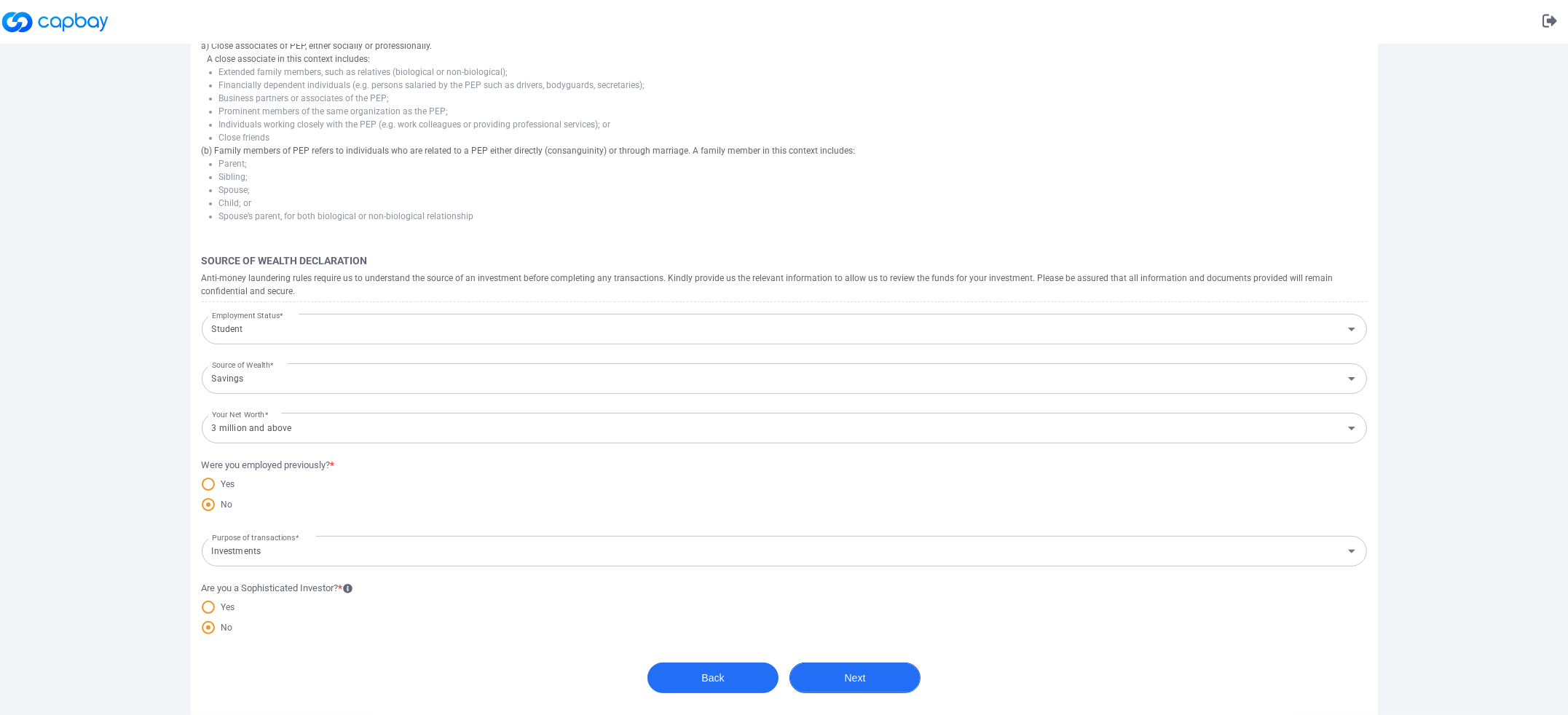
drag, startPoint x: 852, startPoint y: 655, endPoint x: 856, endPoint y: 666, distance: 11.7
click at [853, 658] on form "Tax Declaration I am a Malaysian Tax Resident For more information on how tax r…" at bounding box center [784, 212] width 1187 height 1004
click at [856, 666] on button "Next" at bounding box center [855, 677] width 131 height 30
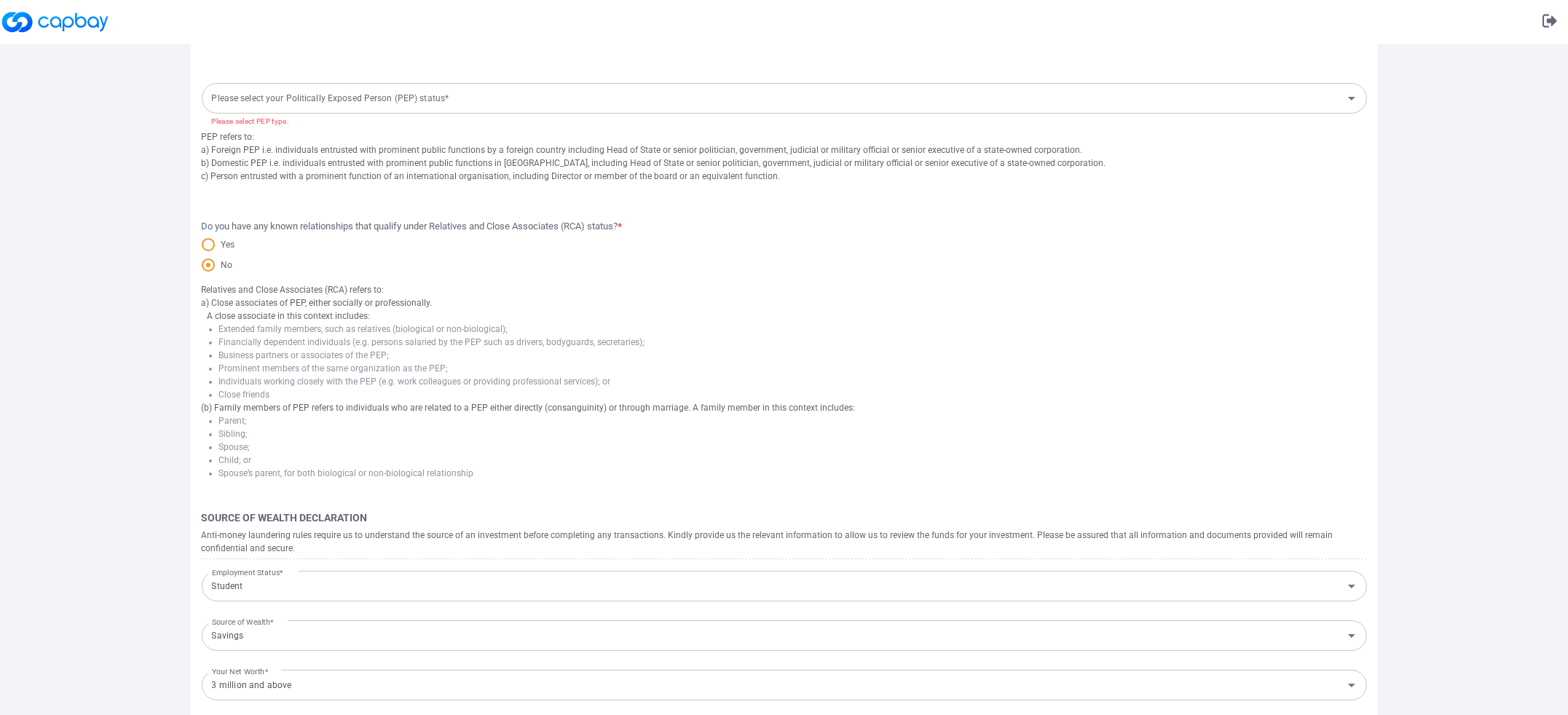
scroll to position [0, 0]
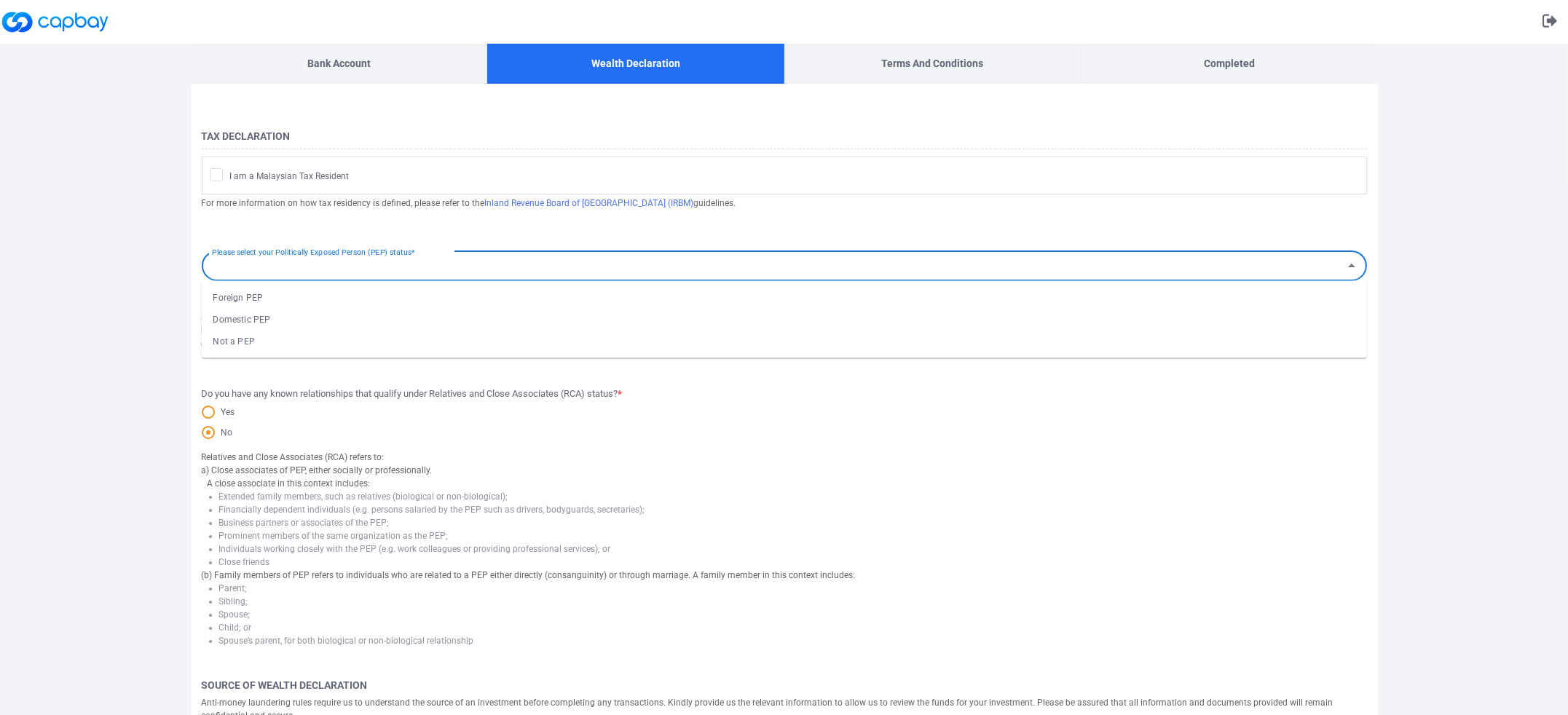
click at [323, 256] on div "Please select your Politically Exposed Person (PEP) status* Please select your …" at bounding box center [784, 265] width 1165 height 33
click at [277, 337] on li "Not a PEP" at bounding box center [784, 341] width 1165 height 22
type input "Not a PEP"
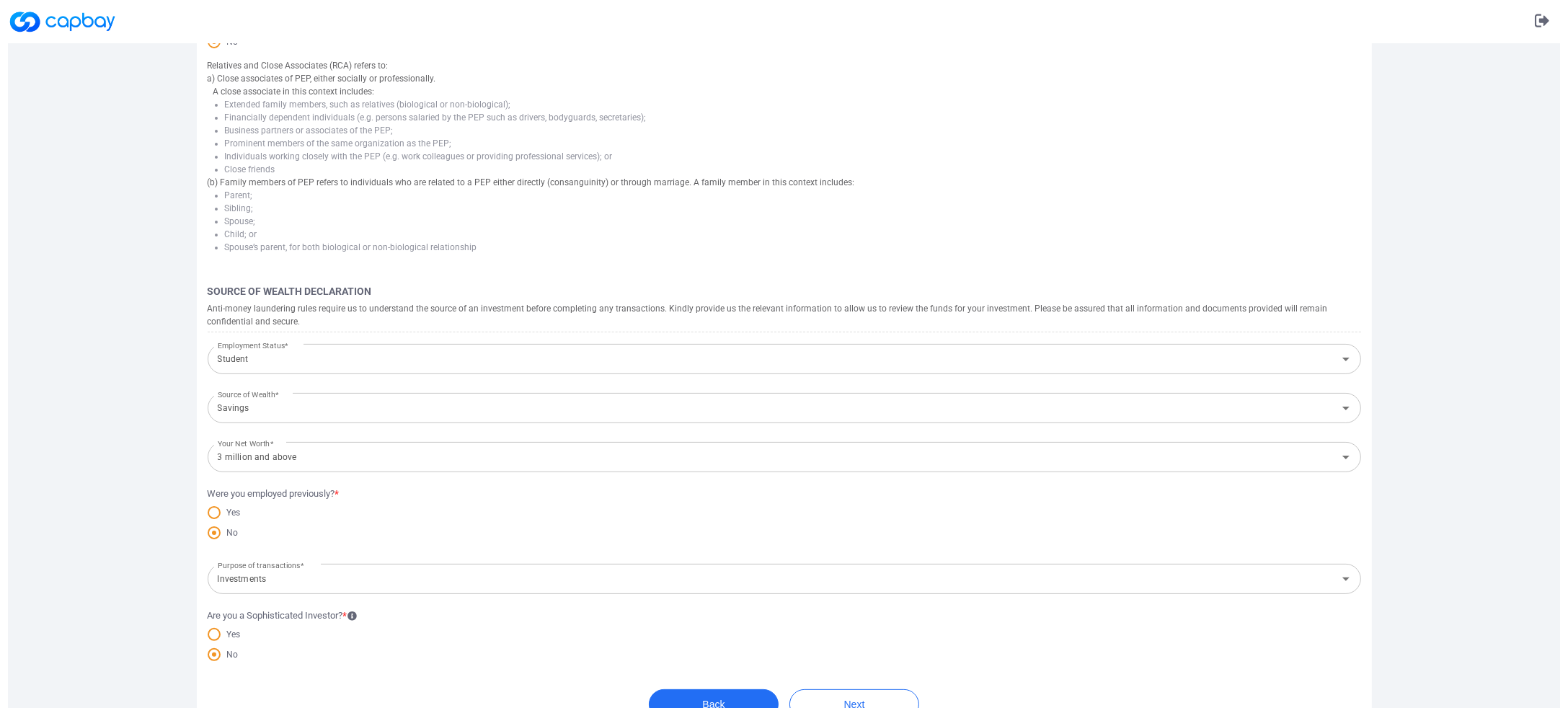
scroll to position [410, 0]
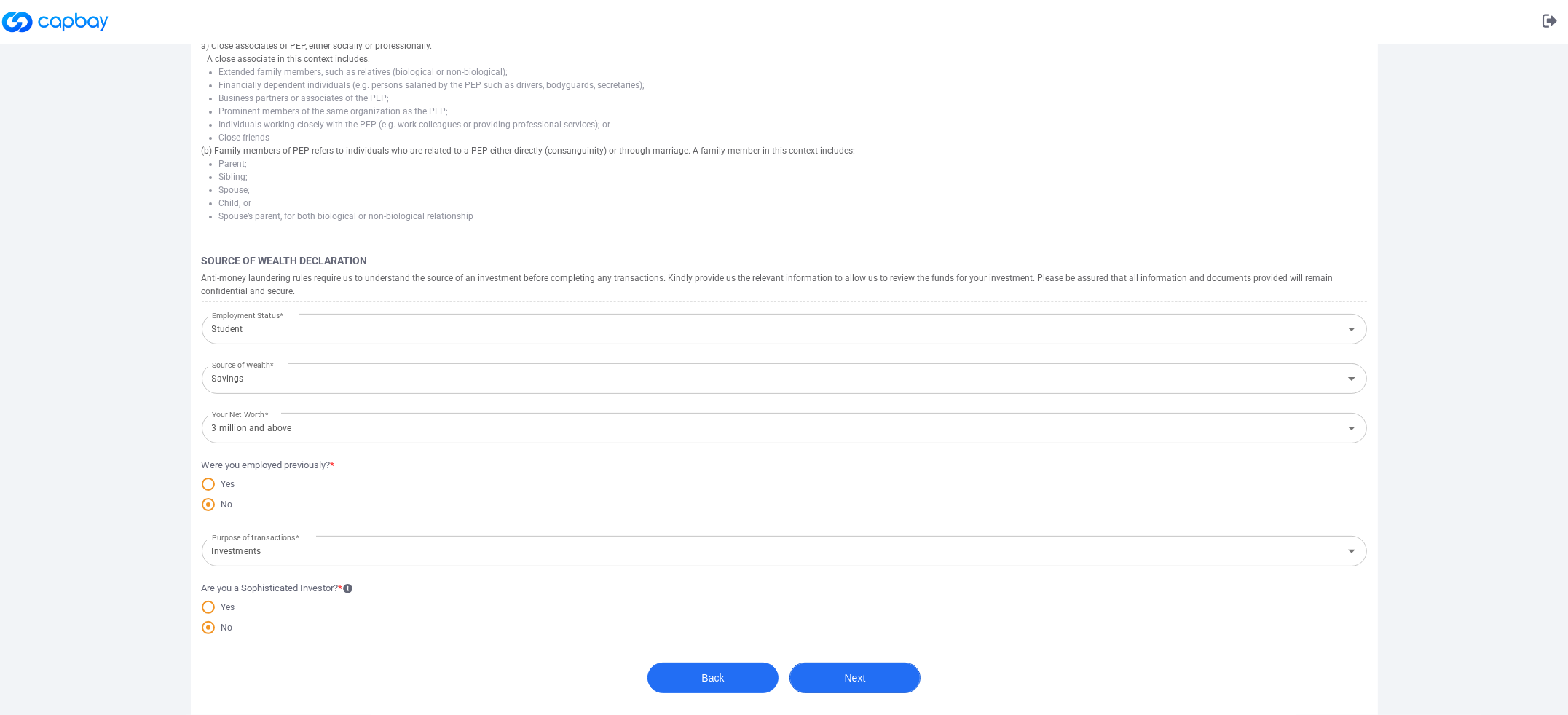
click at [844, 671] on button "Next" at bounding box center [855, 677] width 131 height 30
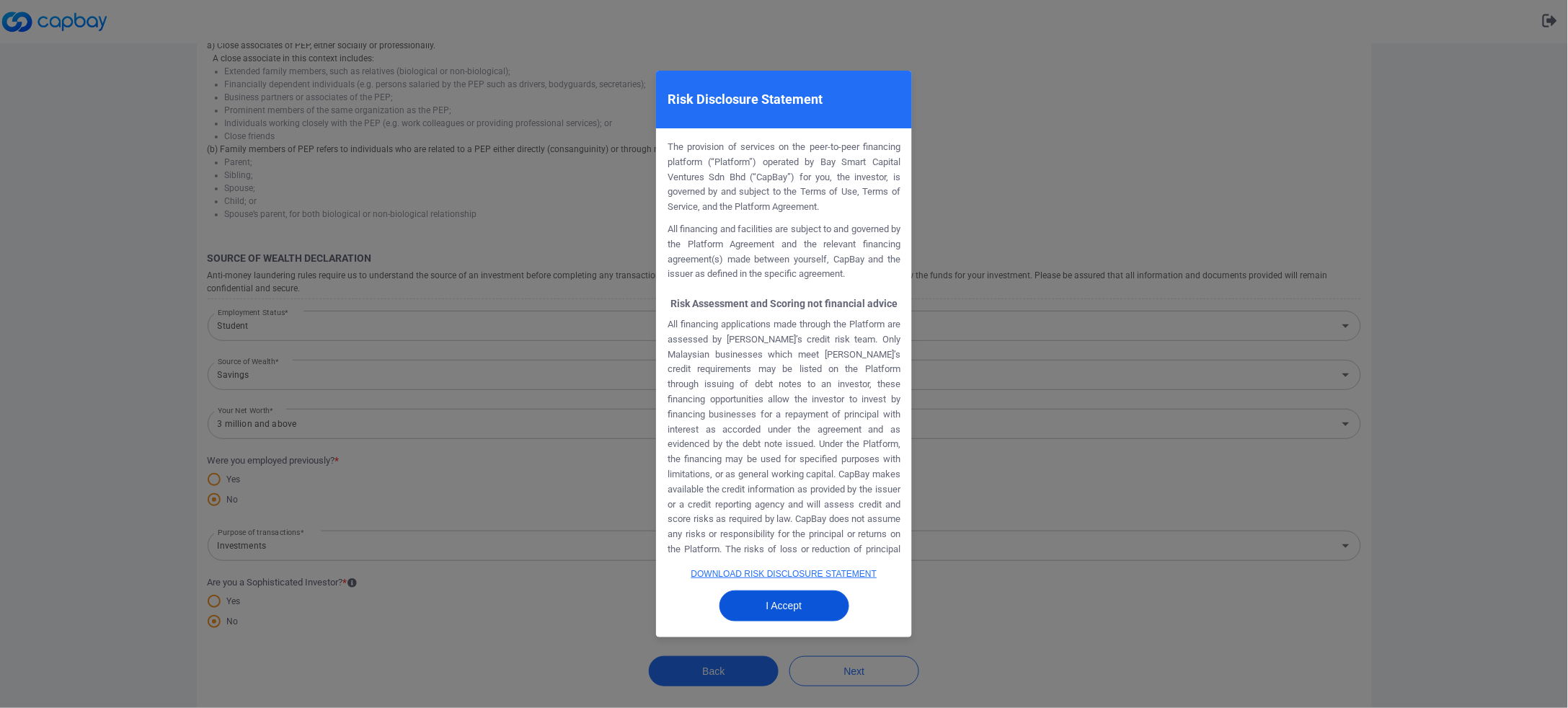
click at [797, 598] on button "I Accept" at bounding box center [784, 606] width 130 height 31
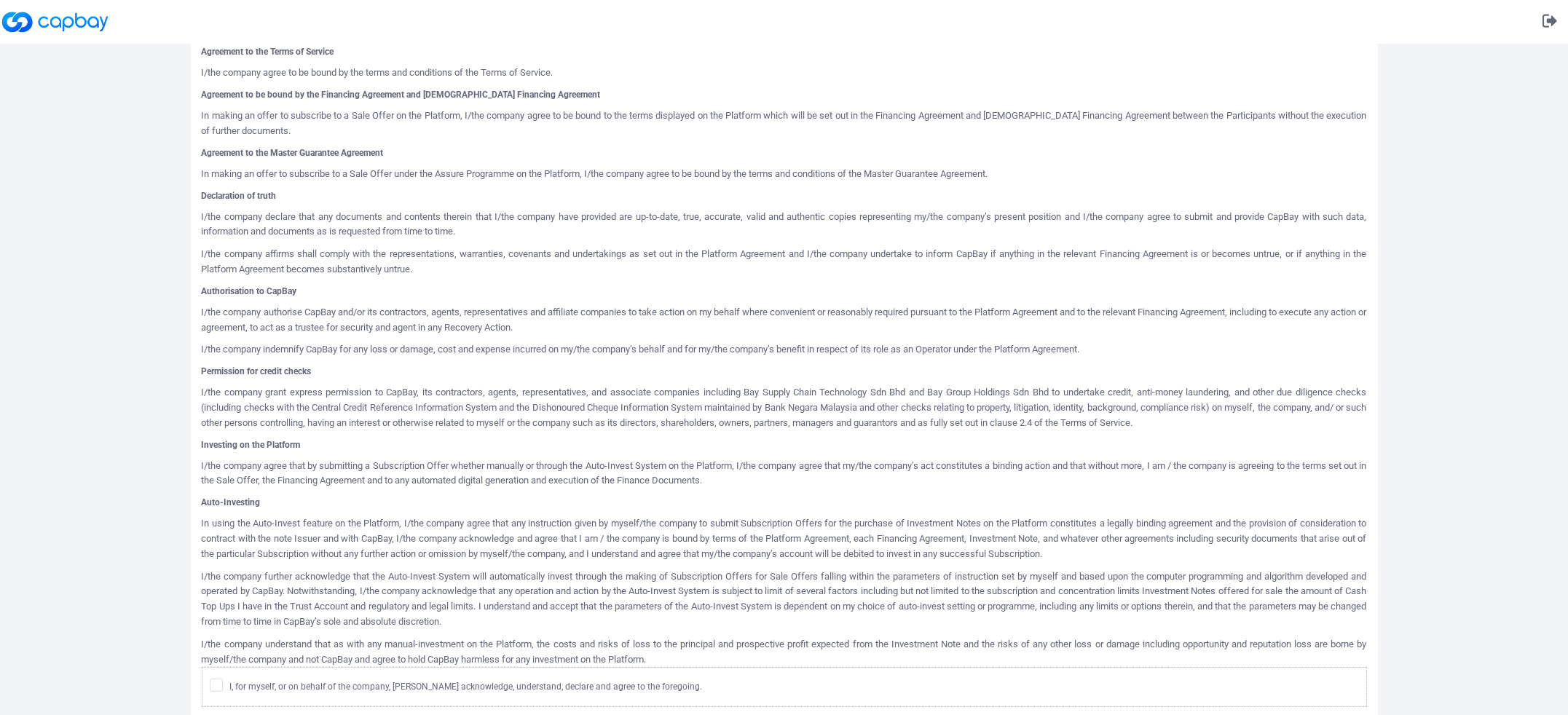
scroll to position [479, 0]
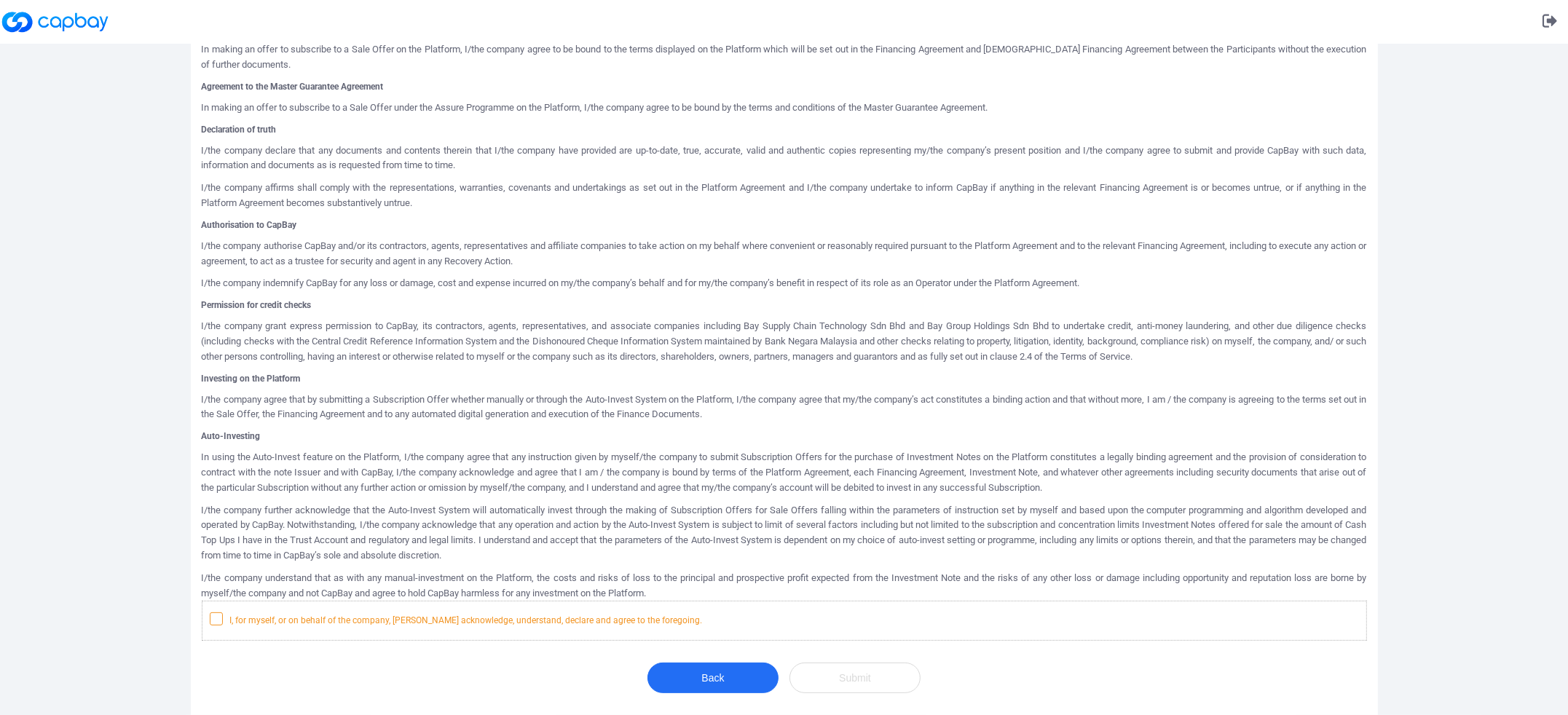
click at [627, 621] on span "I, for myself, or on behalf of the company, [PERSON_NAME] acknowledge, understa…" at bounding box center [456, 620] width 493 height 15
click at [0, 0] on input "I, for myself, or on behalf of the company, [PERSON_NAME] acknowledge, understa…" at bounding box center [0, 0] width 0 height 0
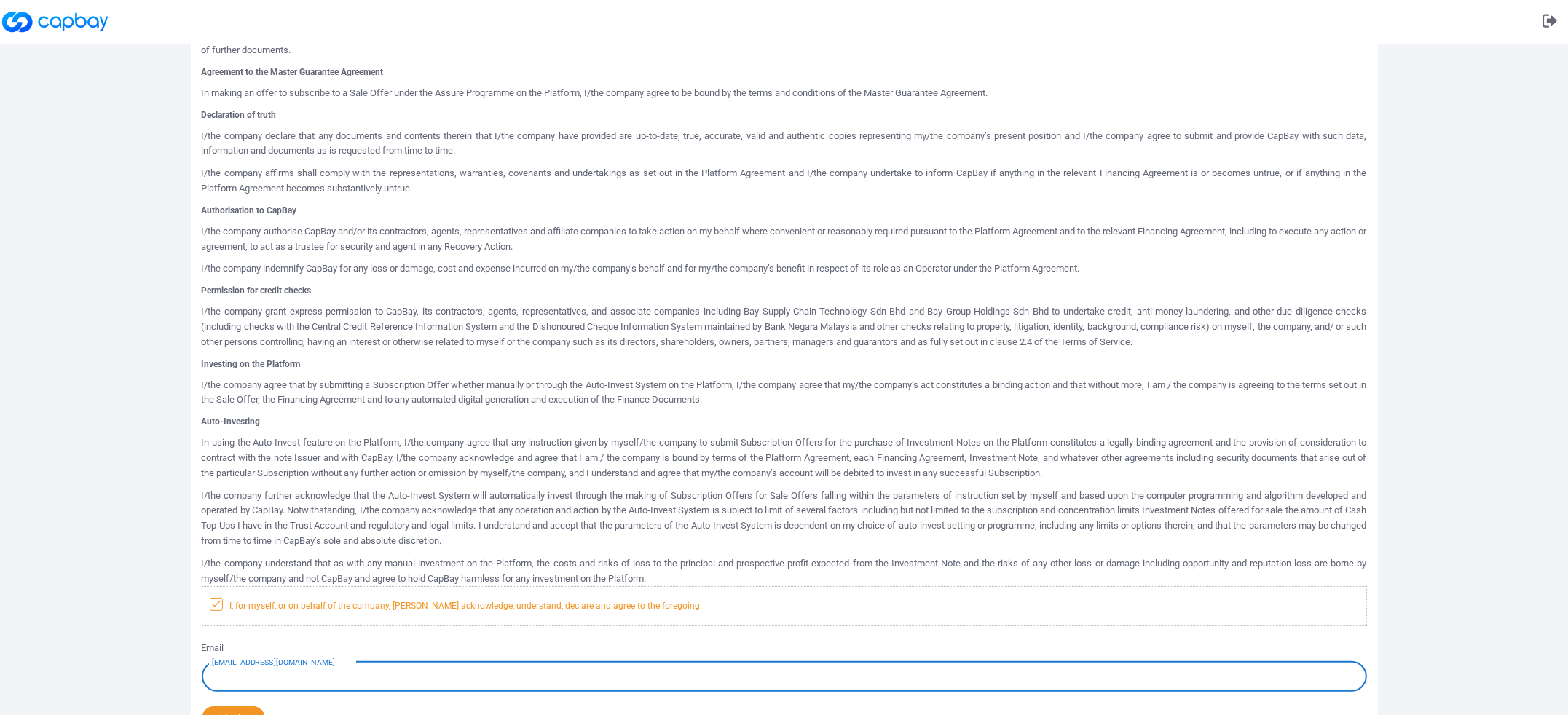
scroll to position [583, 0]
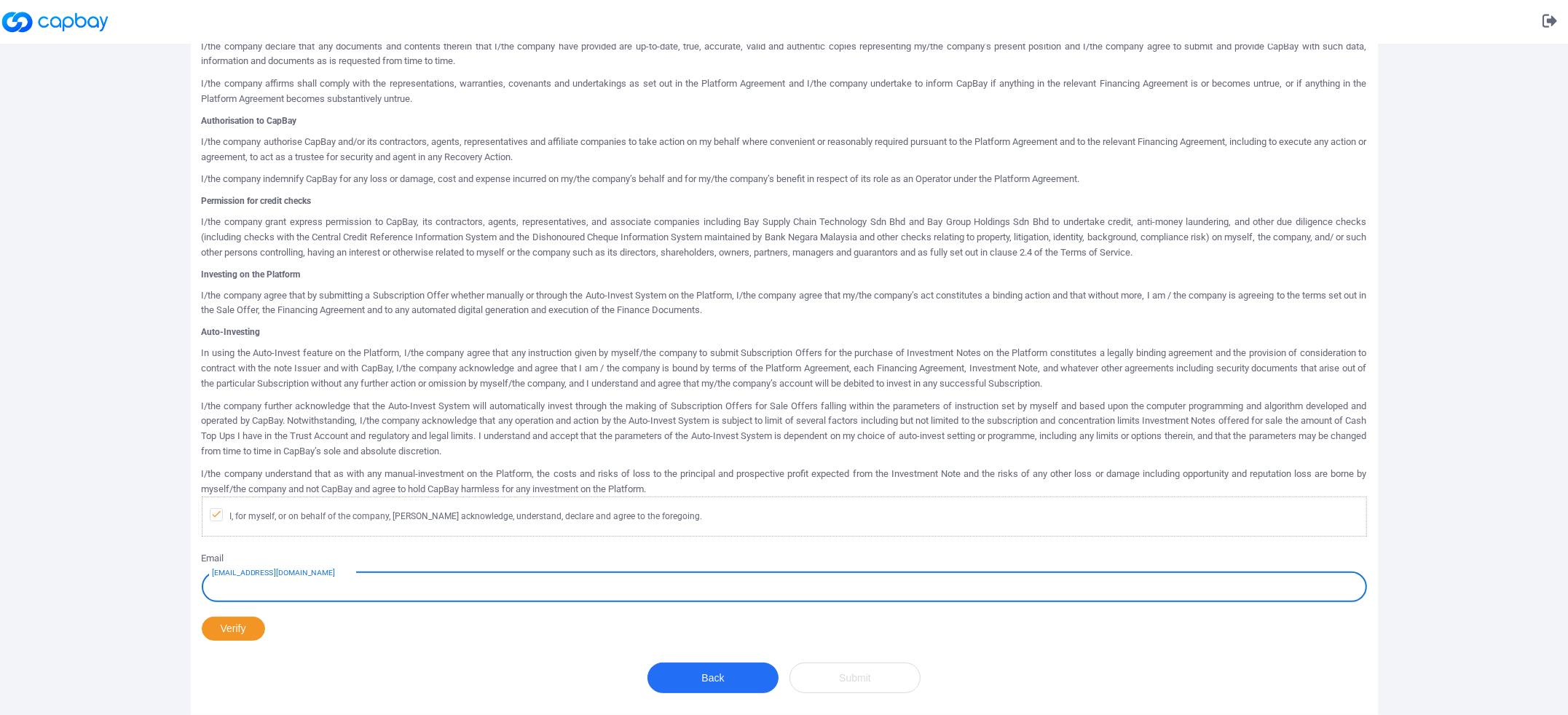
click at [317, 585] on input "[EMAIL_ADDRESS][DOMAIN_NAME]" at bounding box center [784, 586] width 1165 height 30
type input "[EMAIL_ADDRESS][DOMAIN_NAME]"
click at [248, 622] on button "Verify" at bounding box center [233, 628] width 63 height 24
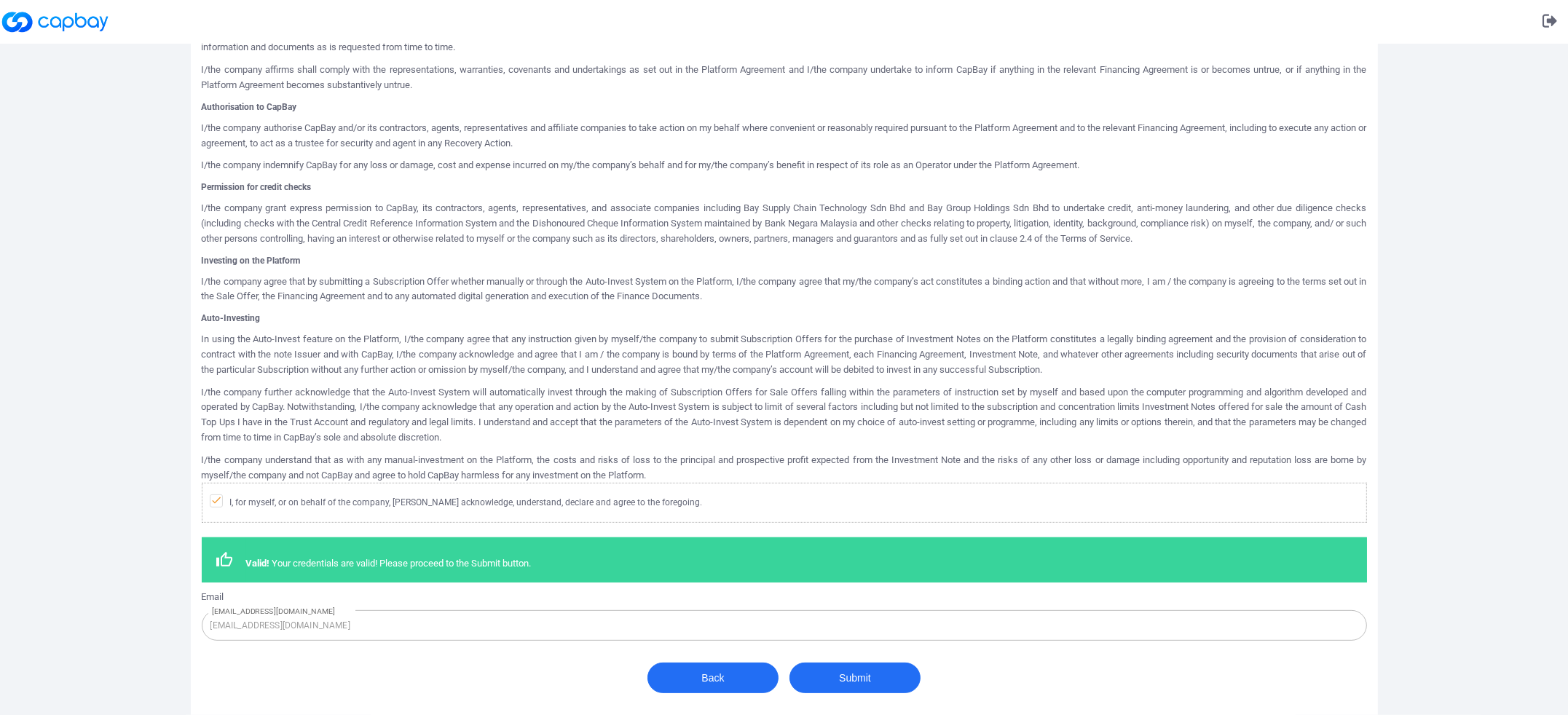
scroll to position [597, 0]
click at [852, 681] on button "Submit" at bounding box center [855, 677] width 131 height 30
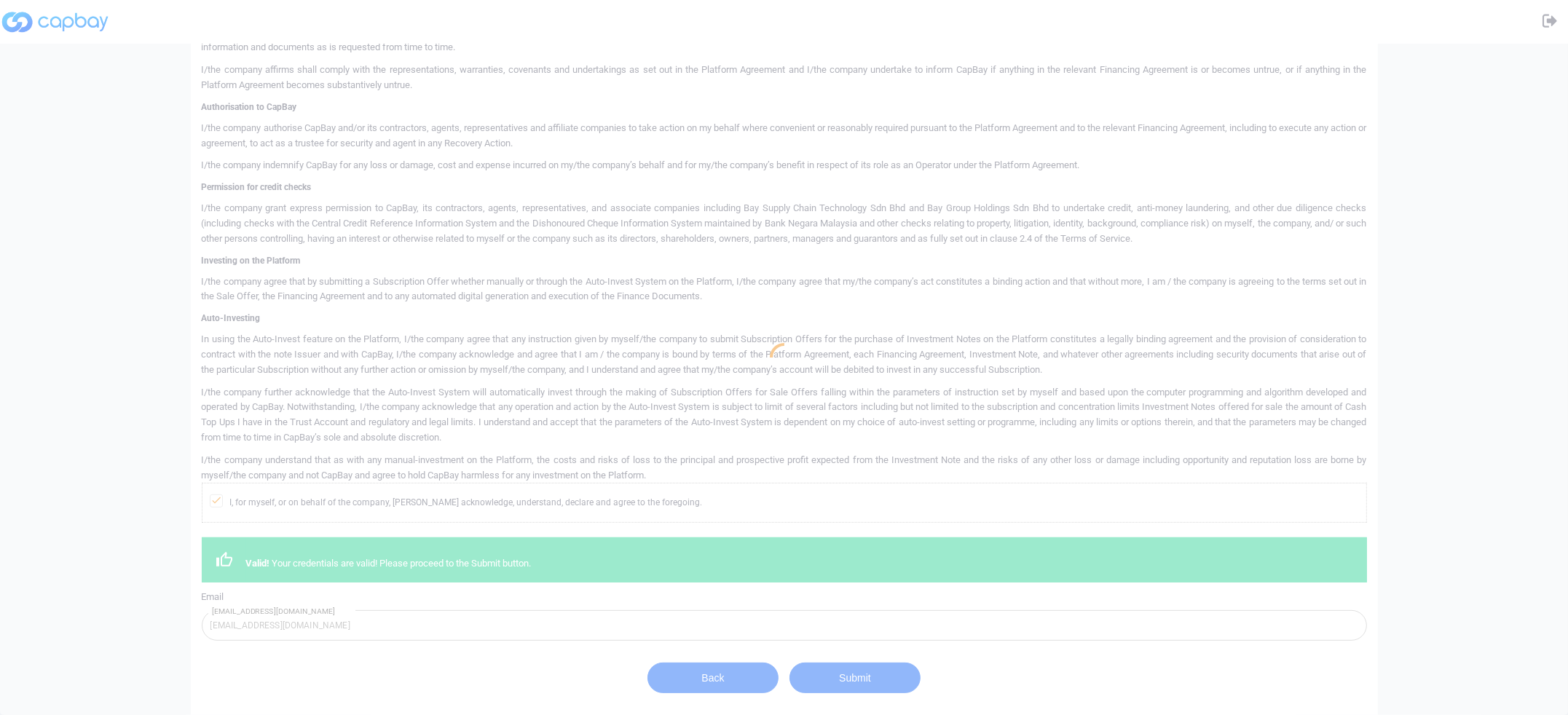
scroll to position [0, 0]
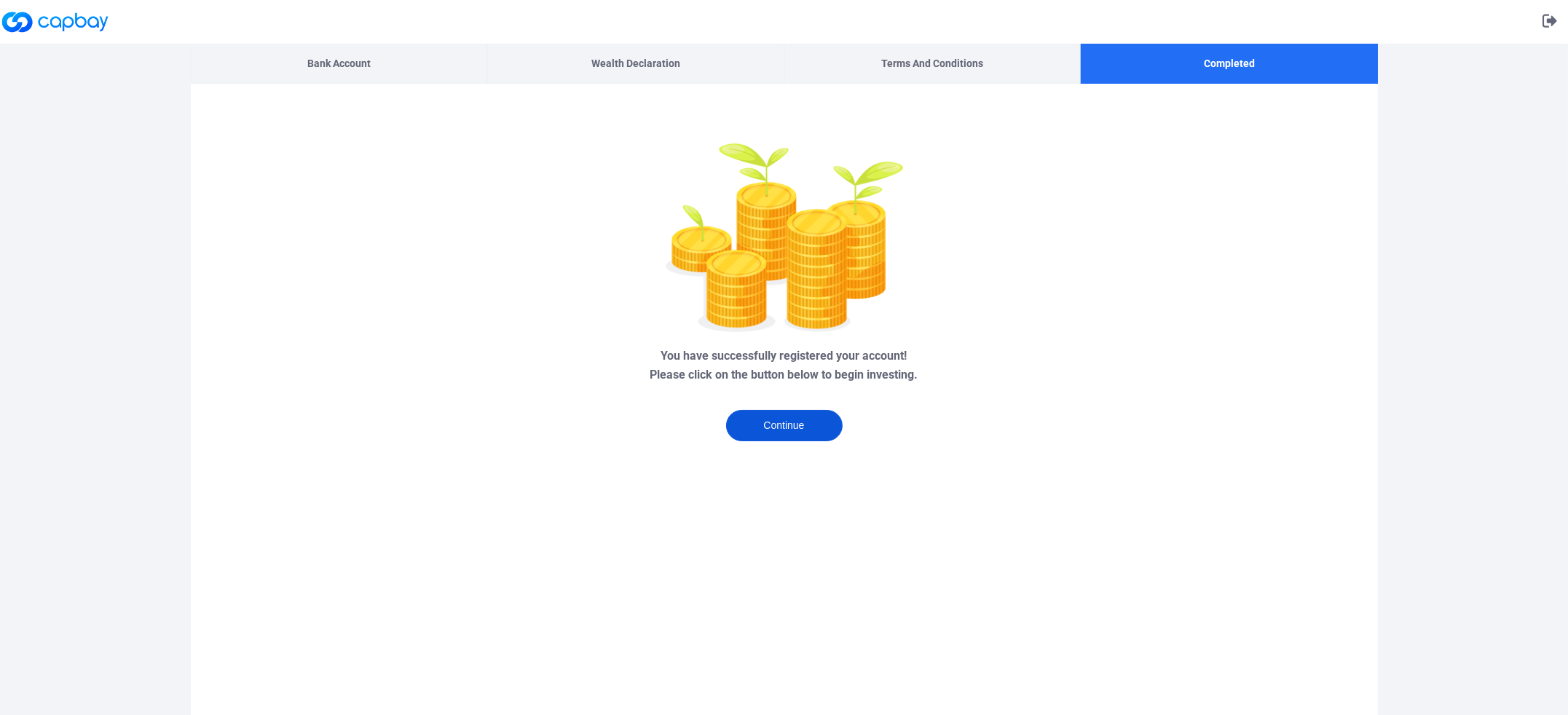
click at [813, 431] on button "Continue" at bounding box center [784, 426] width 116 height 31
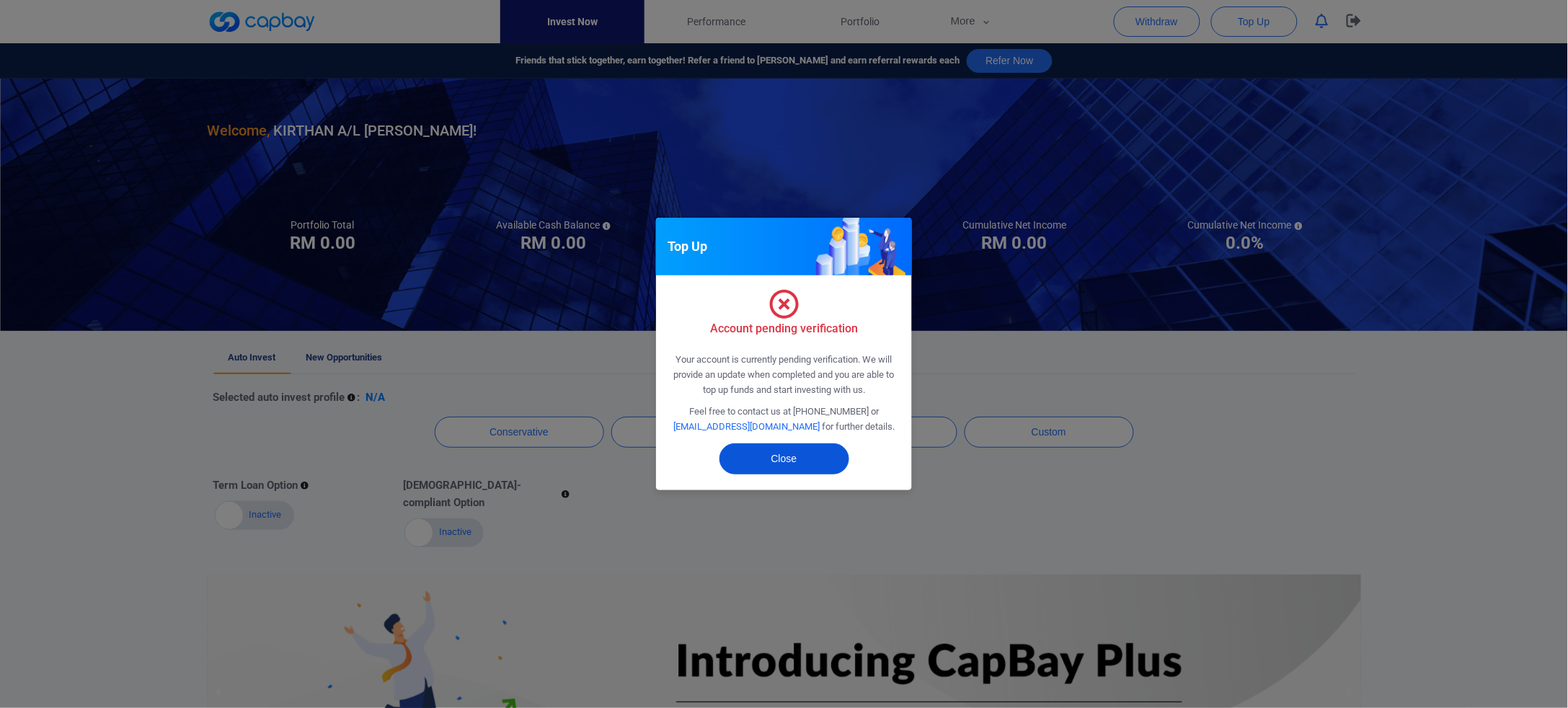
click at [774, 456] on button "Close" at bounding box center [784, 459] width 130 height 31
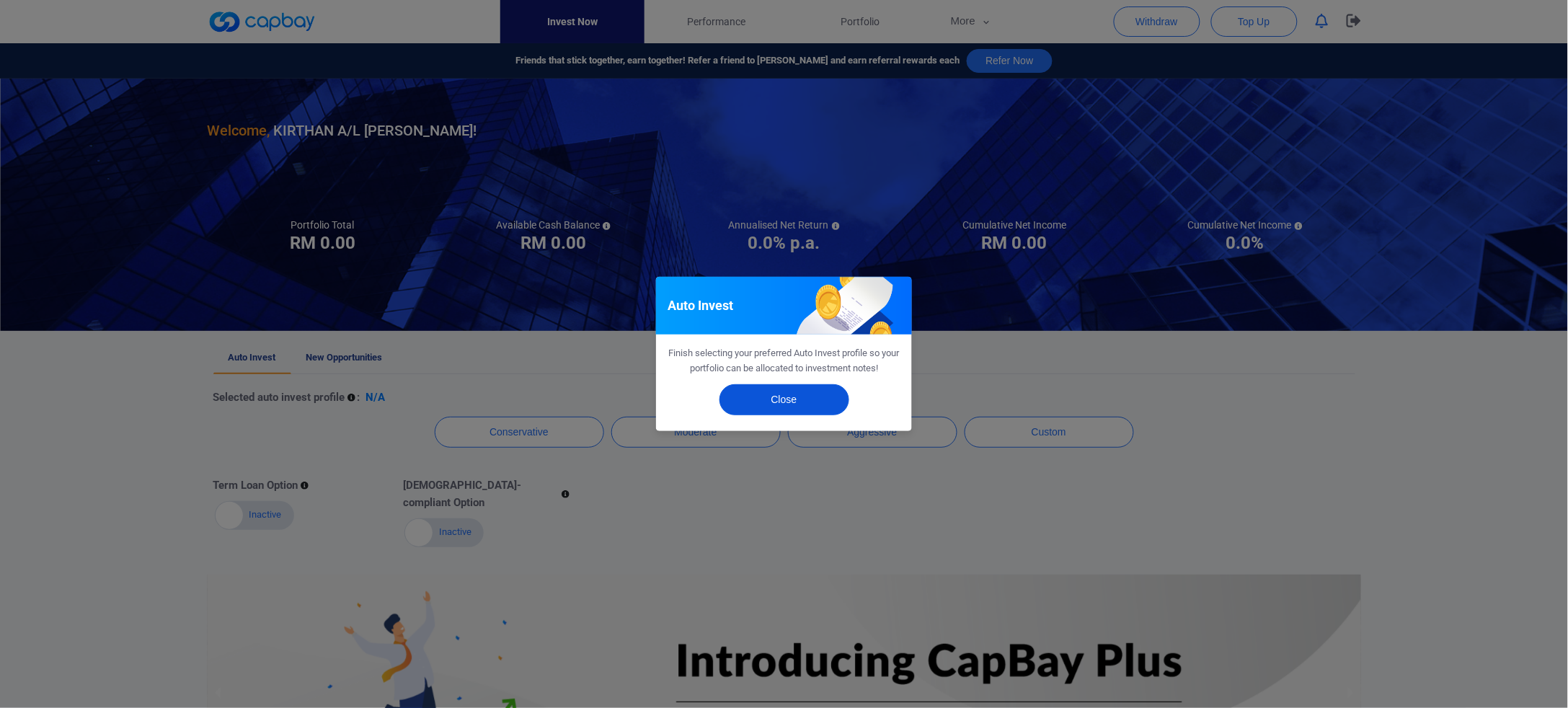
click at [758, 410] on button "Close" at bounding box center [784, 399] width 130 height 31
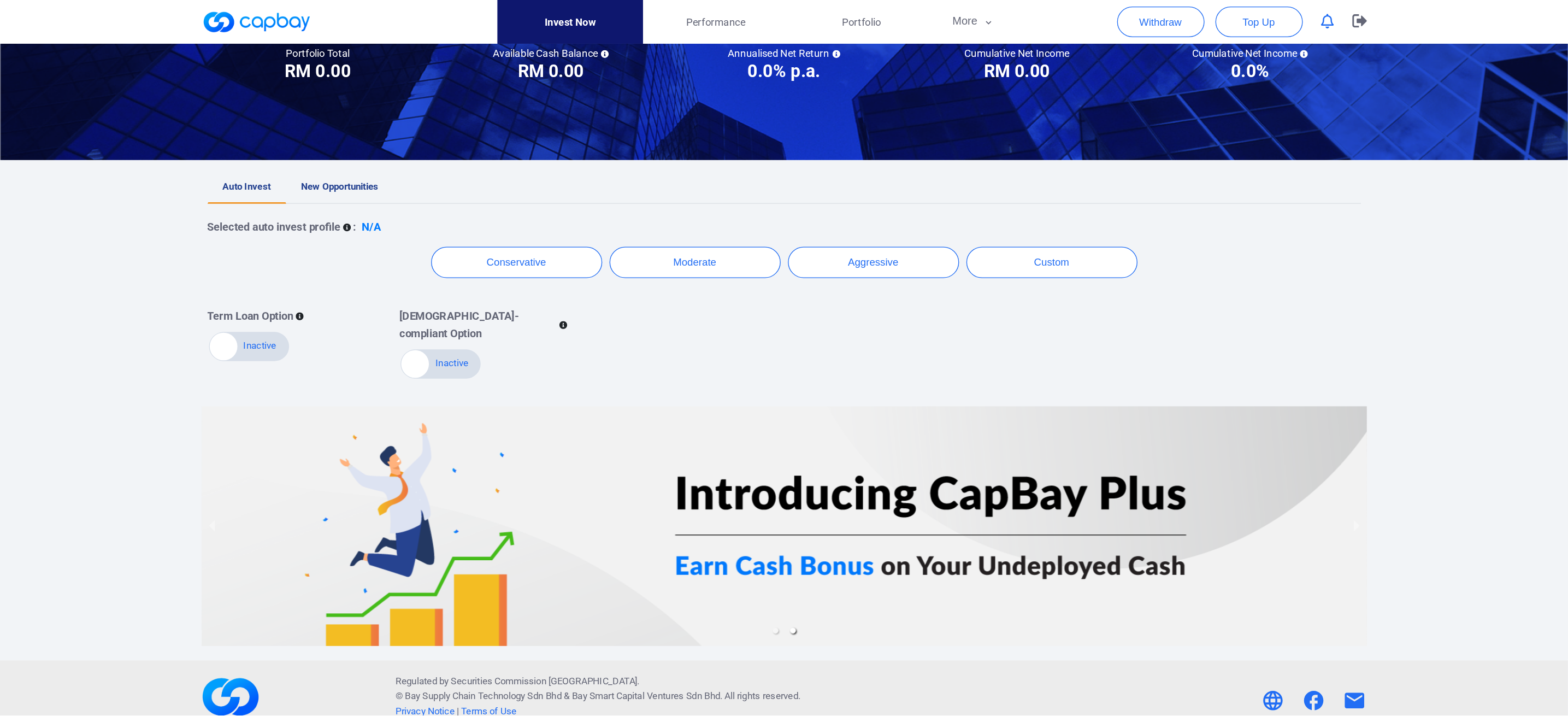
scroll to position [60, 0]
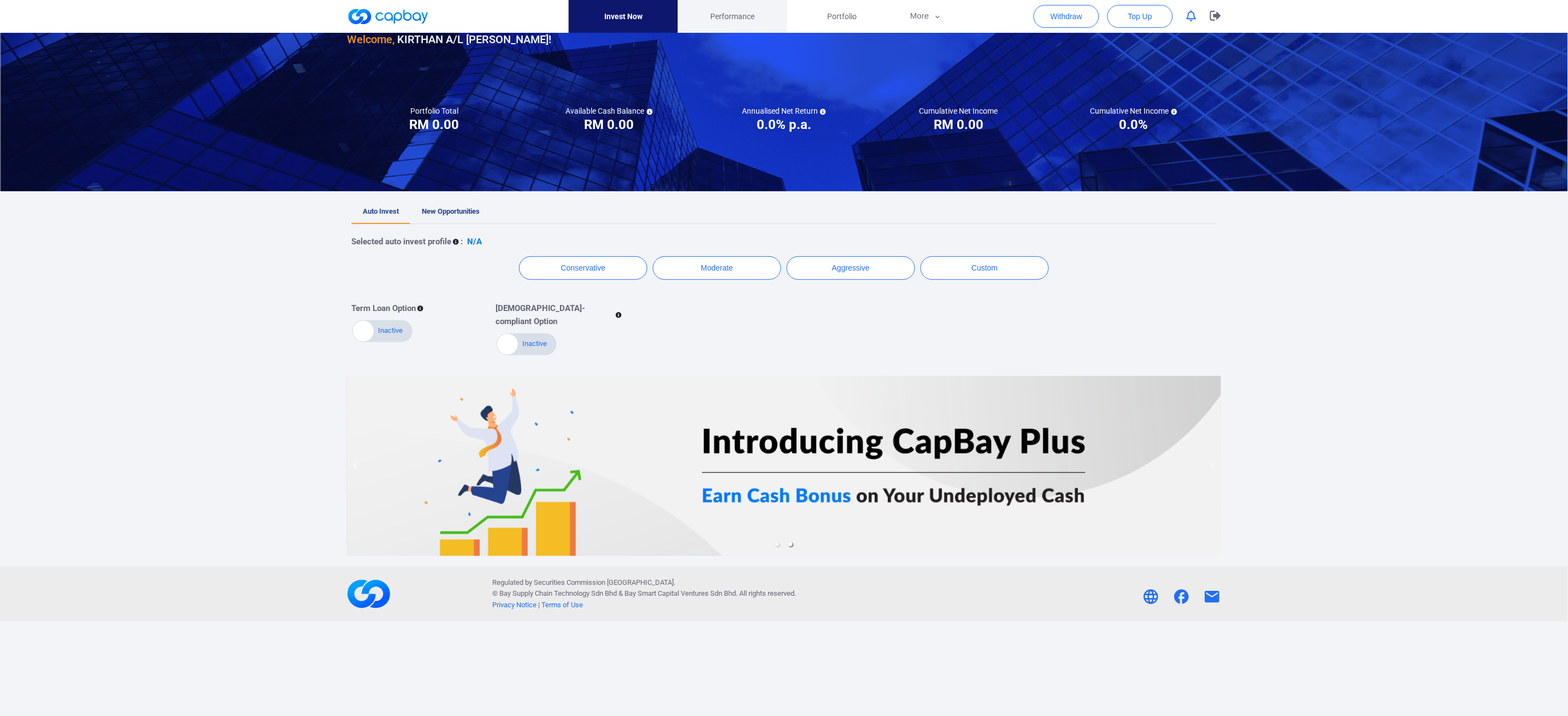
click at [743, 17] on span "Performance" at bounding box center [733, 17] width 44 height 12
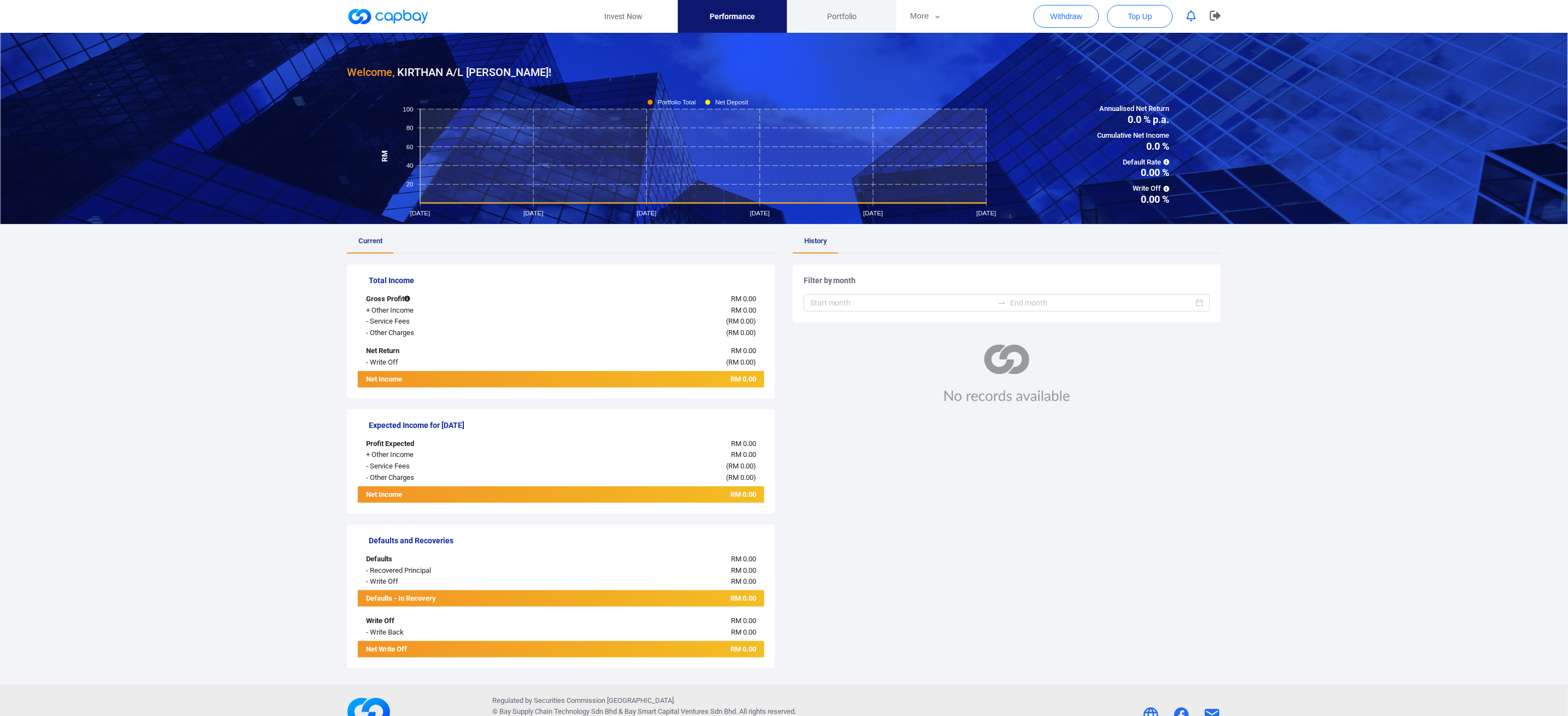
click at [846, 15] on span "Portfolio" at bounding box center [842, 17] width 30 height 12
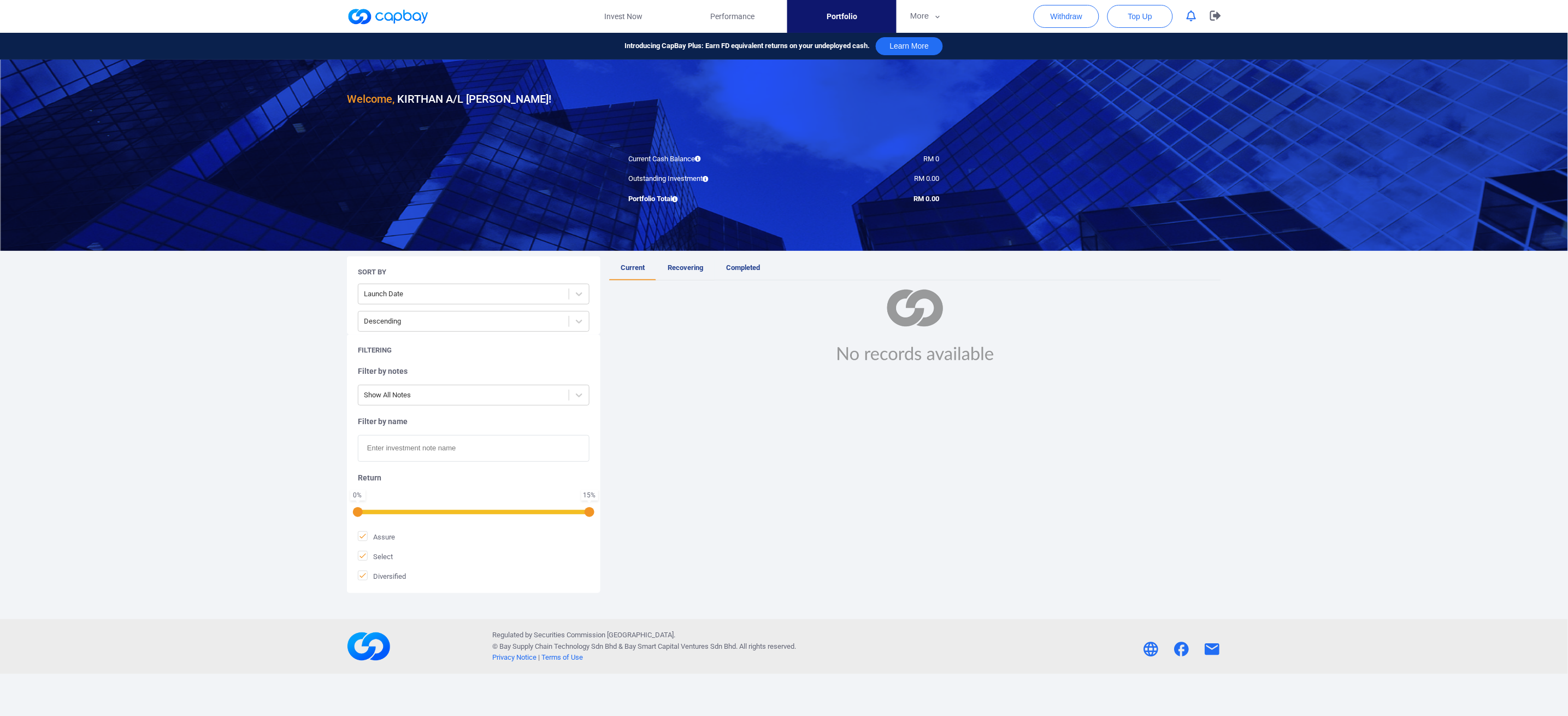
click at [690, 265] on span "Recovering" at bounding box center [686, 267] width 36 height 8
click at [739, 263] on span "Completed" at bounding box center [743, 267] width 34 height 8
click at [926, 16] on button "More" at bounding box center [926, 16] width 58 height 33
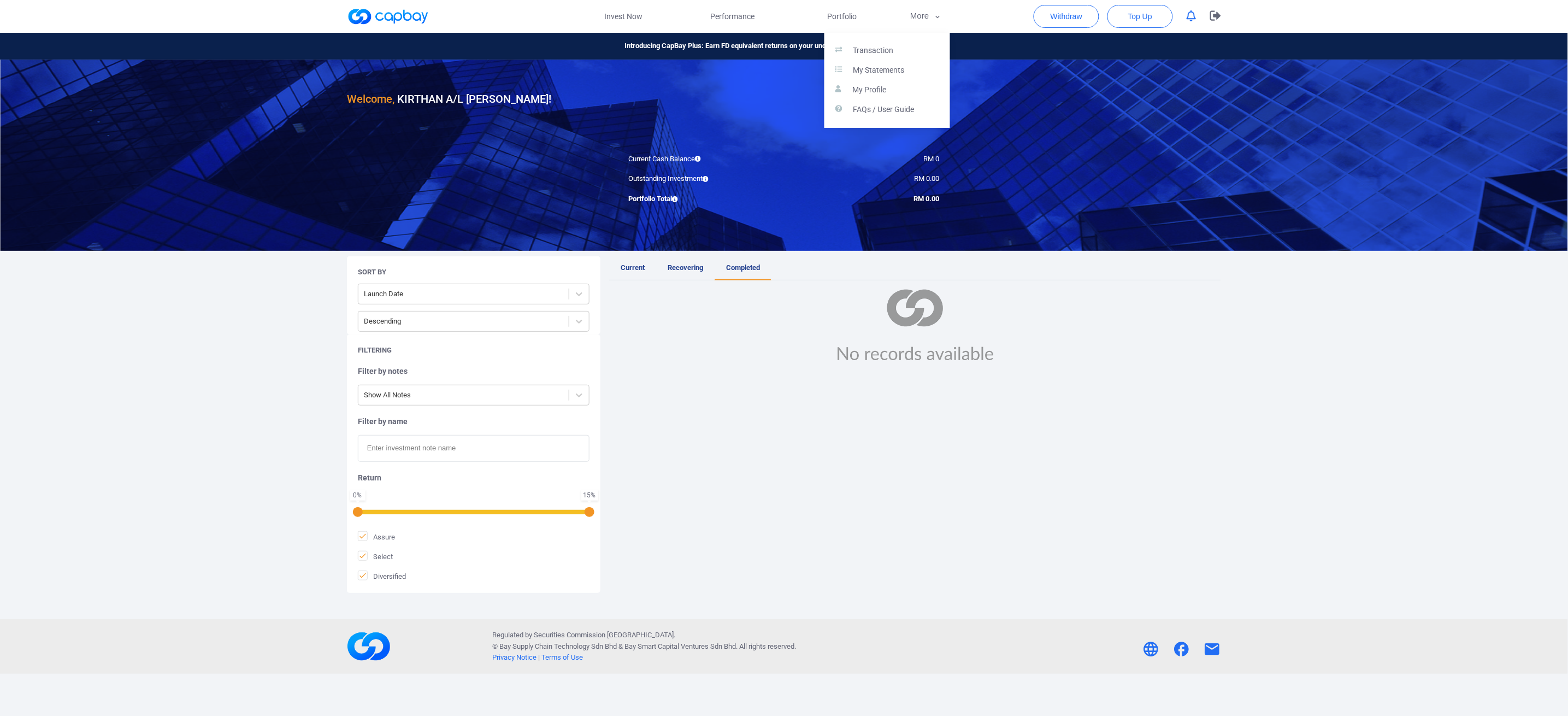
click at [730, 91] on button "button" at bounding box center [784, 358] width 1568 height 716
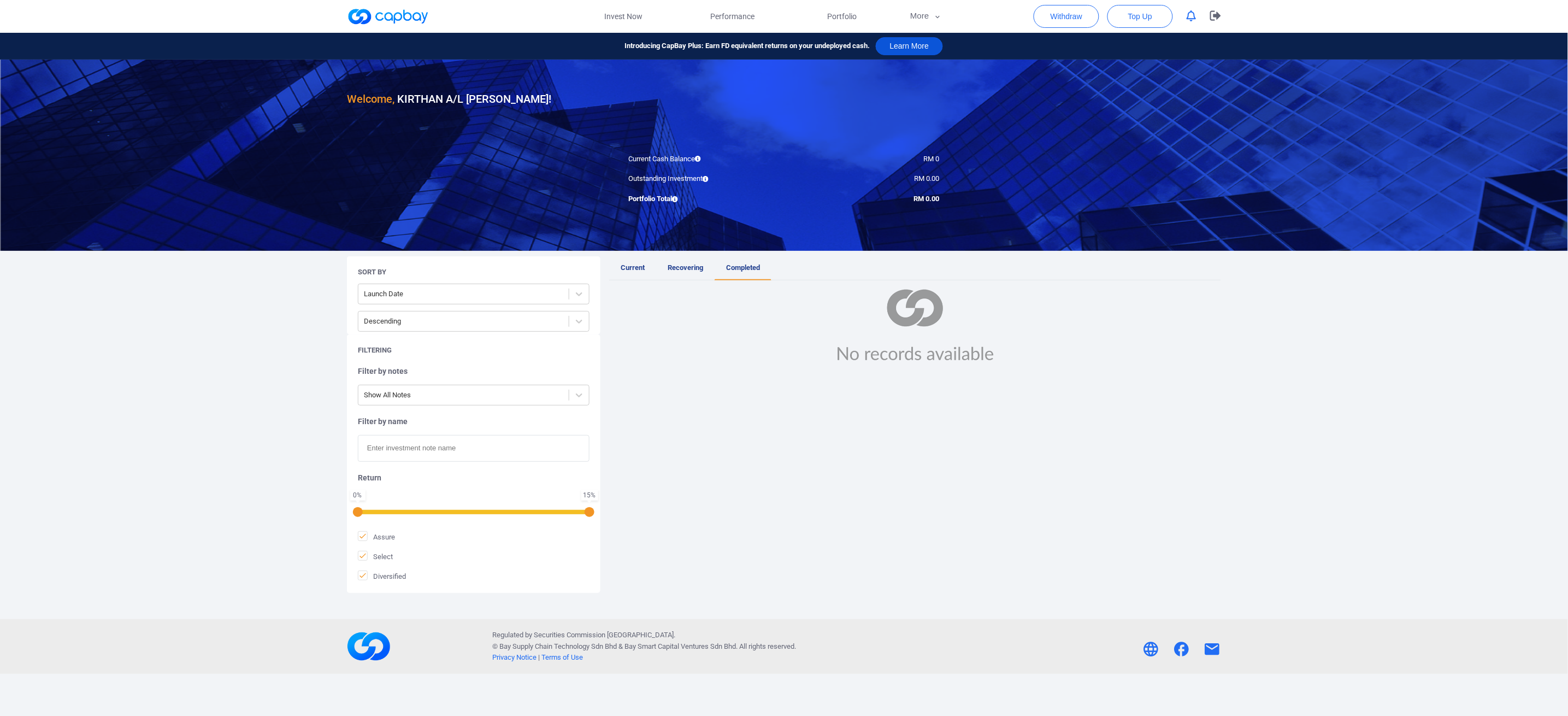
click at [890, 49] on button "Learn More" at bounding box center [910, 46] width 68 height 18
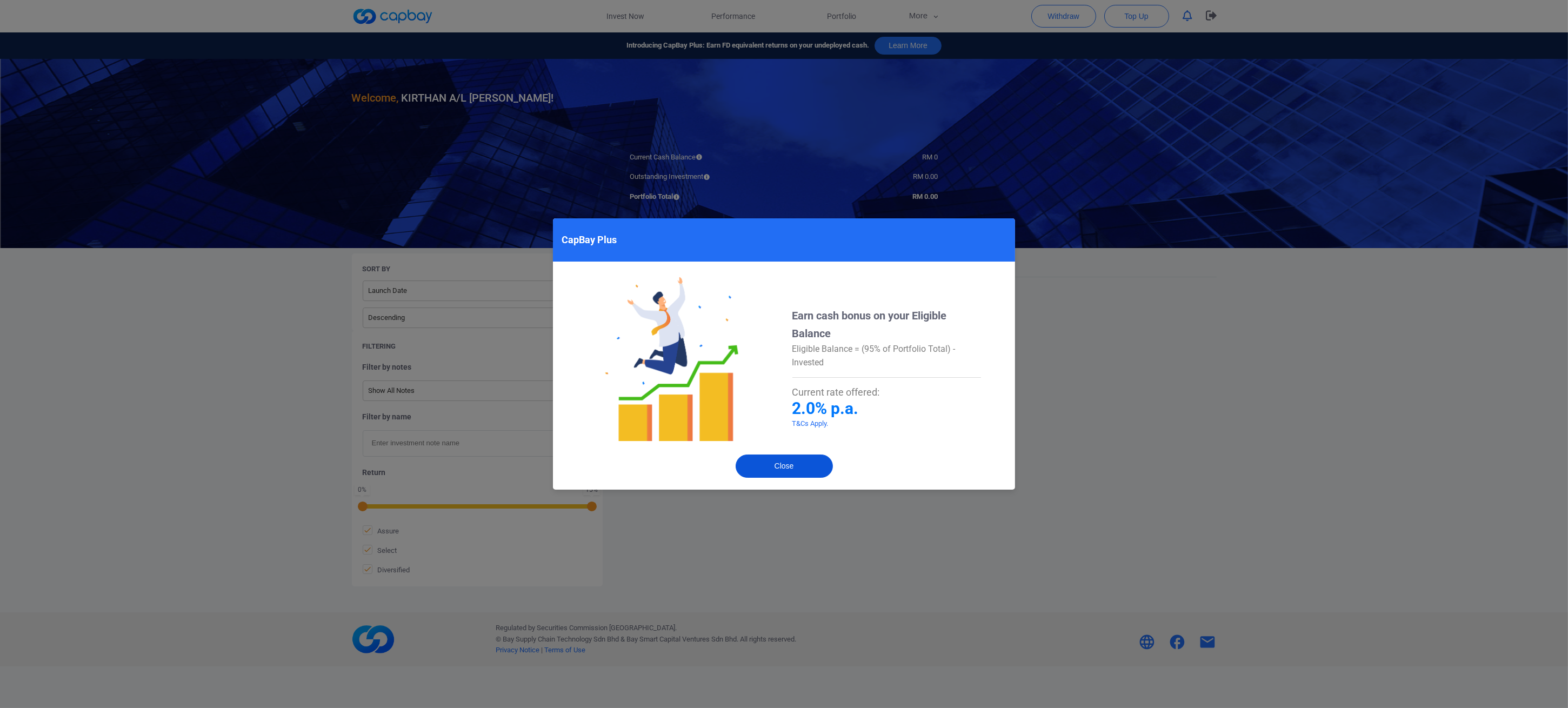
click at [799, 464] on button "Close" at bounding box center [785, 466] width 97 height 23
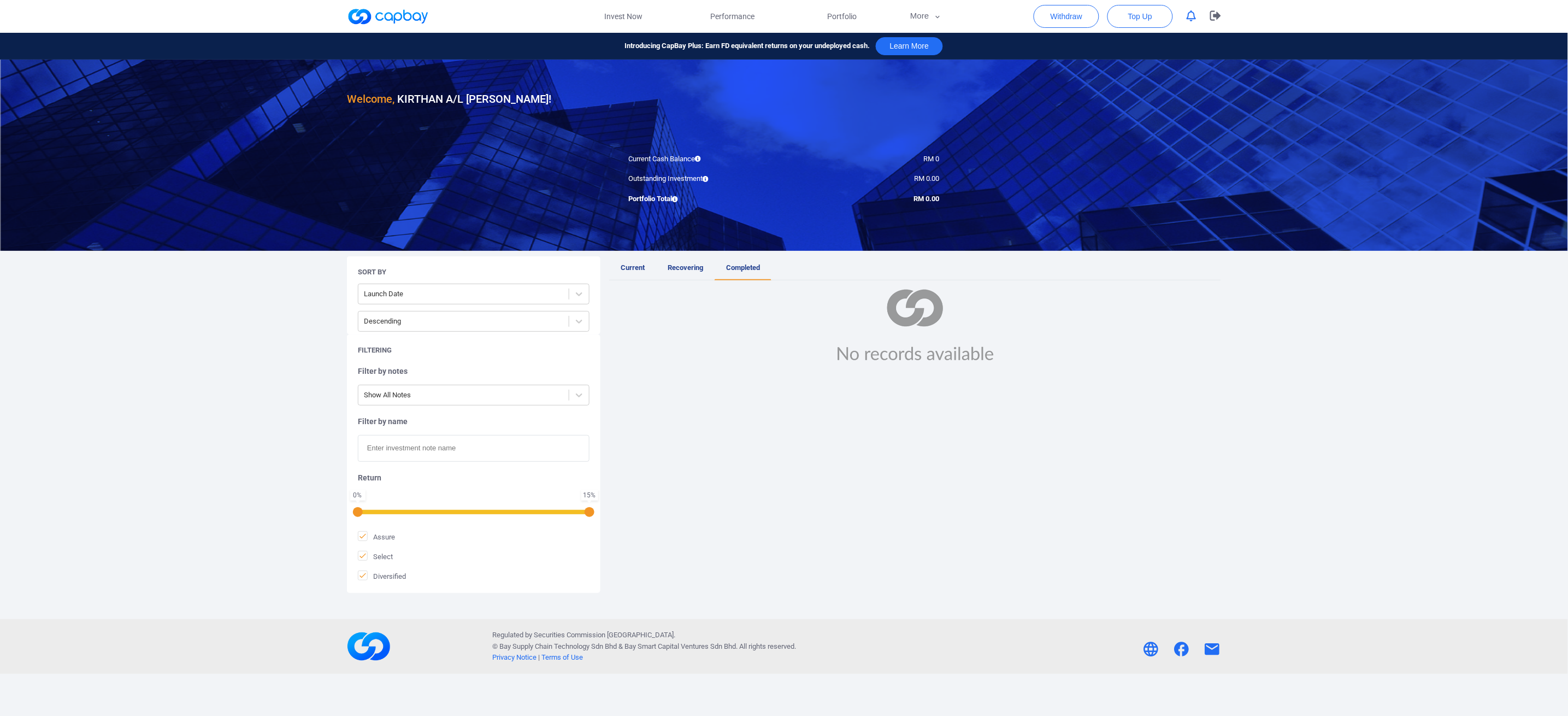
click at [1188, 14] on icon "button" at bounding box center [1192, 16] width 10 height 12
click at [1188, 192] on div at bounding box center [784, 155] width 1568 height 191
click at [393, 12] on link at bounding box center [388, 16] width 82 height 17
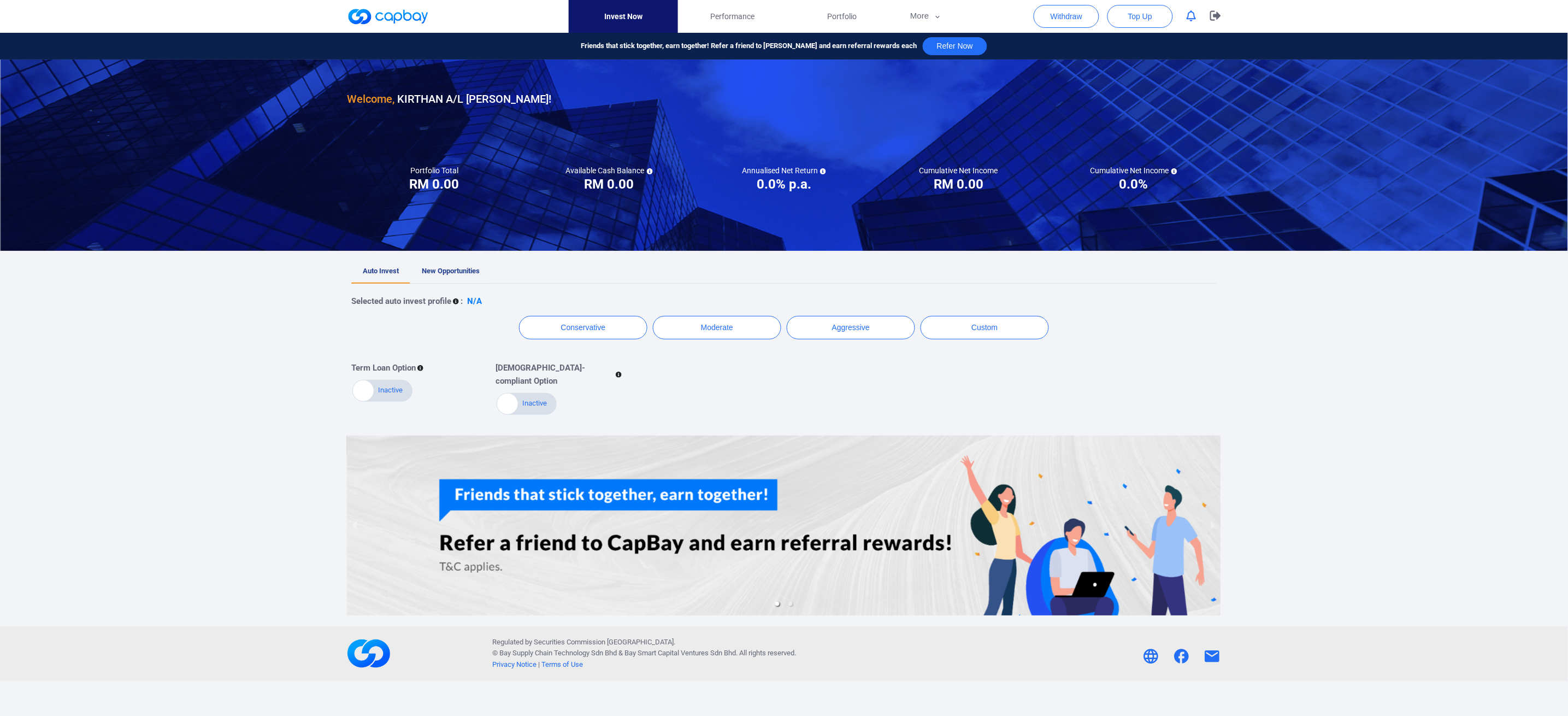
click at [455, 272] on span "New Opportunities" at bounding box center [451, 270] width 58 height 8
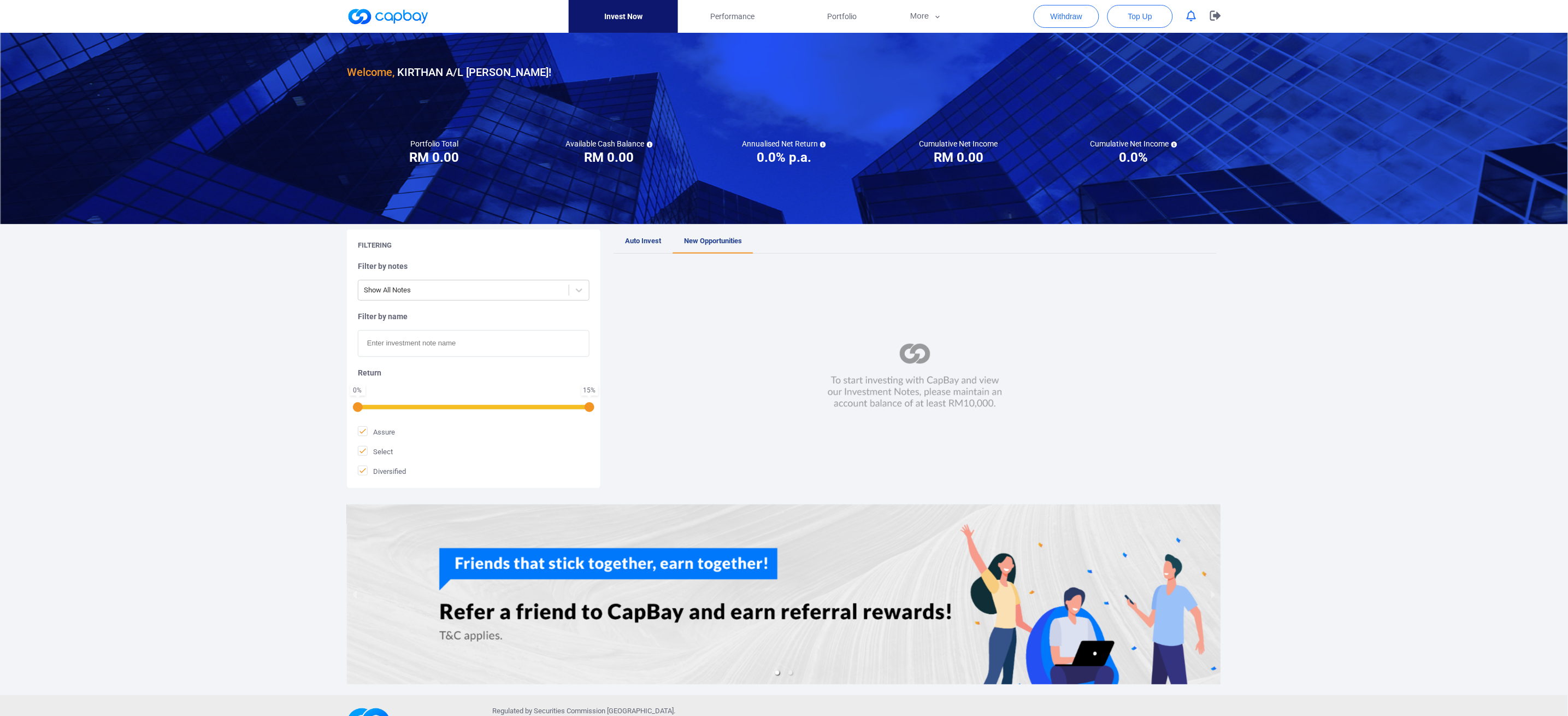
click at [638, 236] on span "Auto Invest" at bounding box center [643, 240] width 36 height 8
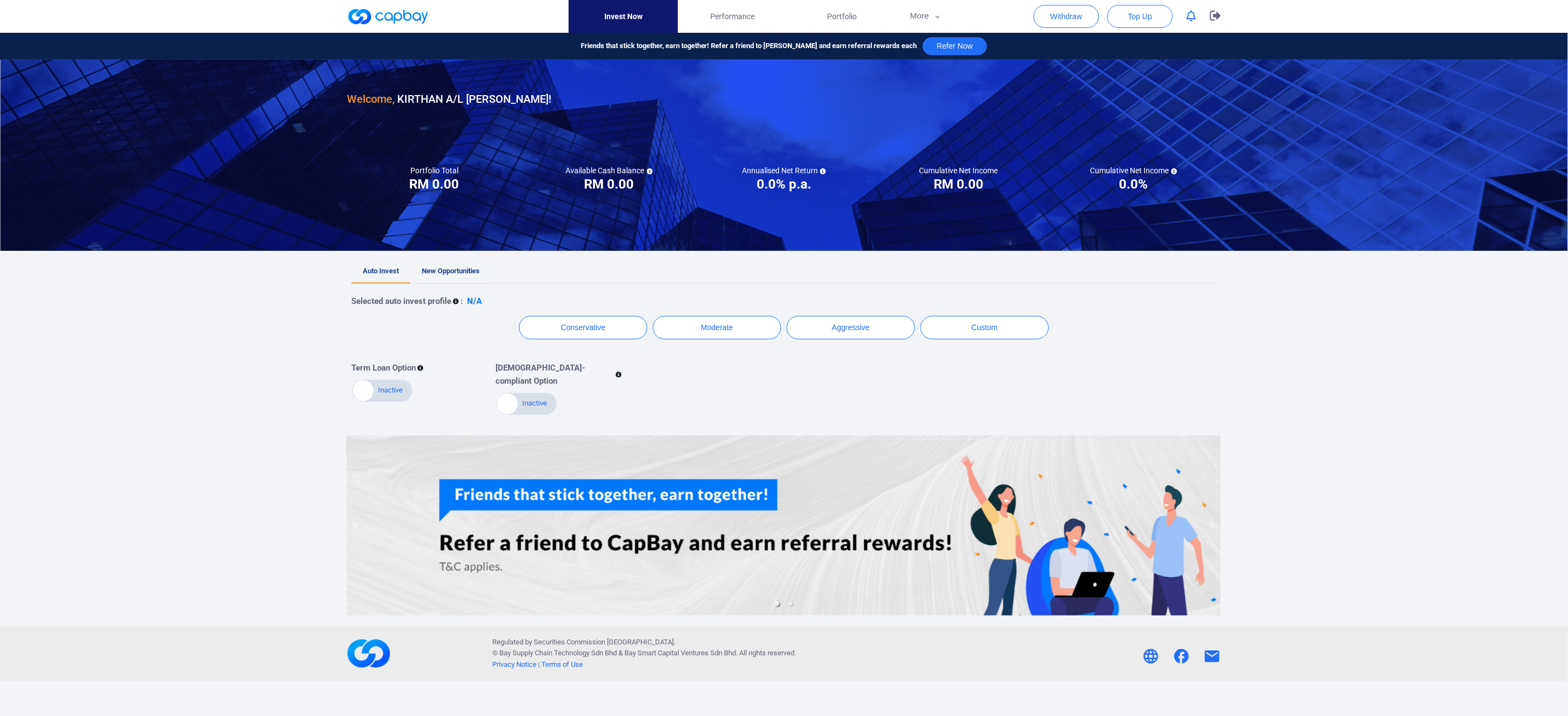
click at [446, 278] on link "New Opportunities" at bounding box center [450, 272] width 81 height 24
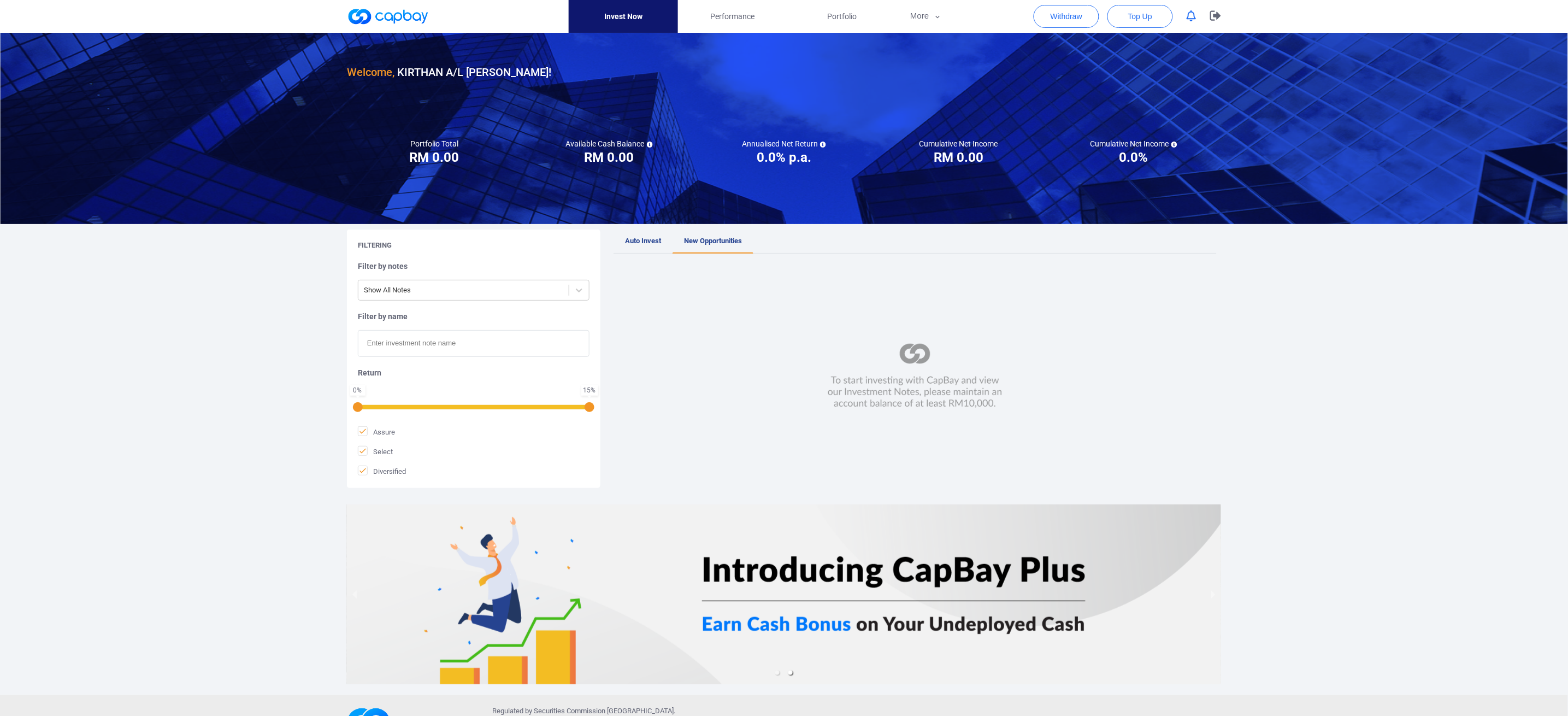
click at [439, 350] on input "text" at bounding box center [474, 344] width 231 height 27
click at [496, 495] on div at bounding box center [784, 595] width 890 height 202
click at [1188, 22] on button "button" at bounding box center [1216, 16] width 27 height 33
